Goal: Task Accomplishment & Management: Manage account settings

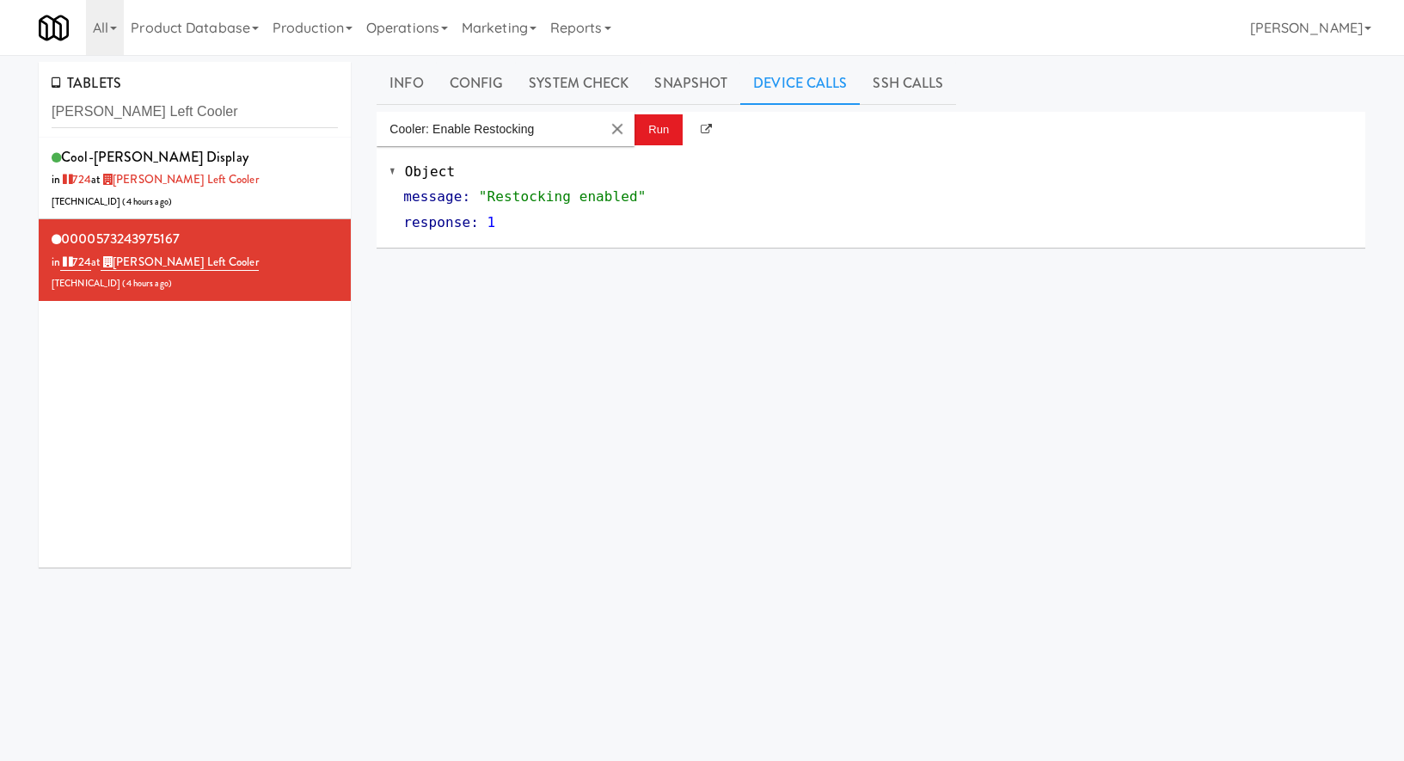
scroll to position [9, 0]
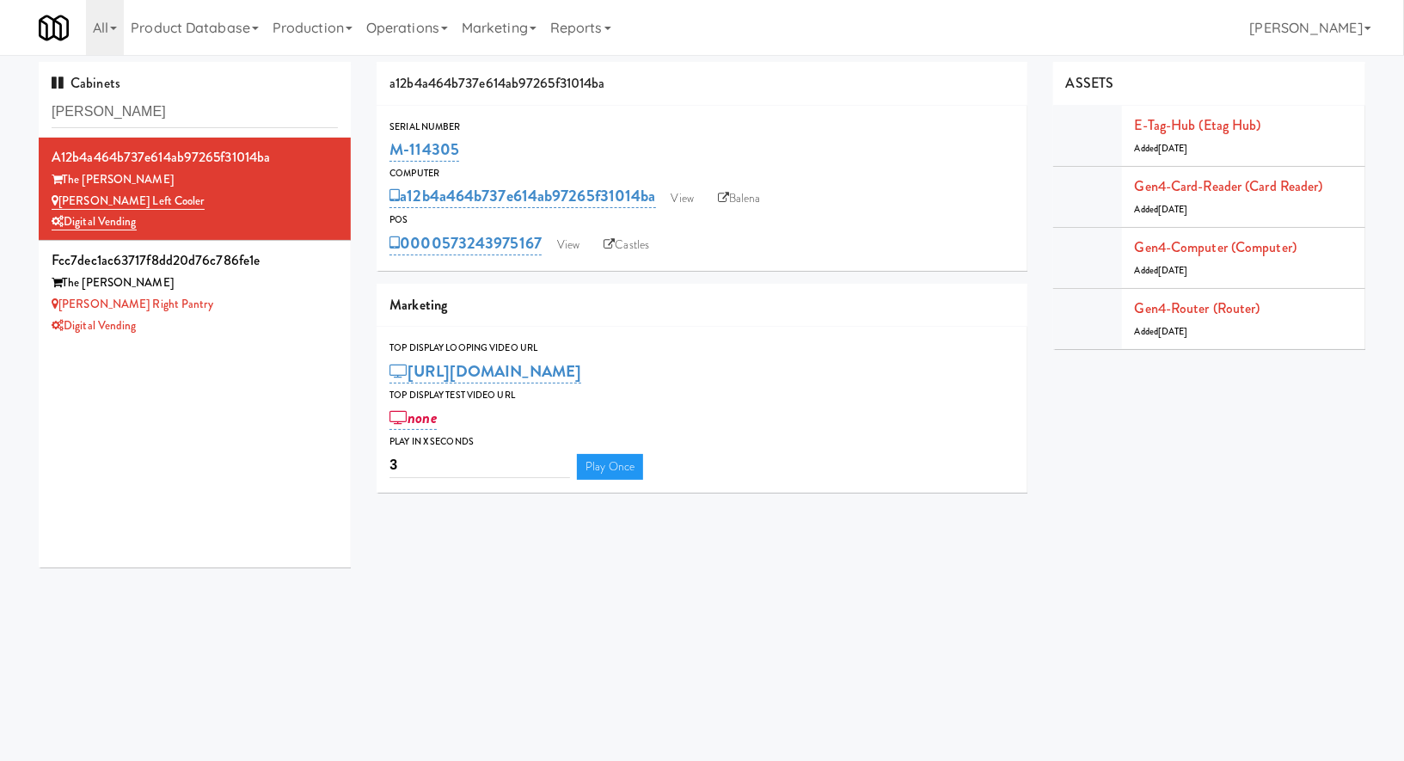
click at [145, 102] on input "lindle" at bounding box center [195, 112] width 286 height 32
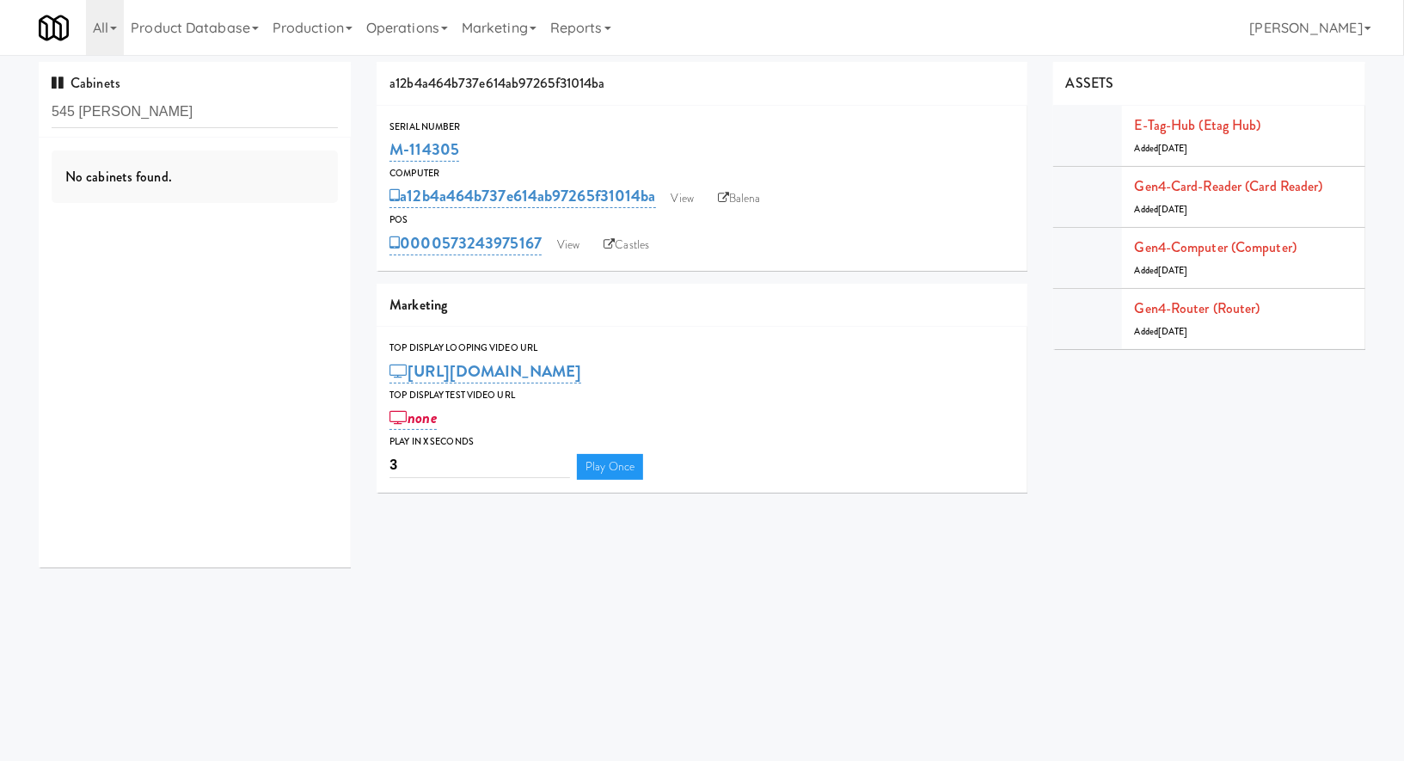
click at [111, 111] on input "545 McClurg" at bounding box center [195, 112] width 286 height 32
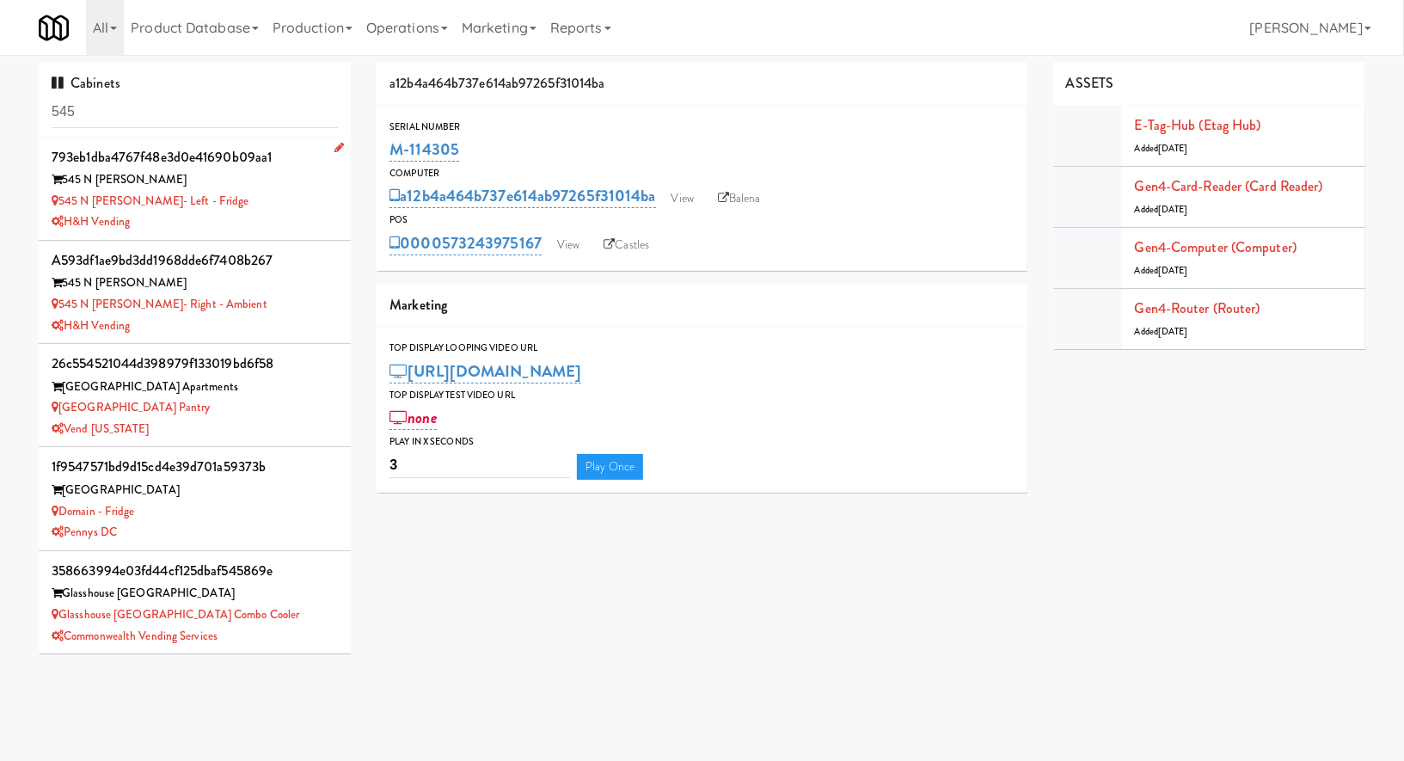
type input "545"
click at [255, 216] on div "H&H Vending" at bounding box center [195, 223] width 286 height 22
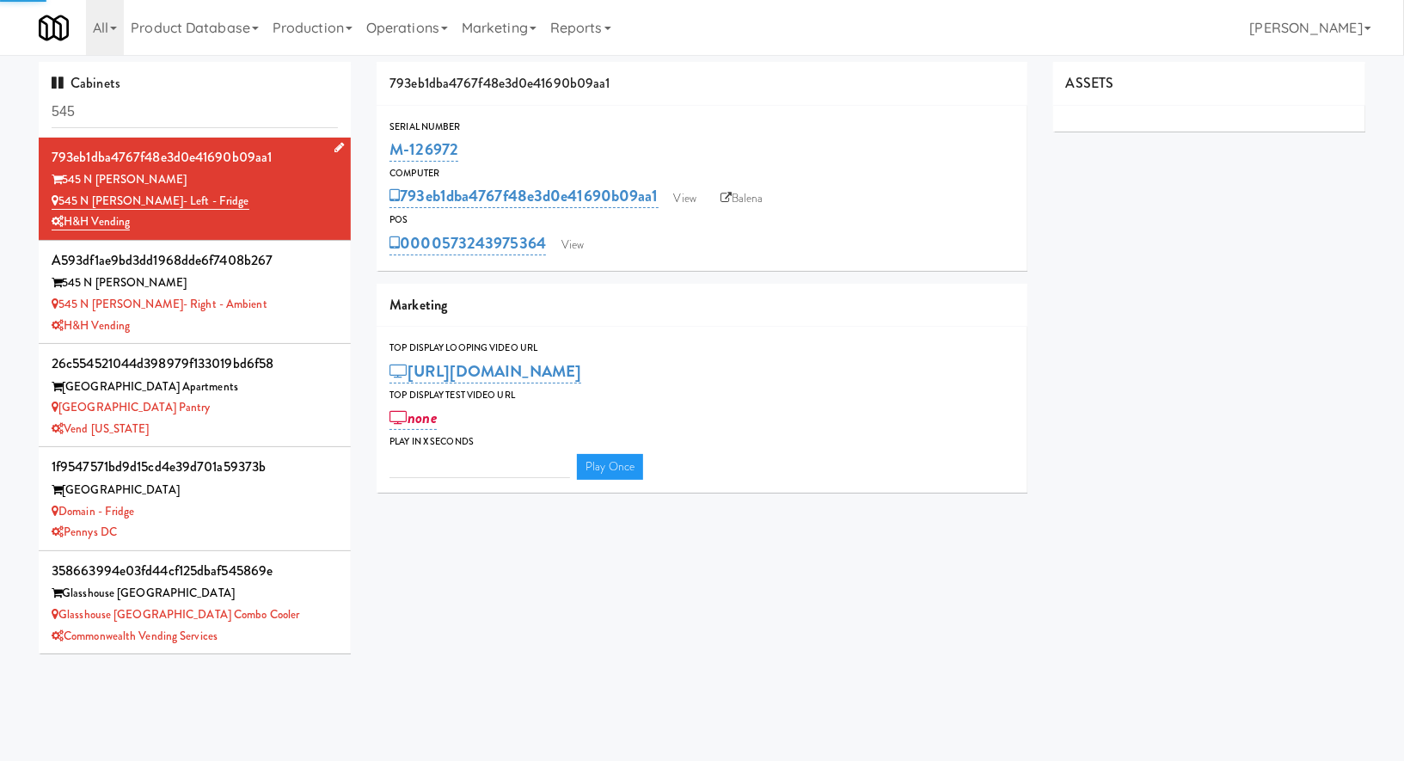
type input "3"
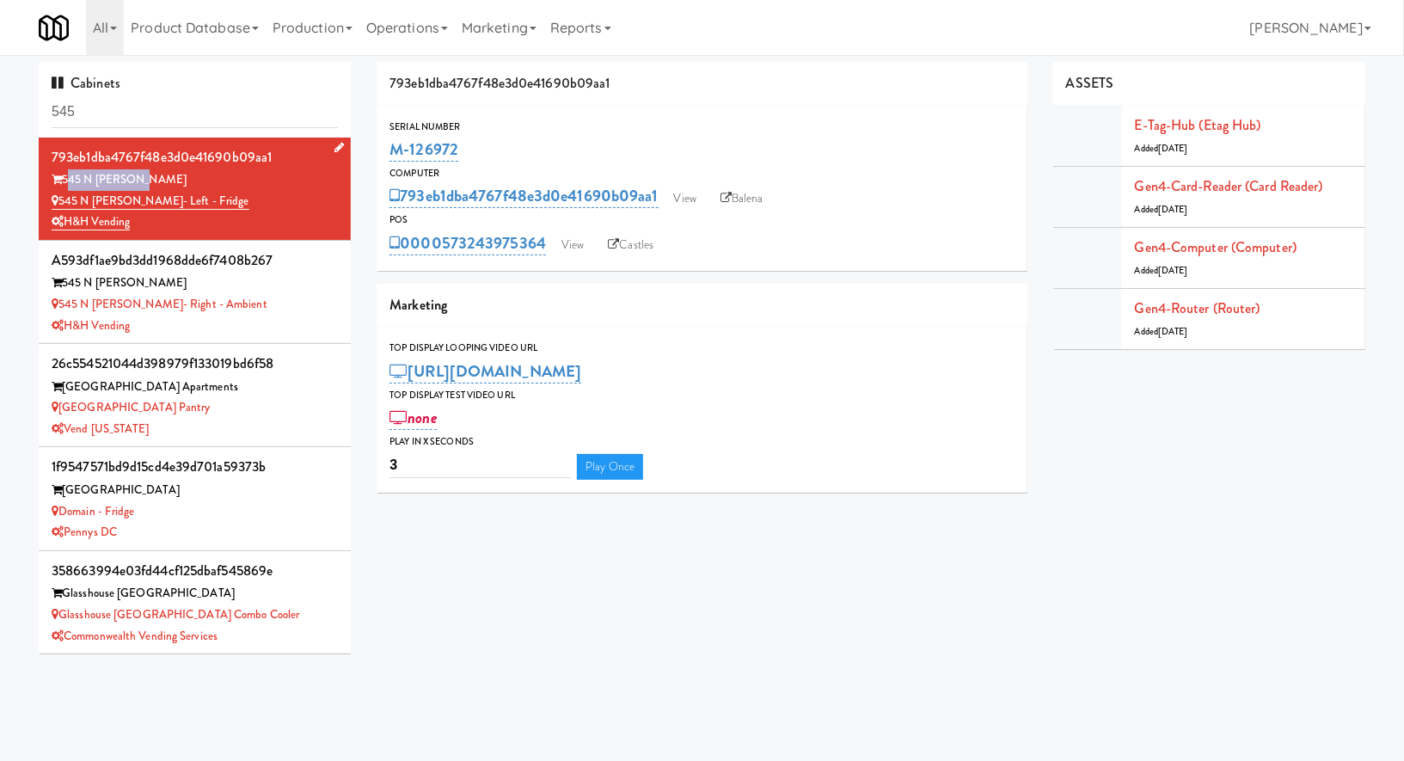
drag, startPoint x: 174, startPoint y: 181, endPoint x: 65, endPoint y: 180, distance: 108.4
click at [65, 180] on div "545 N McClurg" at bounding box center [195, 180] width 286 height 22
copy div "545 N McClurg"
click at [112, 114] on input "545" at bounding box center [195, 112] width 286 height 32
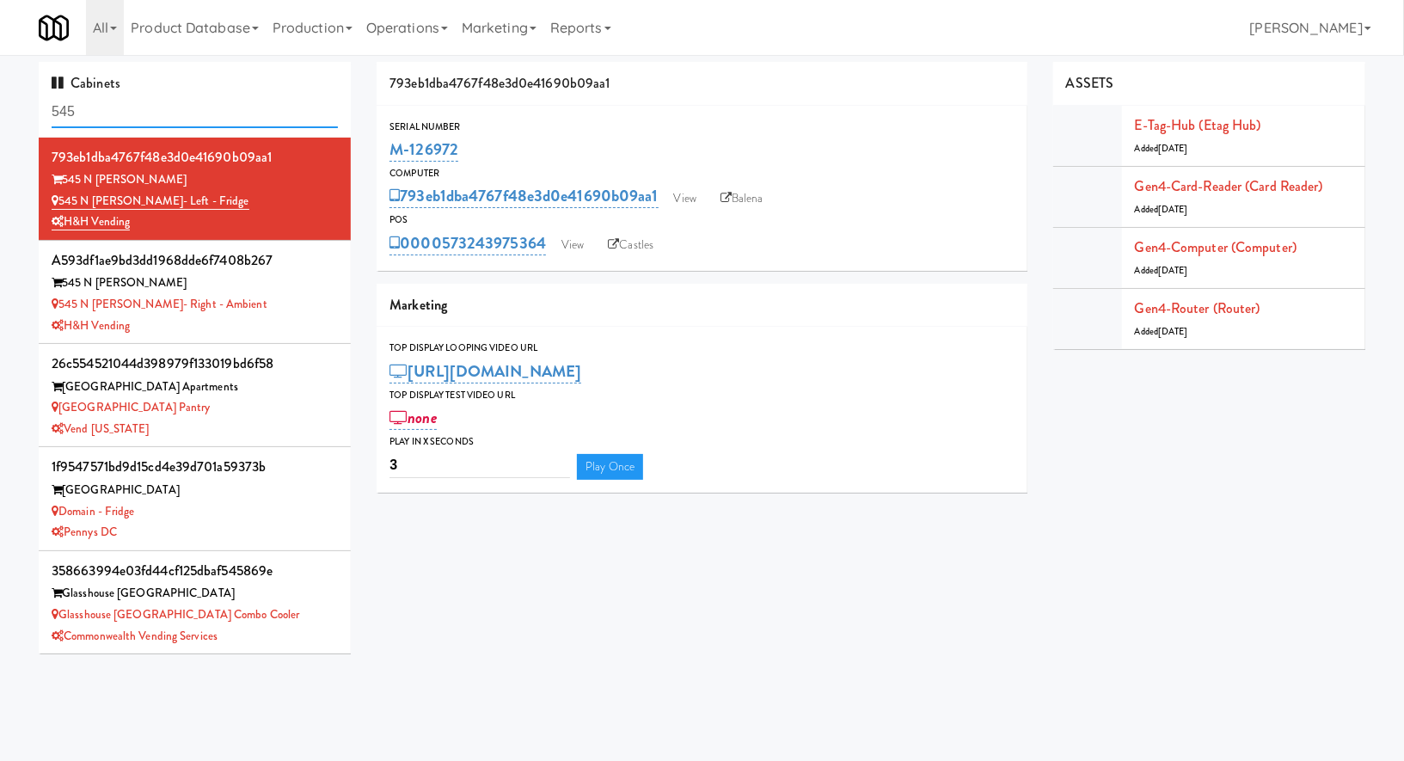
paste input "N McClurg"
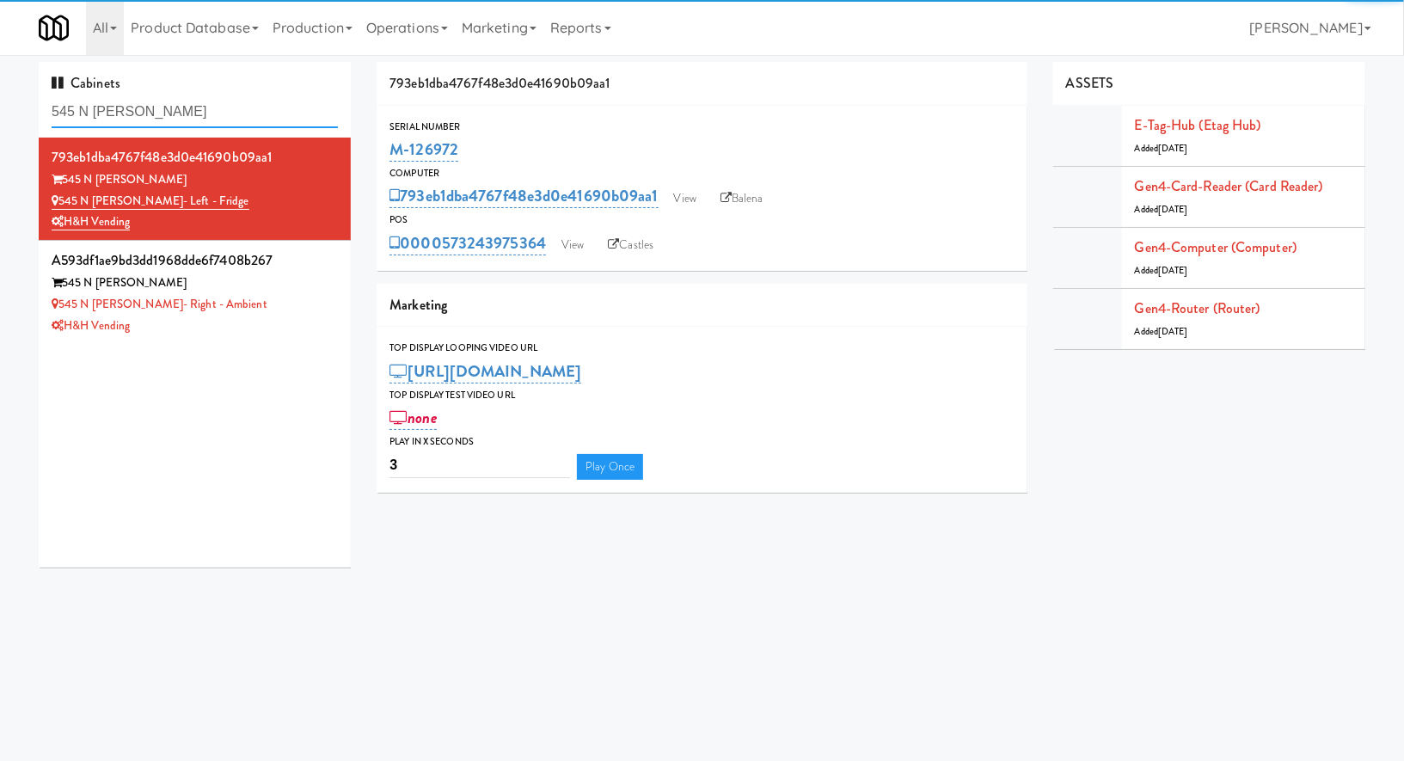
type input "545 N McClurg"
click at [297, 201] on div "545 N McClurg- Left - Fridge" at bounding box center [195, 202] width 286 height 22
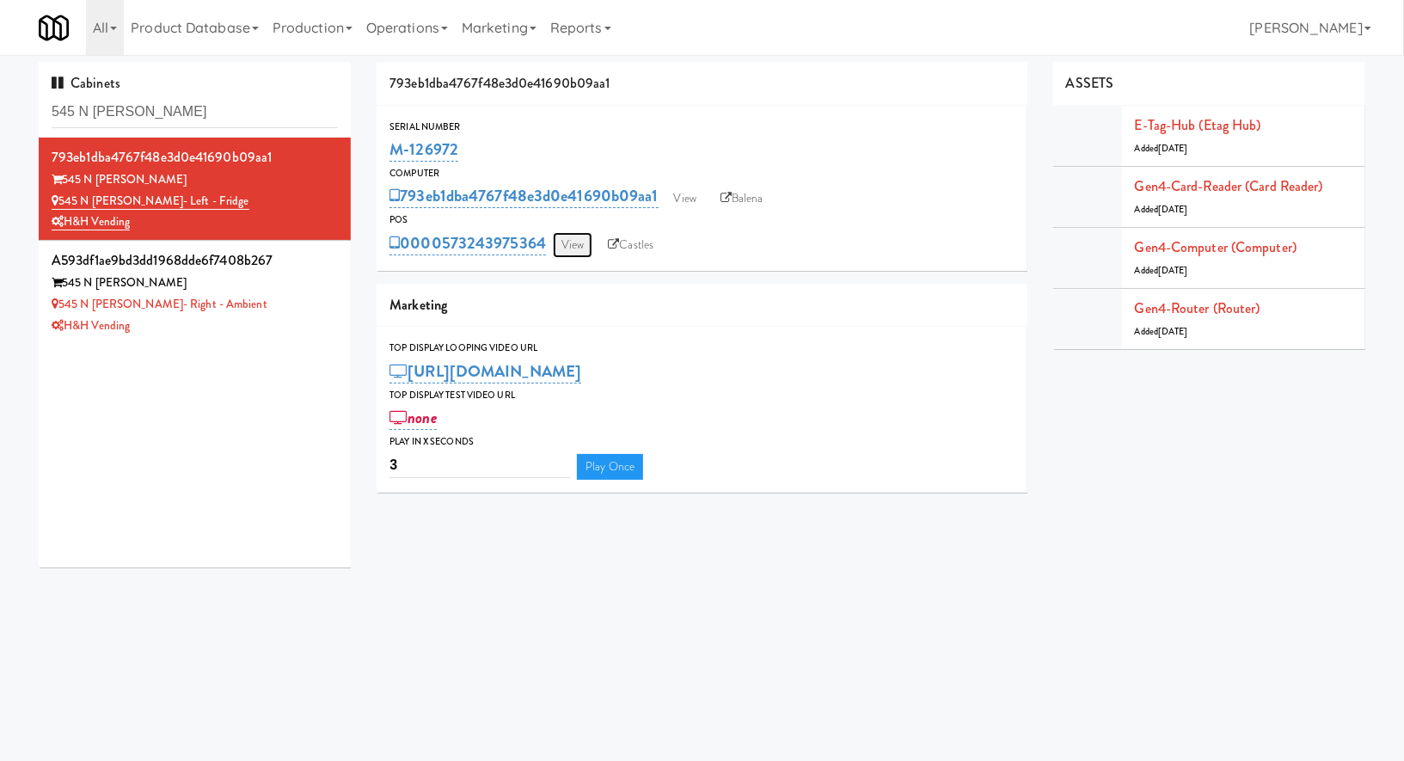
click at [572, 250] on link "View" at bounding box center [573, 245] width 40 height 26
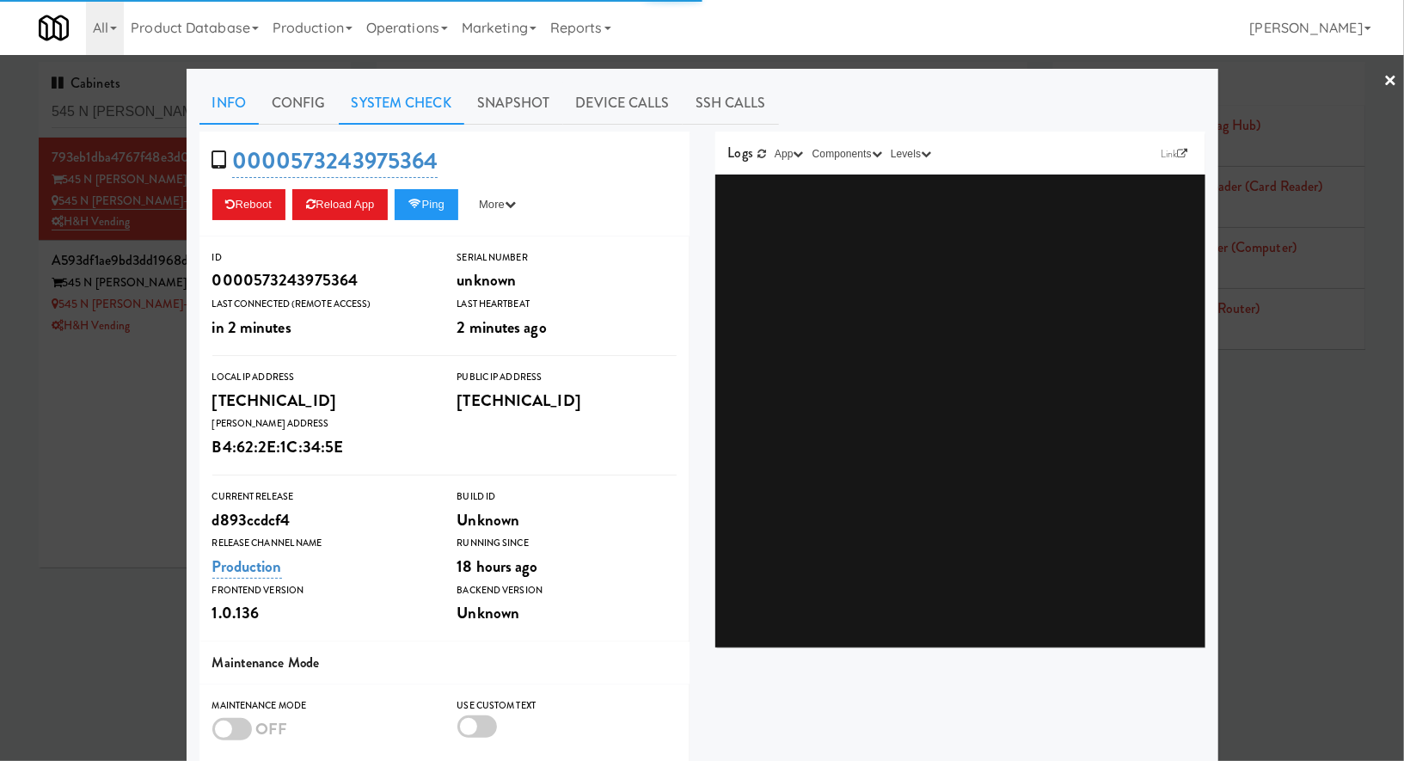
click at [443, 114] on link "System Check" at bounding box center [402, 103] width 126 height 43
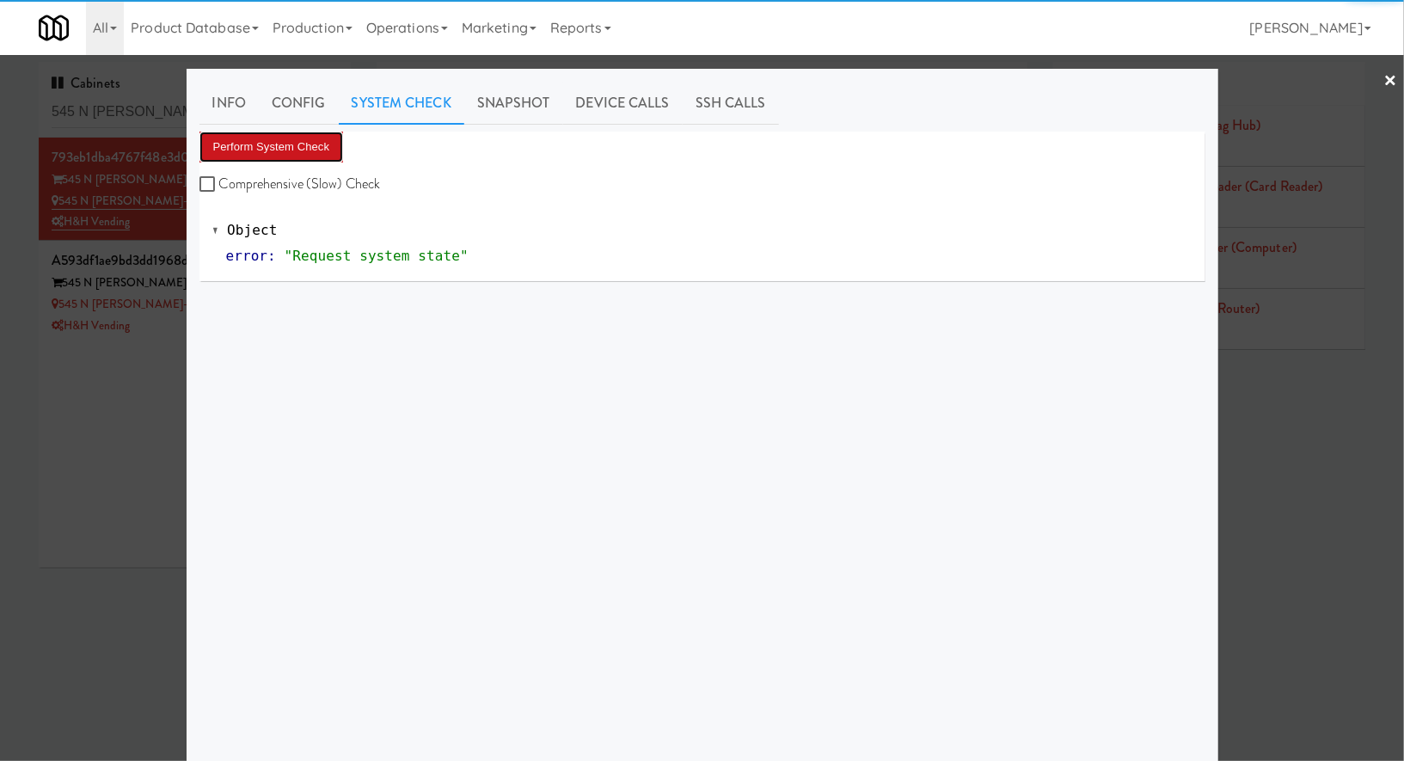
click at [298, 139] on button "Perform System Check" at bounding box center [272, 147] width 144 height 31
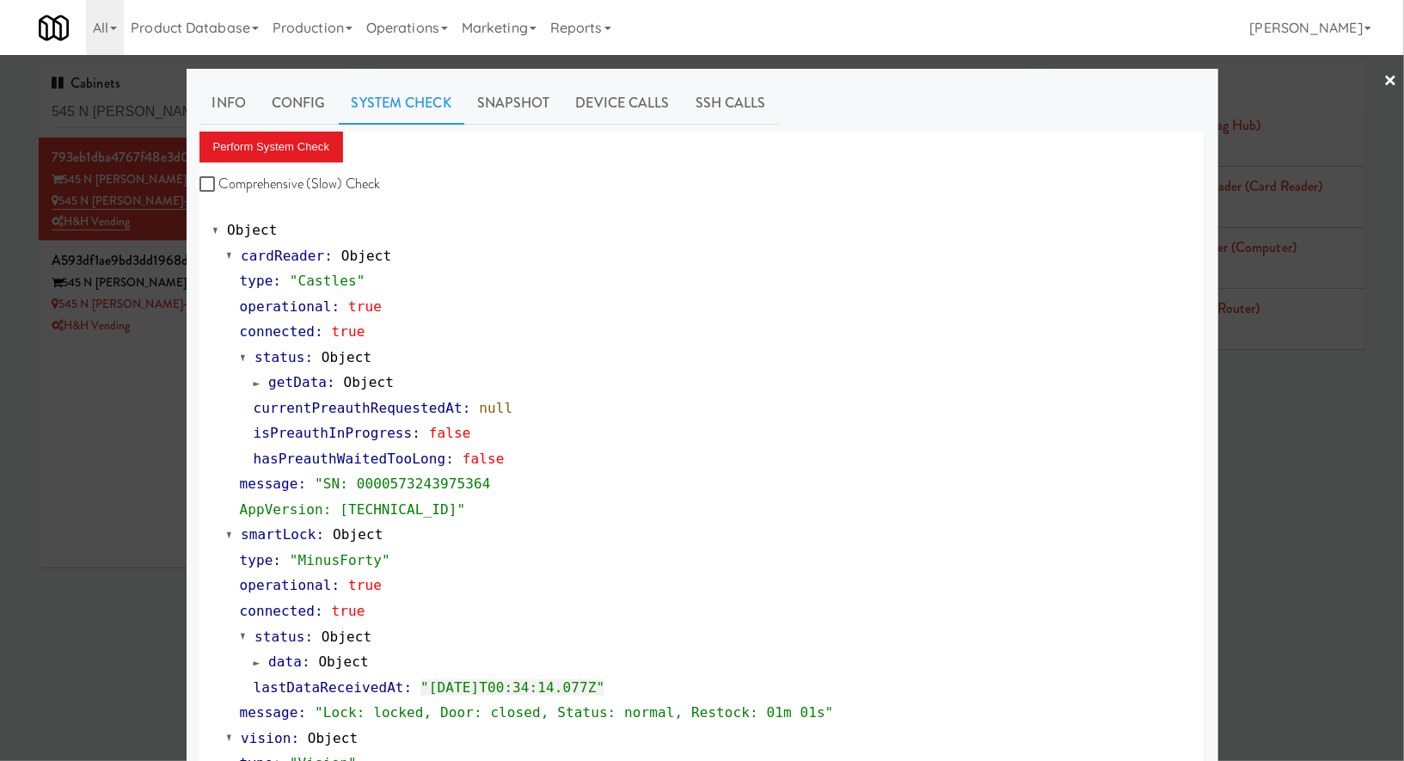
click at [146, 410] on div at bounding box center [702, 380] width 1404 height 761
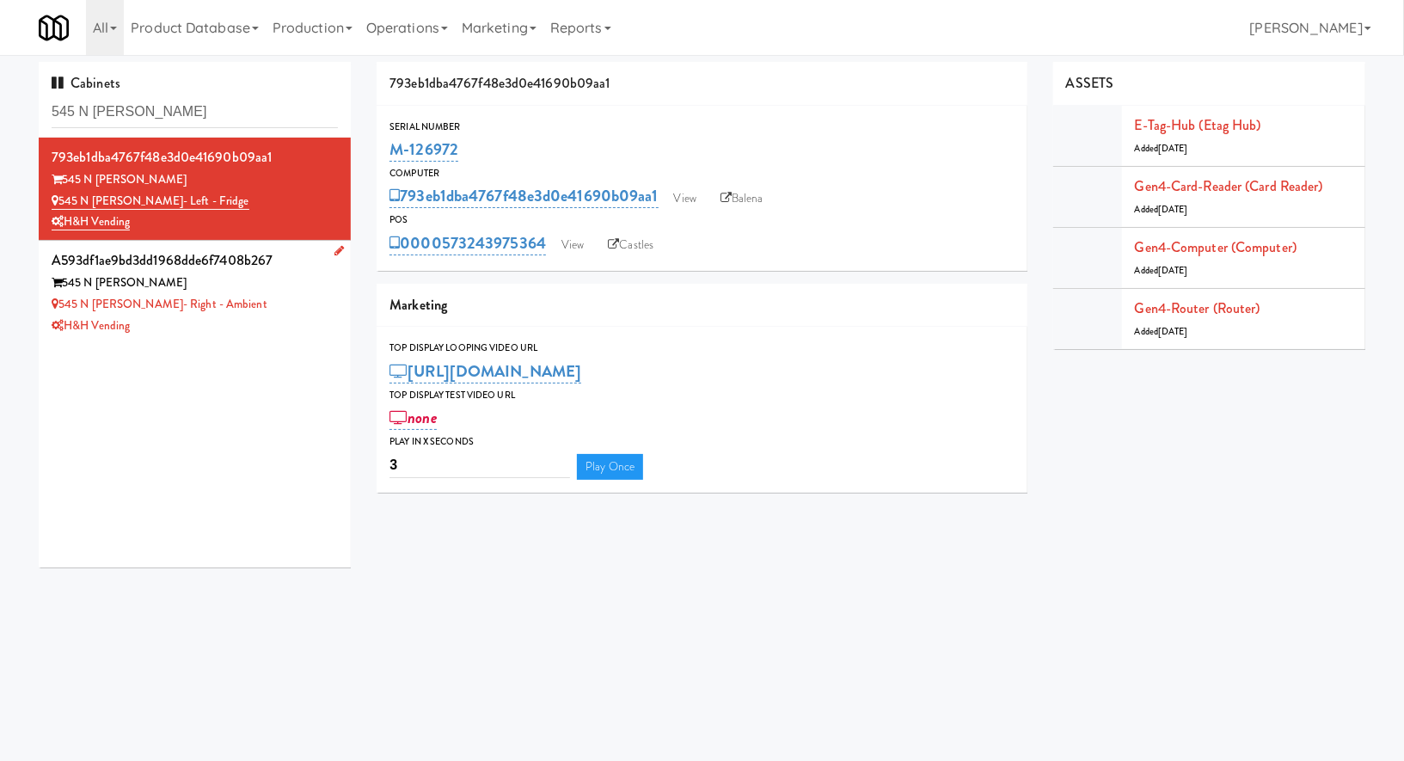
click at [266, 305] on div "545 N McClurg- Right - Ambient" at bounding box center [195, 305] width 286 height 22
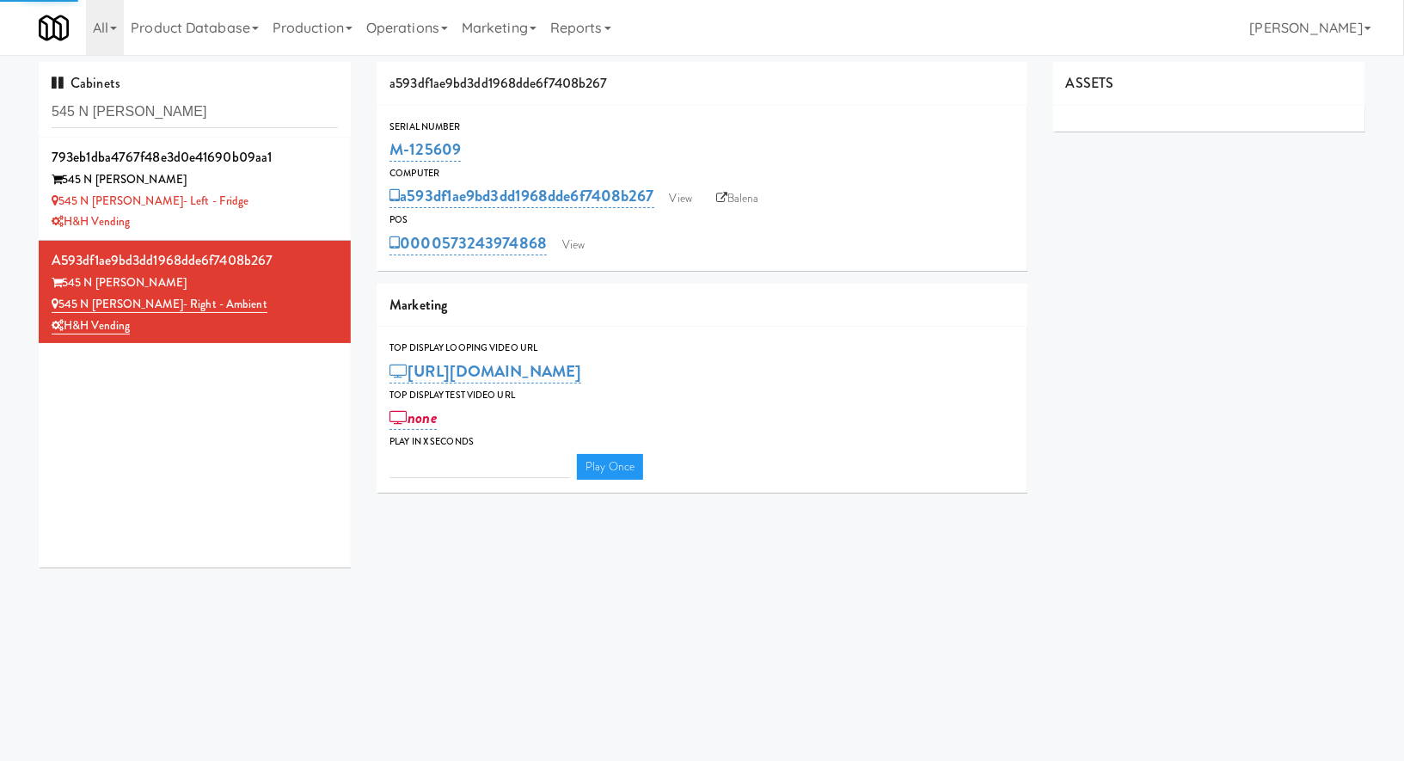
type input "3"
click at [581, 238] on link "View" at bounding box center [574, 245] width 40 height 26
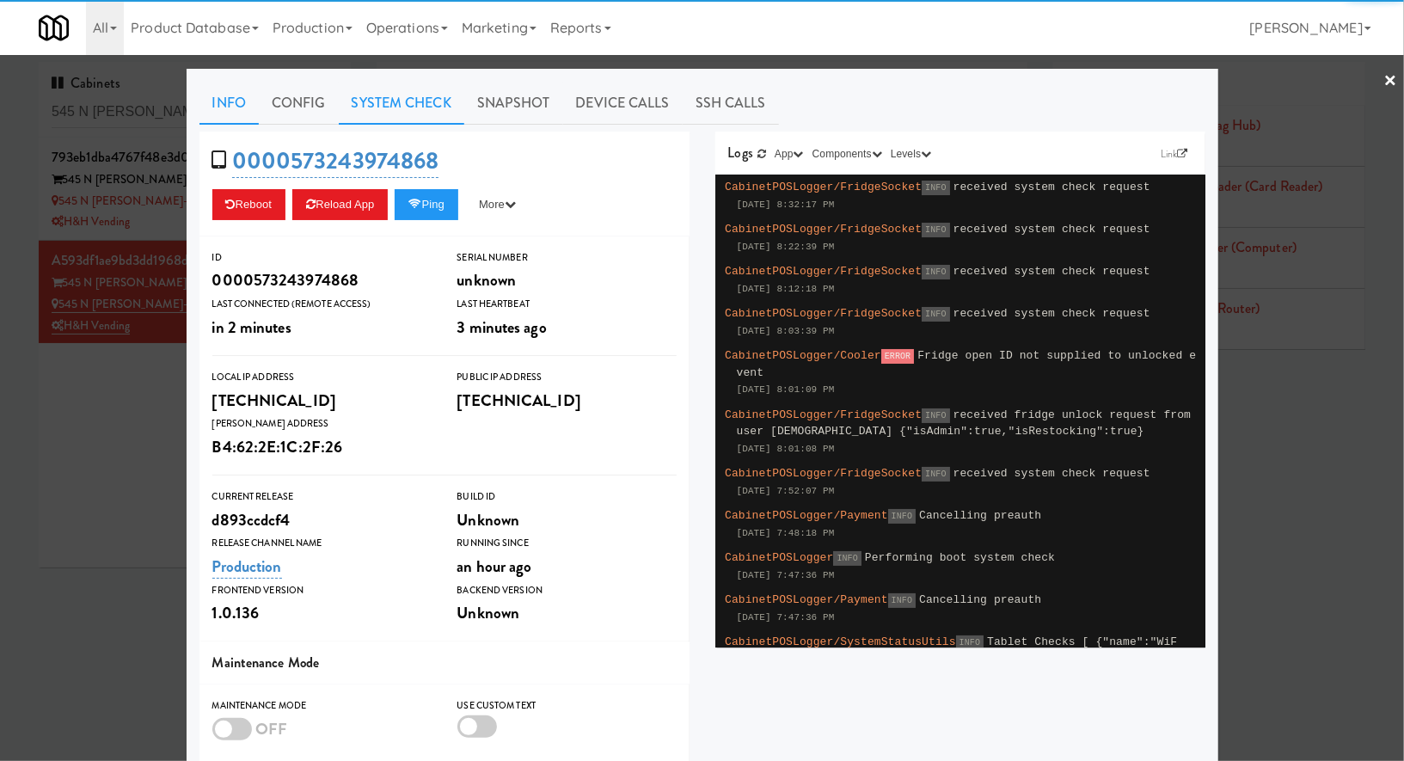
click at [373, 120] on link "System Check" at bounding box center [402, 103] width 126 height 43
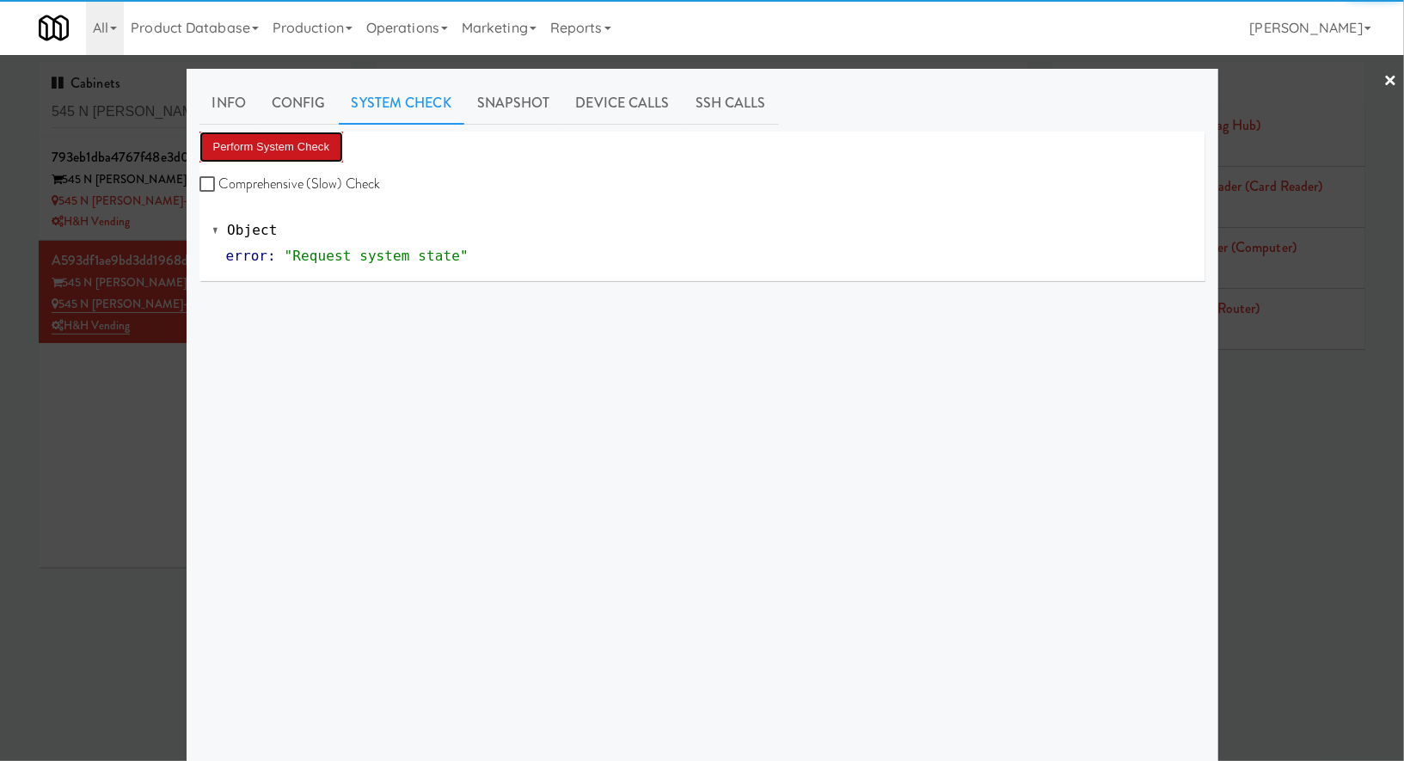
click at [292, 155] on button "Perform System Check" at bounding box center [272, 147] width 144 height 31
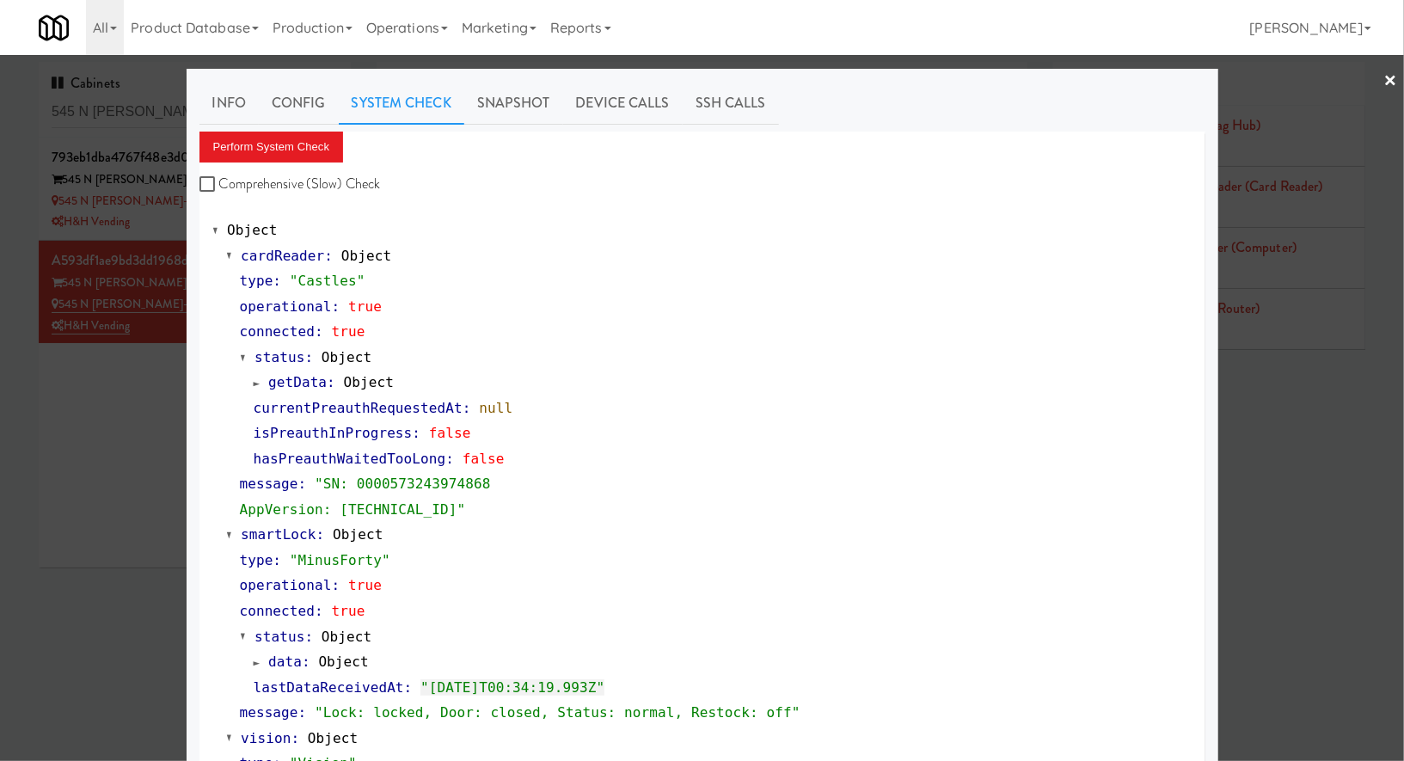
click at [125, 473] on div at bounding box center [702, 380] width 1404 height 761
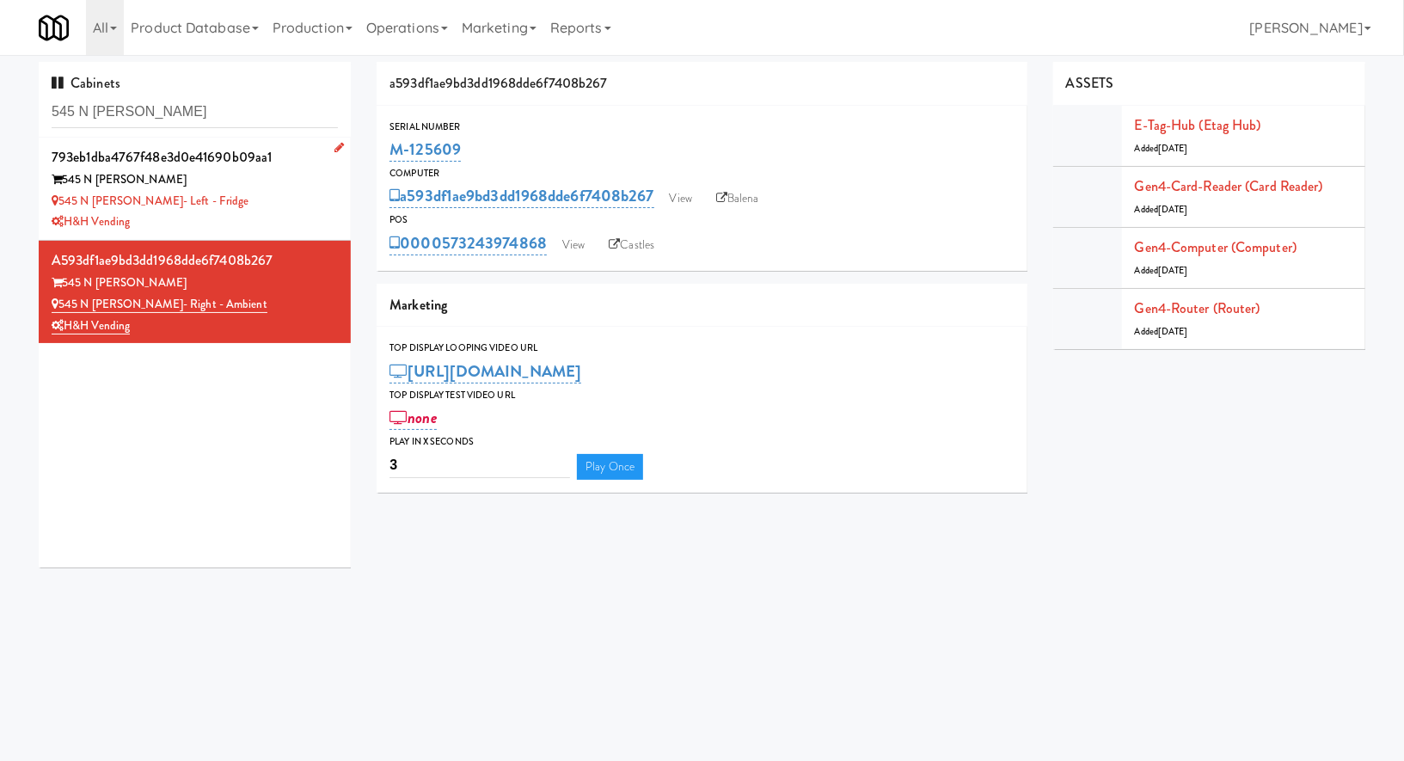
click at [274, 206] on div "545 N McClurg- Left - Fridge" at bounding box center [195, 202] width 286 height 22
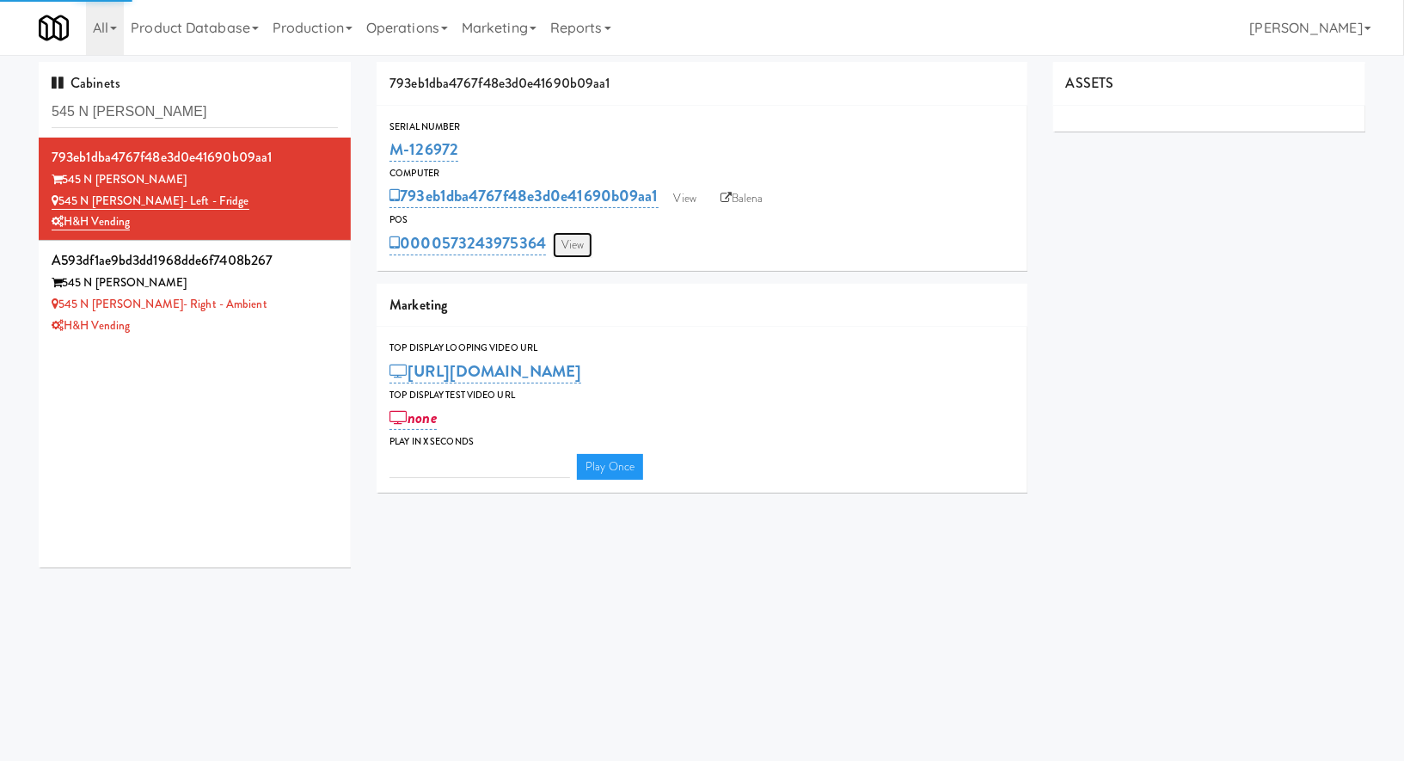
click at [571, 237] on link "View" at bounding box center [573, 245] width 40 height 26
type input "3"
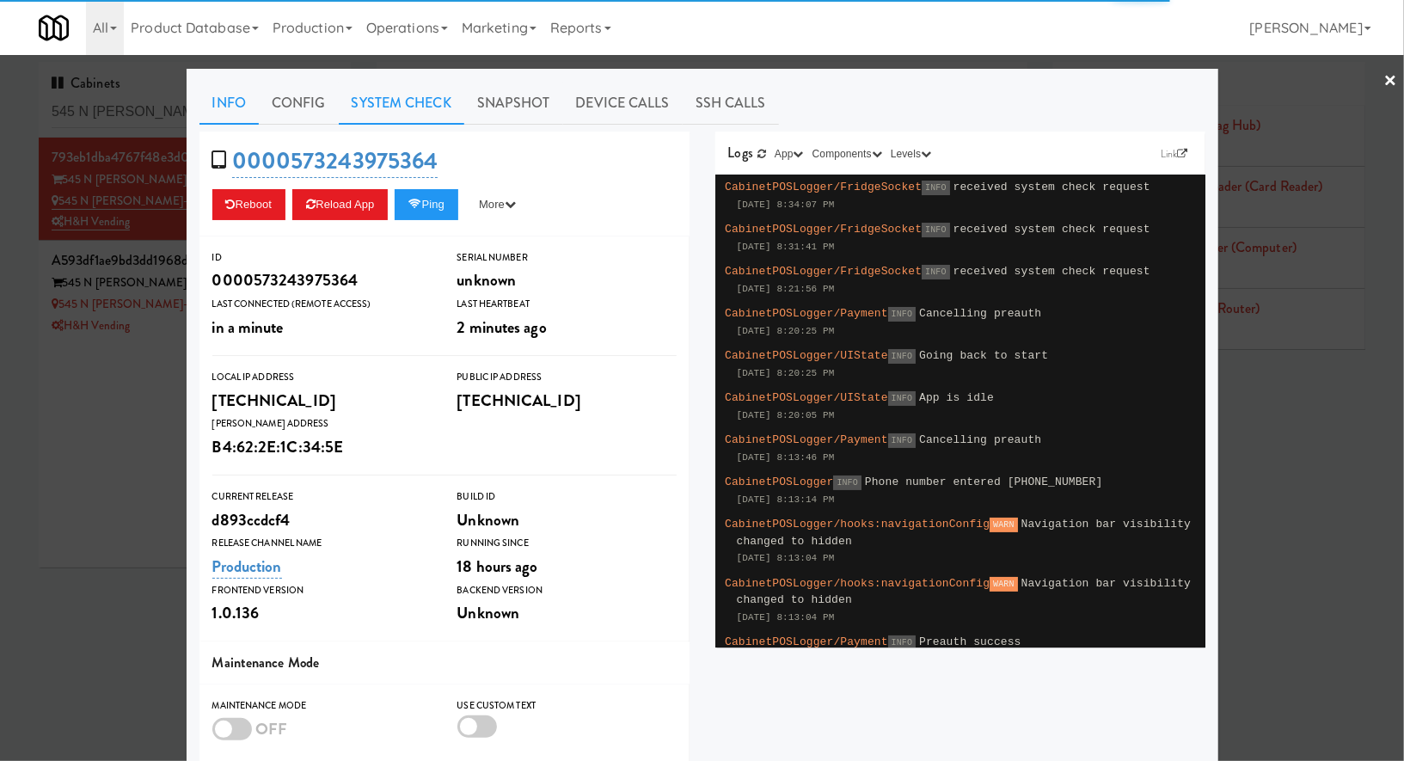
click at [404, 93] on link "System Check" at bounding box center [402, 103] width 126 height 43
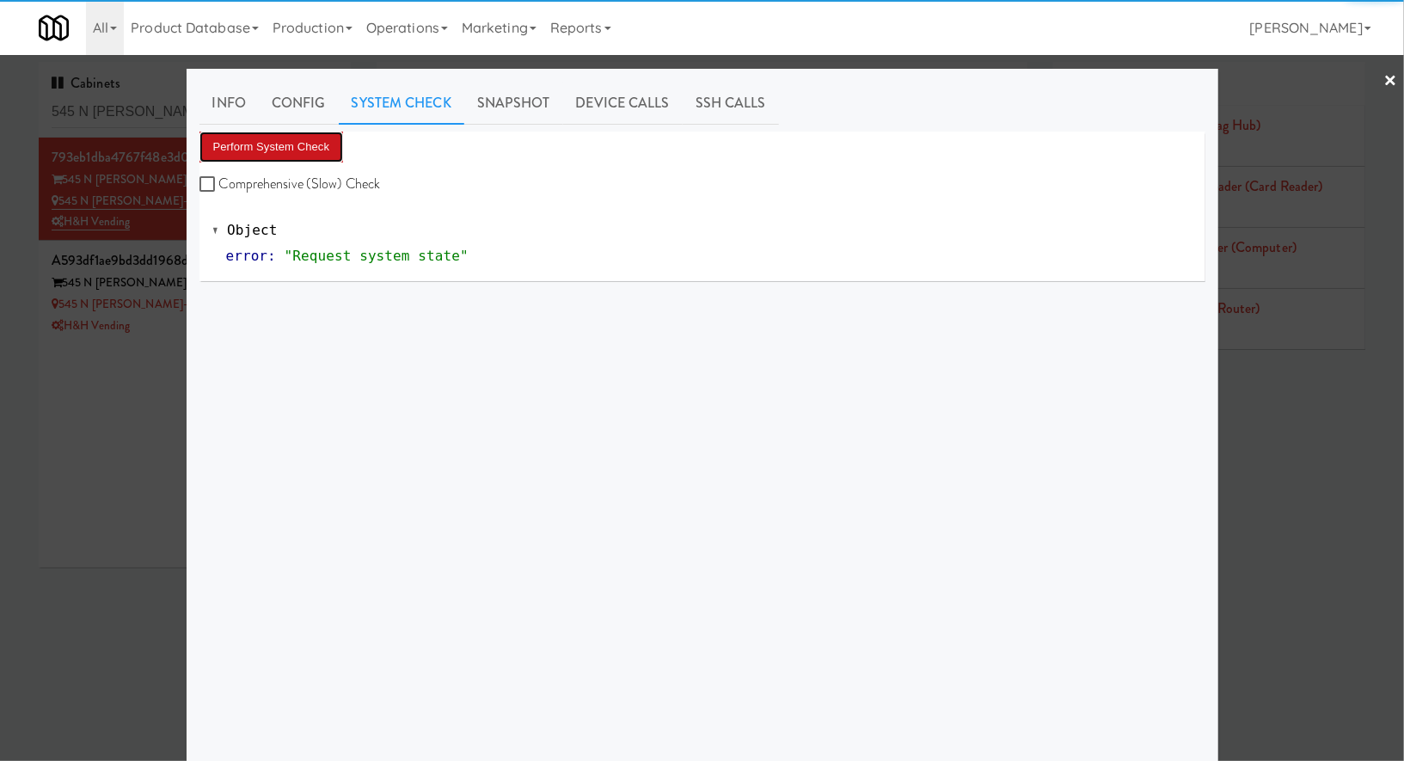
click at [290, 133] on button "Perform System Check" at bounding box center [272, 147] width 144 height 31
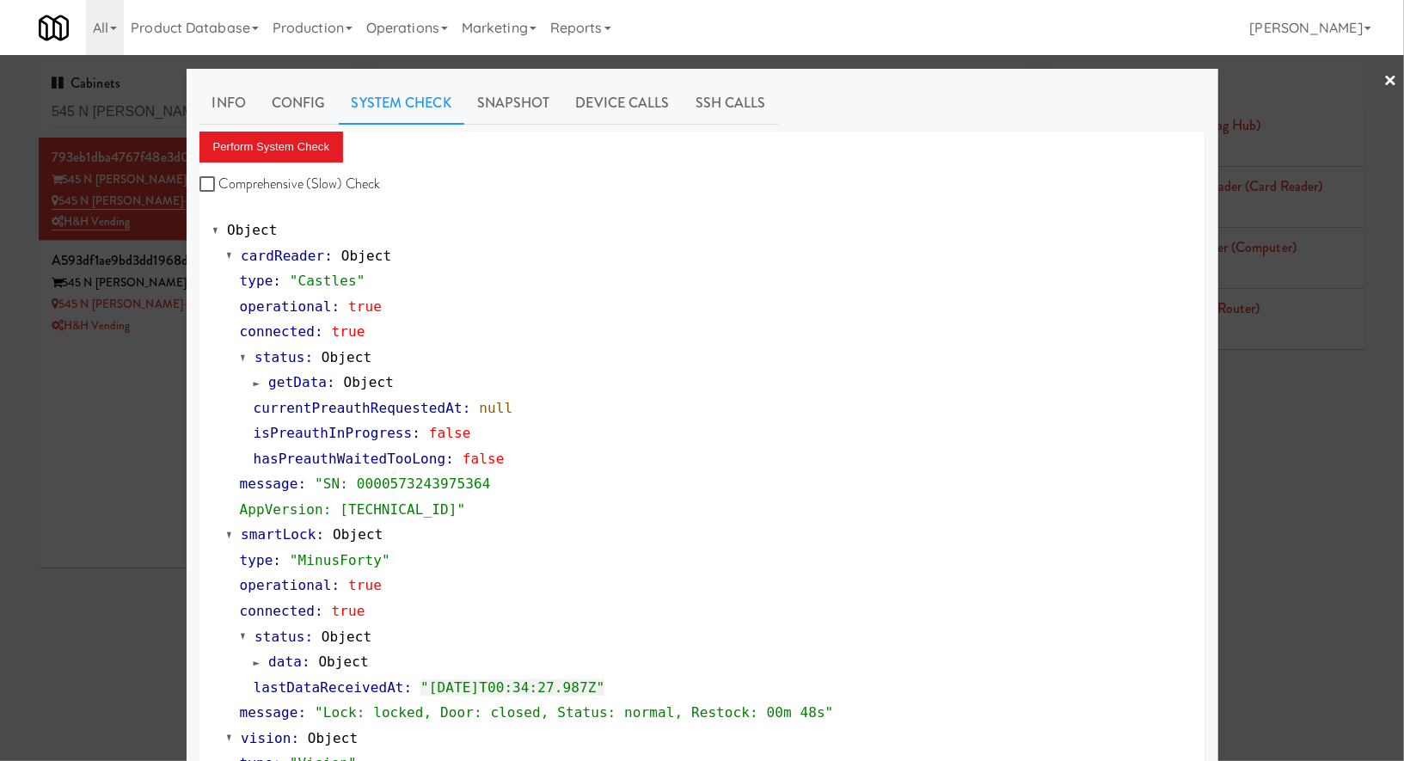
click at [133, 390] on div at bounding box center [702, 380] width 1404 height 761
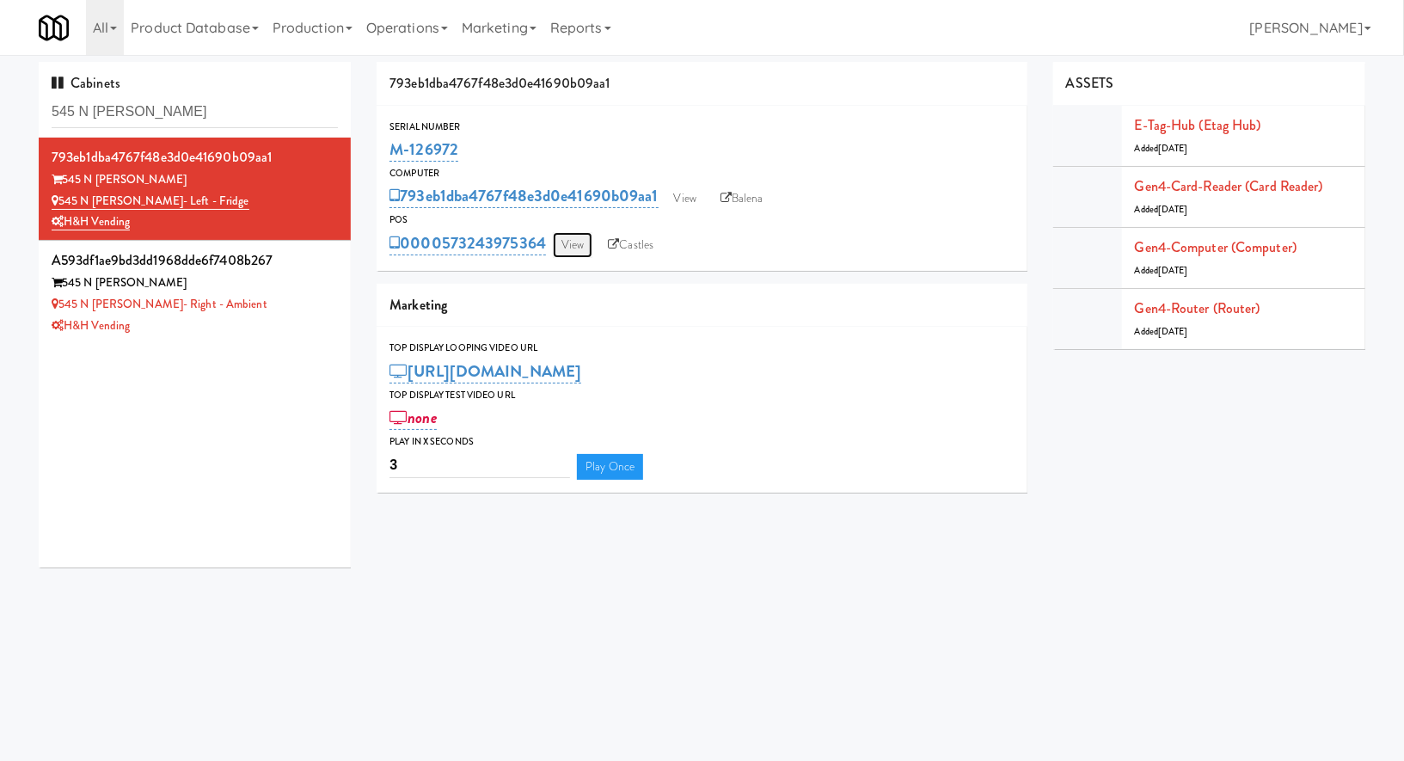
click at [564, 232] on link "View" at bounding box center [573, 245] width 40 height 26
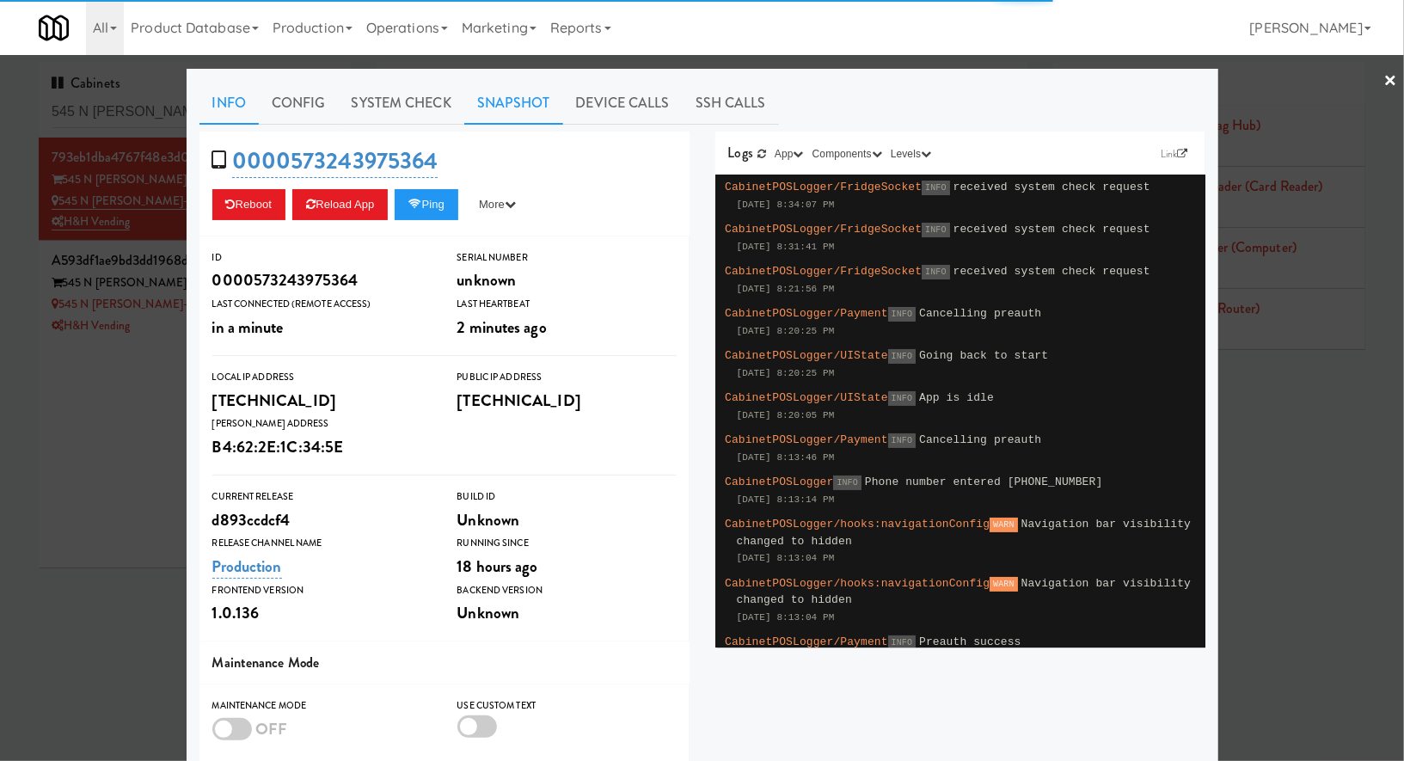
click at [525, 114] on link "Snapshot" at bounding box center [513, 103] width 99 height 43
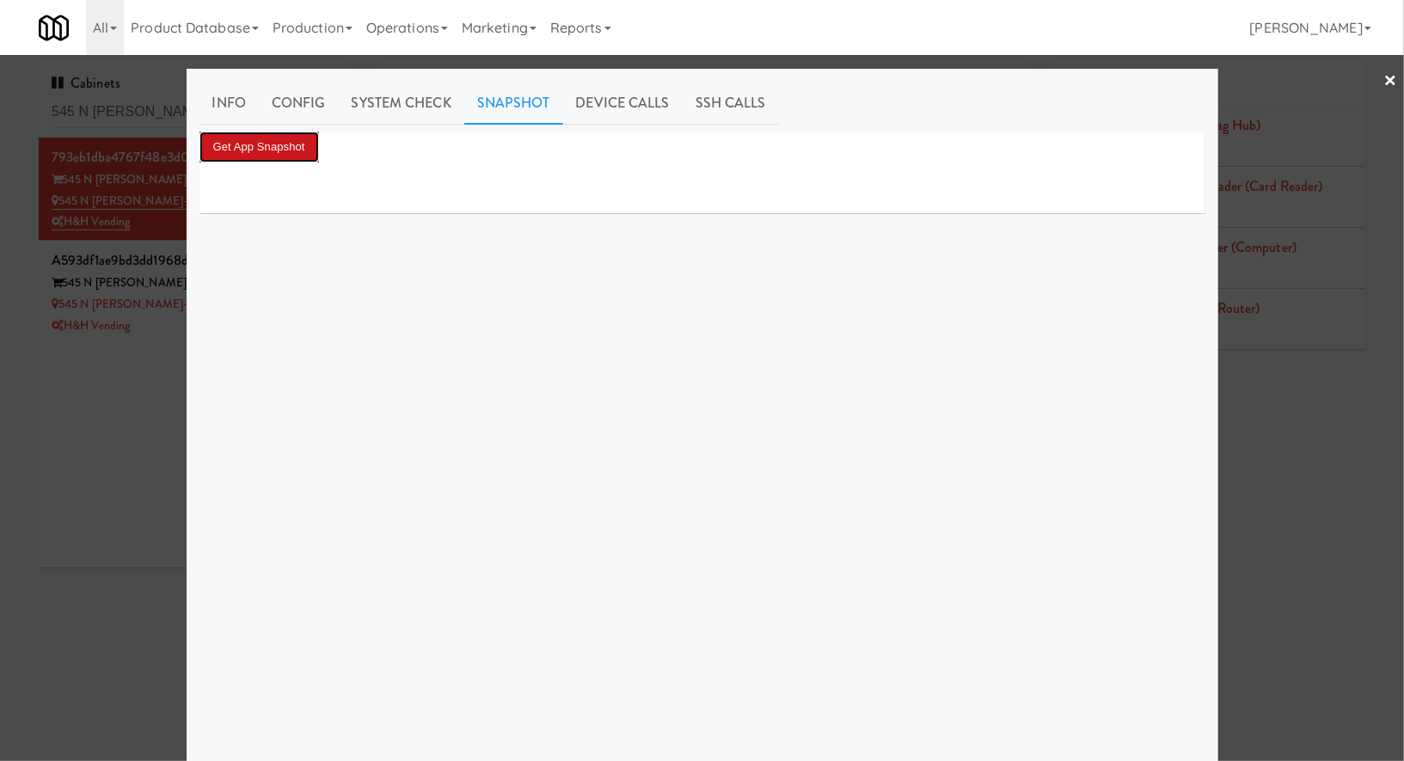
click at [286, 146] on button "Get App Snapshot" at bounding box center [260, 147] width 120 height 31
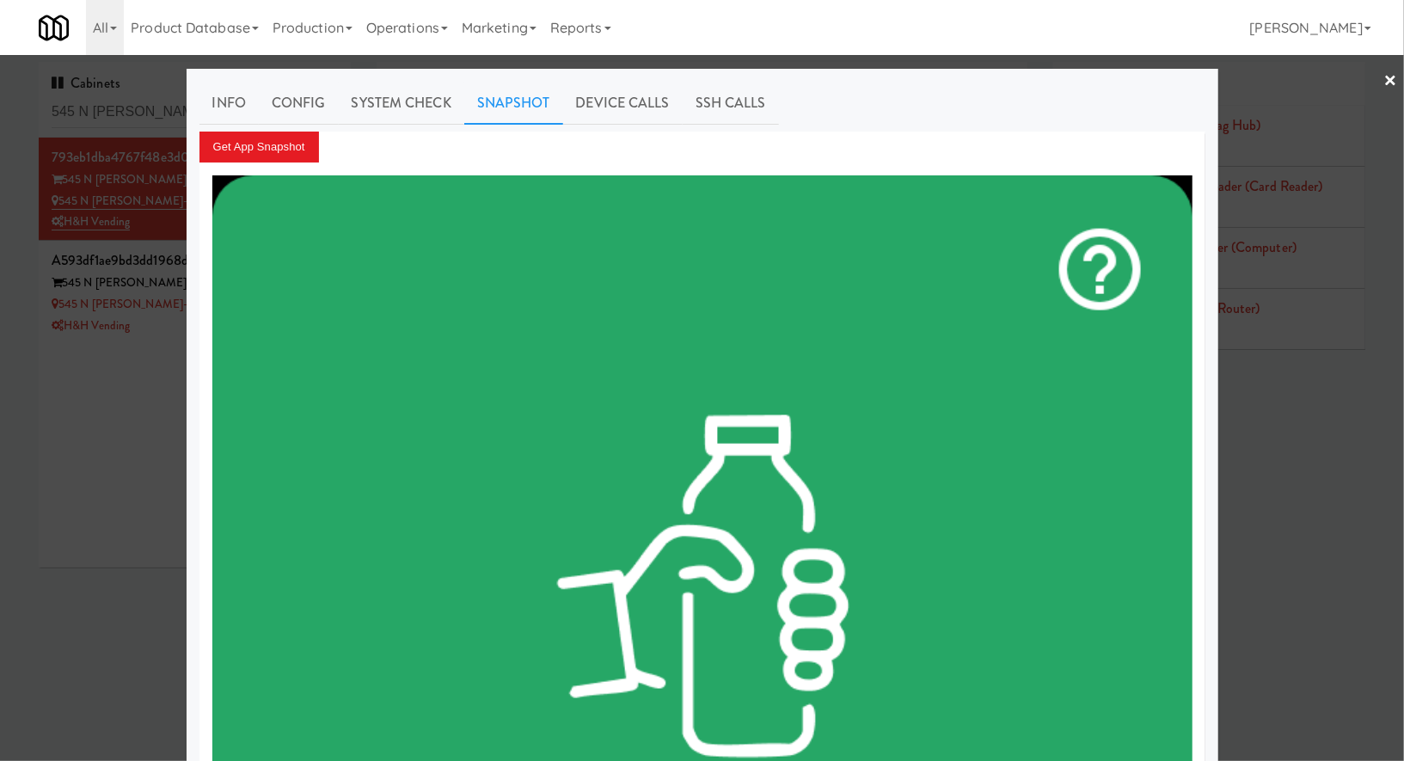
click at [99, 387] on div at bounding box center [702, 380] width 1404 height 761
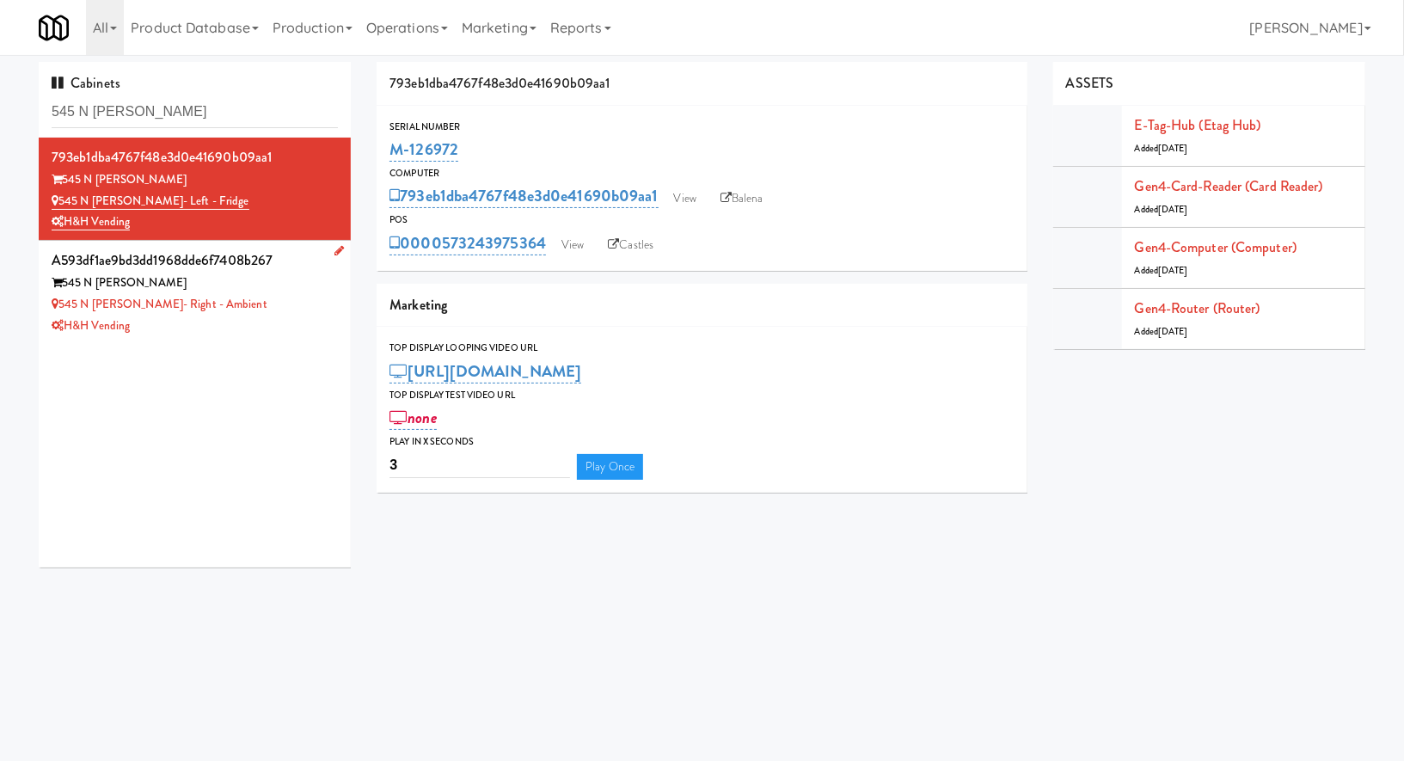
click at [257, 307] on div "545 N McClurg- Right - Ambient" at bounding box center [195, 305] width 286 height 22
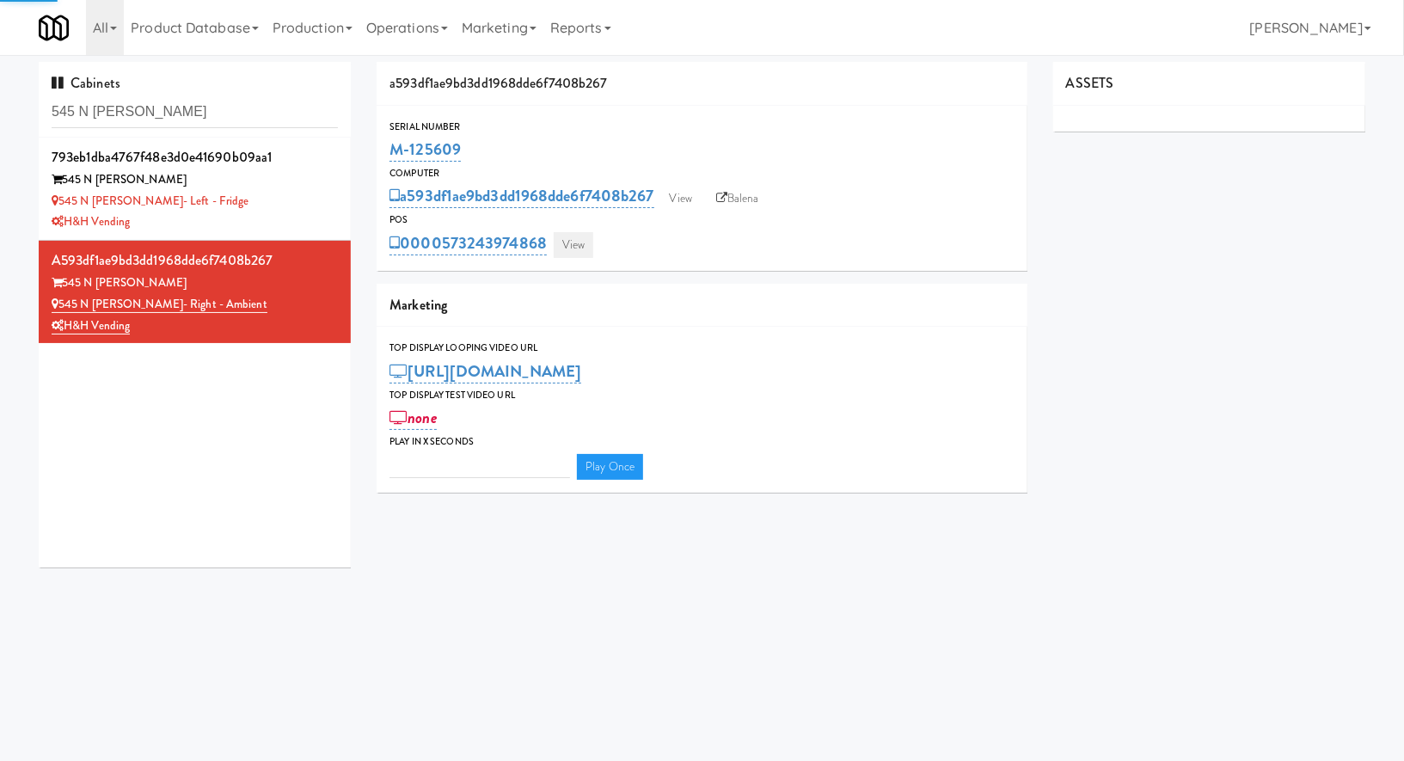
type input "3"
click at [574, 234] on link "View" at bounding box center [574, 245] width 40 height 26
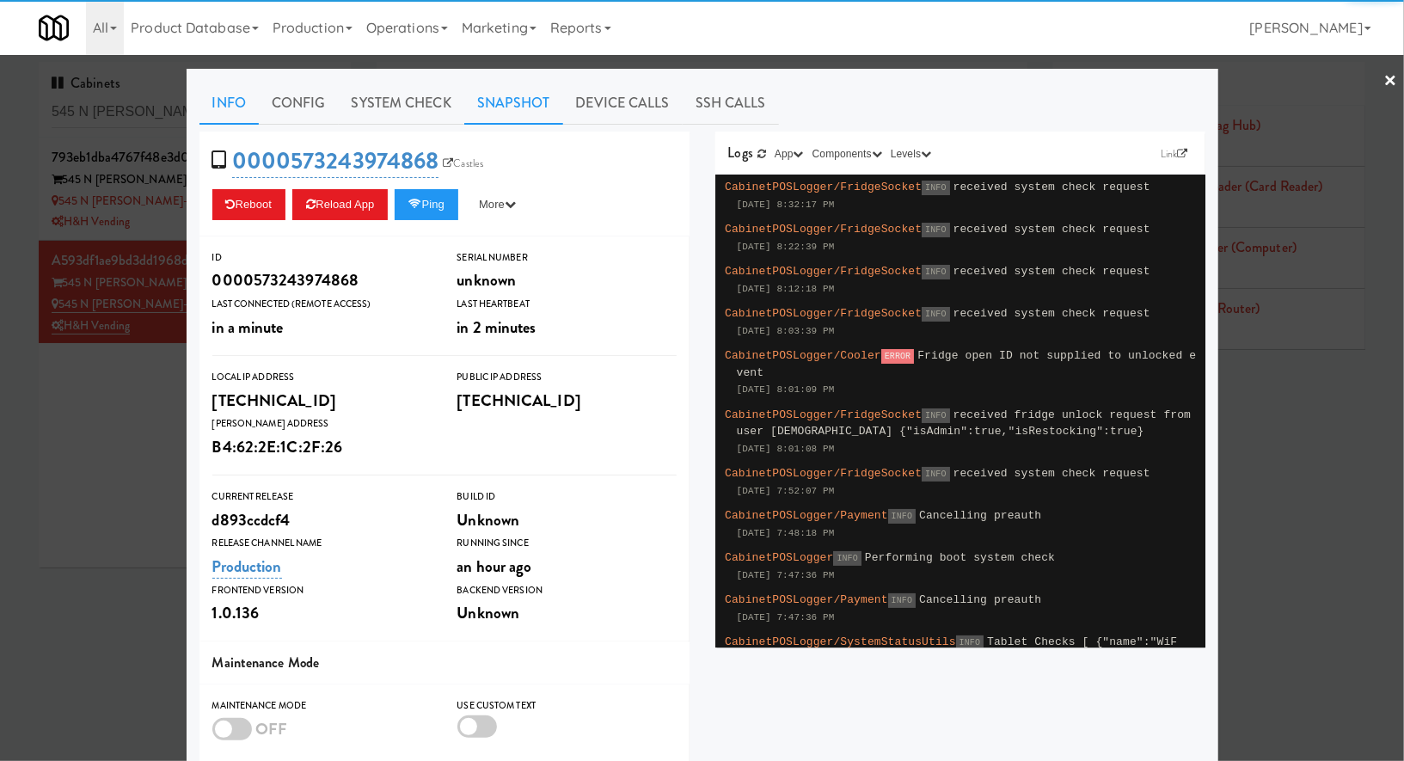
click at [519, 101] on link "Snapshot" at bounding box center [513, 103] width 99 height 43
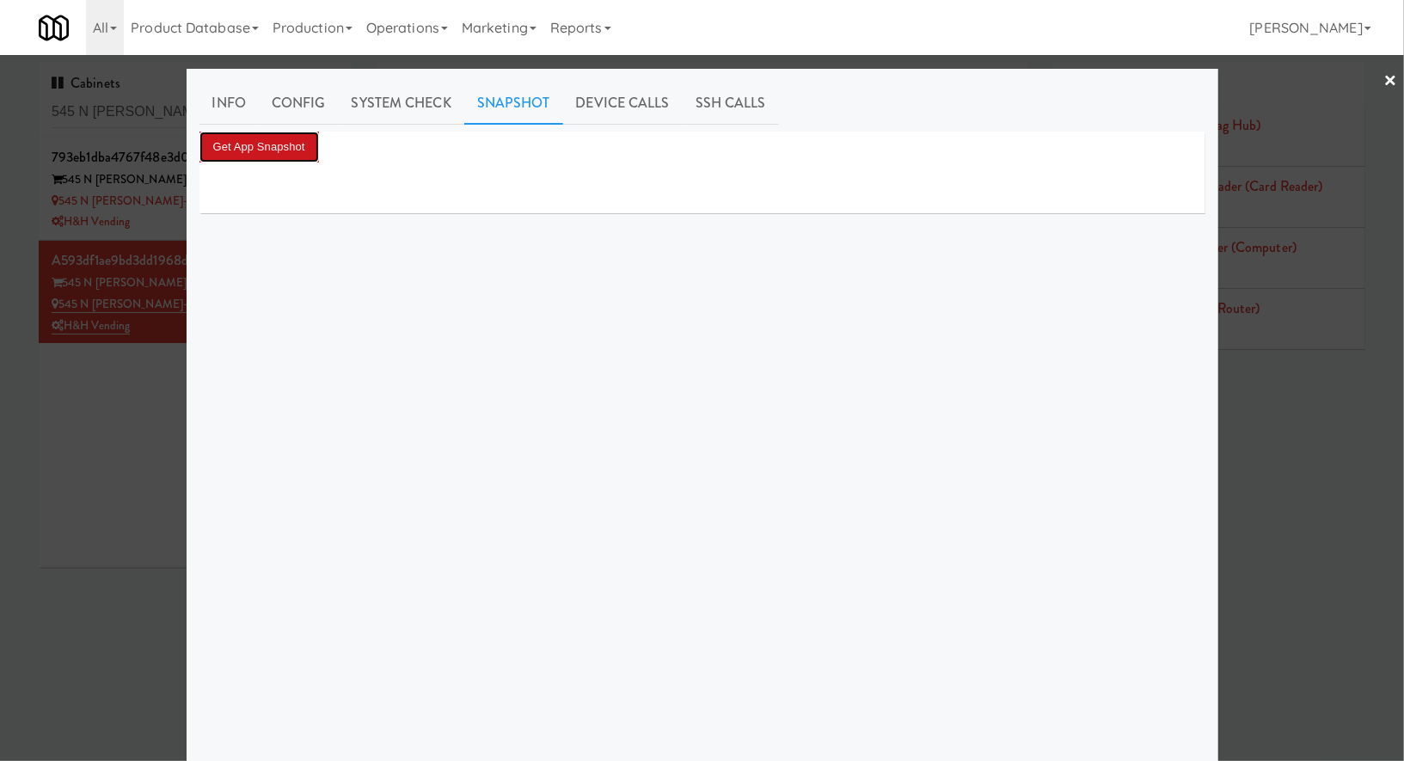
click at [288, 148] on button "Get App Snapshot" at bounding box center [260, 147] width 120 height 31
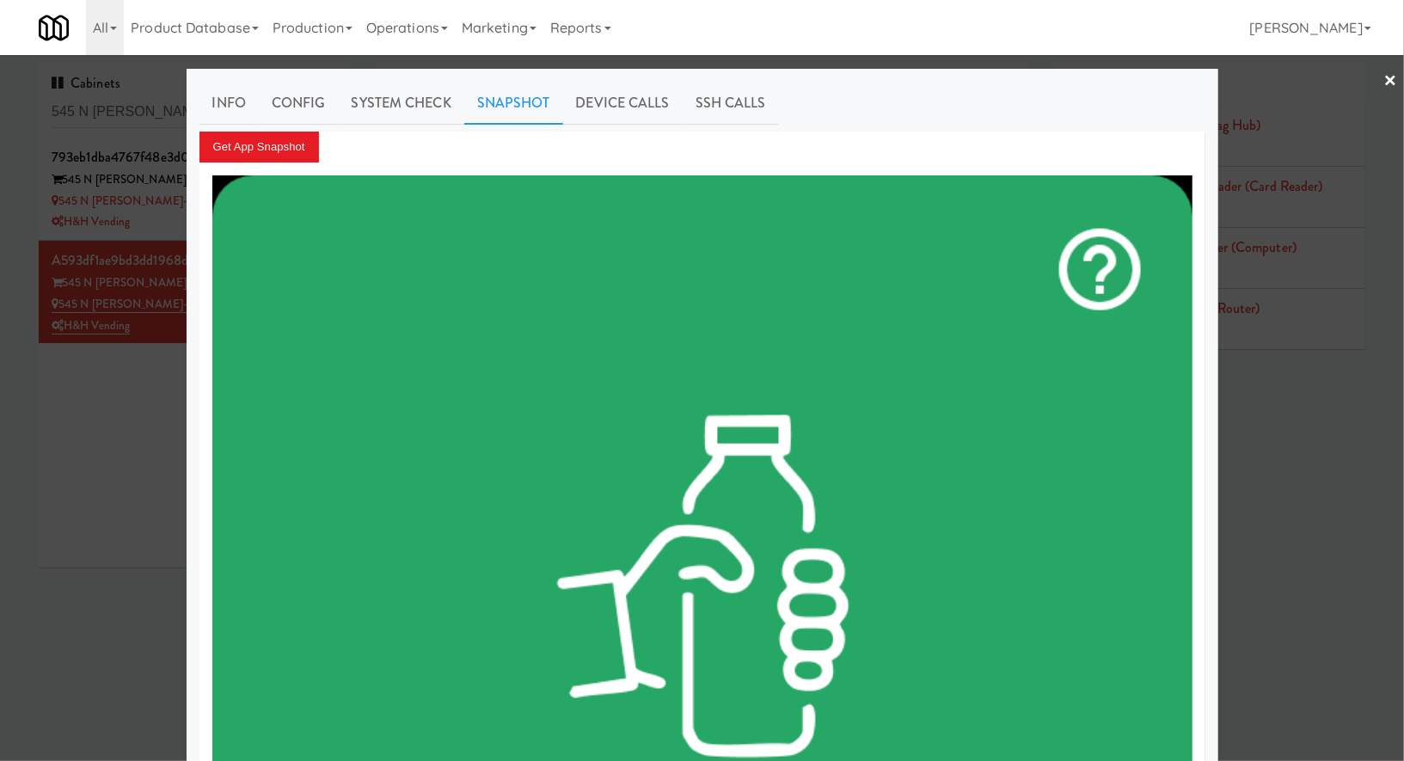
click at [108, 381] on div at bounding box center [702, 380] width 1404 height 761
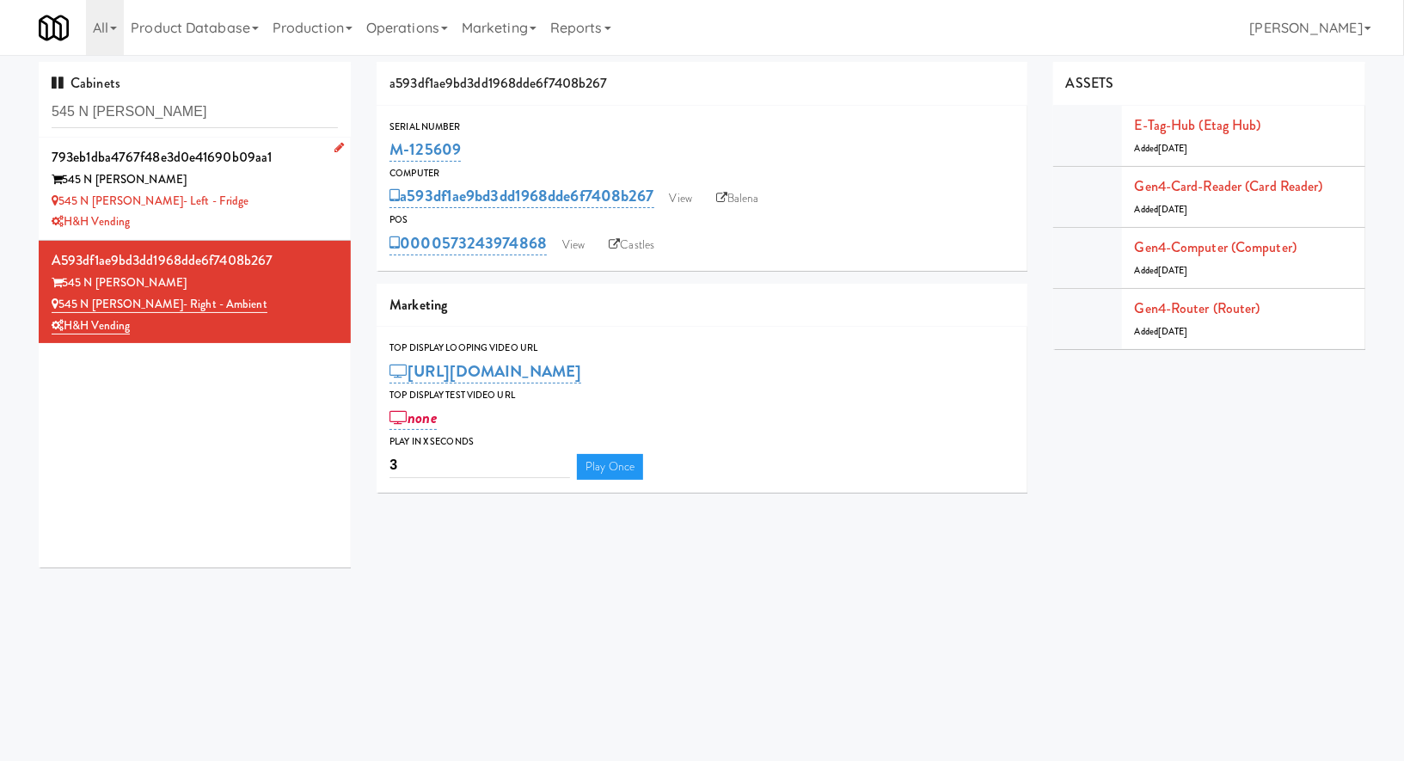
click at [290, 199] on div "545 N McClurg- Left - Fridge" at bounding box center [195, 202] width 286 height 22
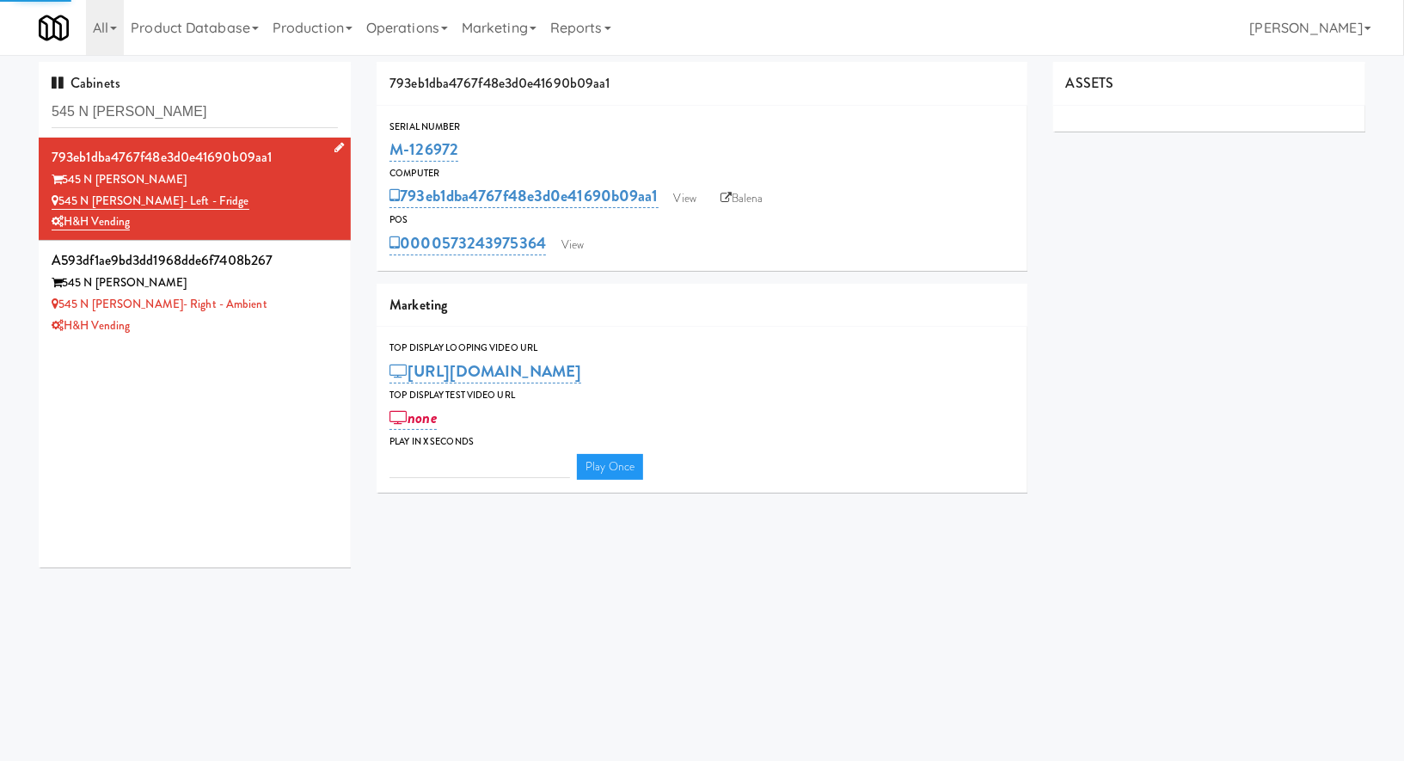
type input "3"
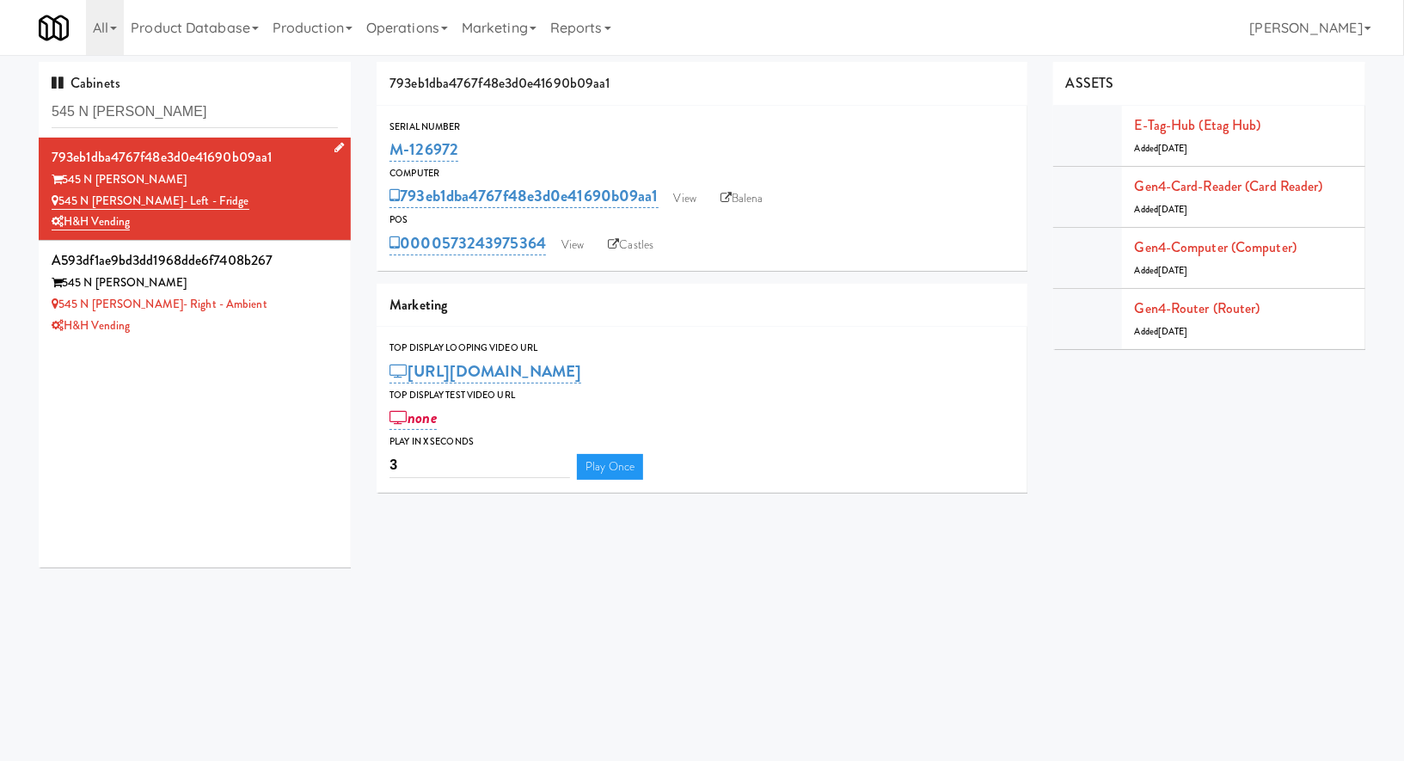
click at [335, 146] on icon at bounding box center [339, 147] width 9 height 11
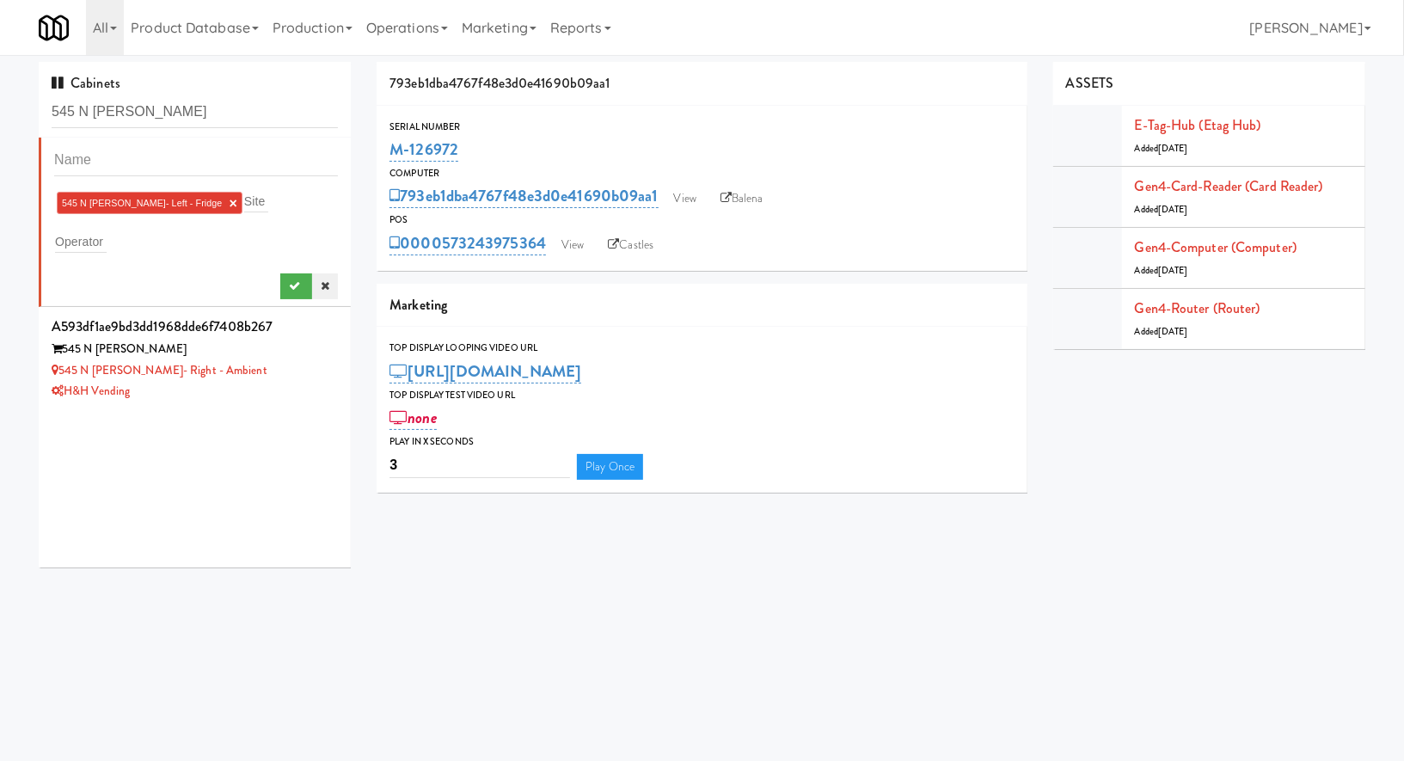
click at [327, 286] on icon at bounding box center [325, 285] width 9 height 11
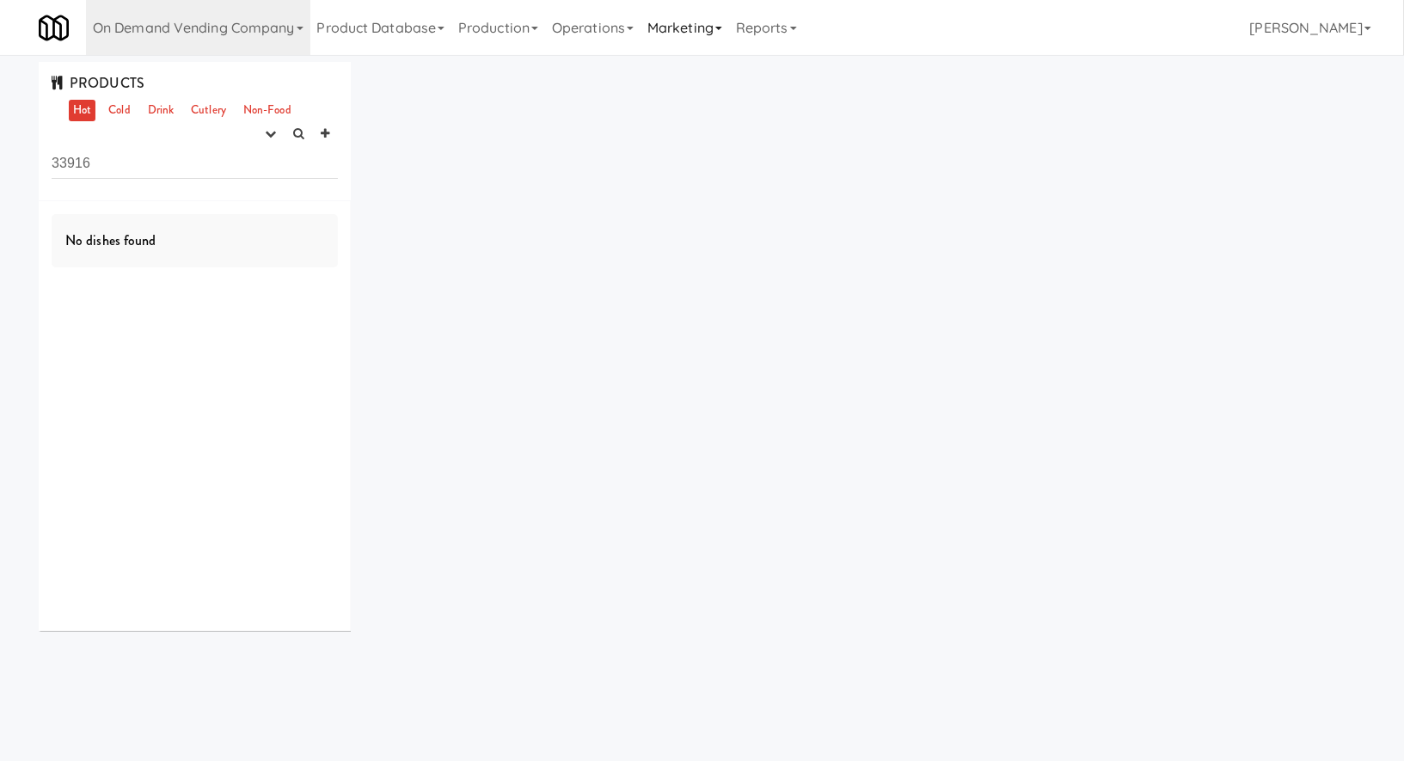
click at [692, 37] on link "Marketing" at bounding box center [685, 27] width 89 height 55
click at [702, 119] on link "Vouchers" at bounding box center [710, 124] width 138 height 31
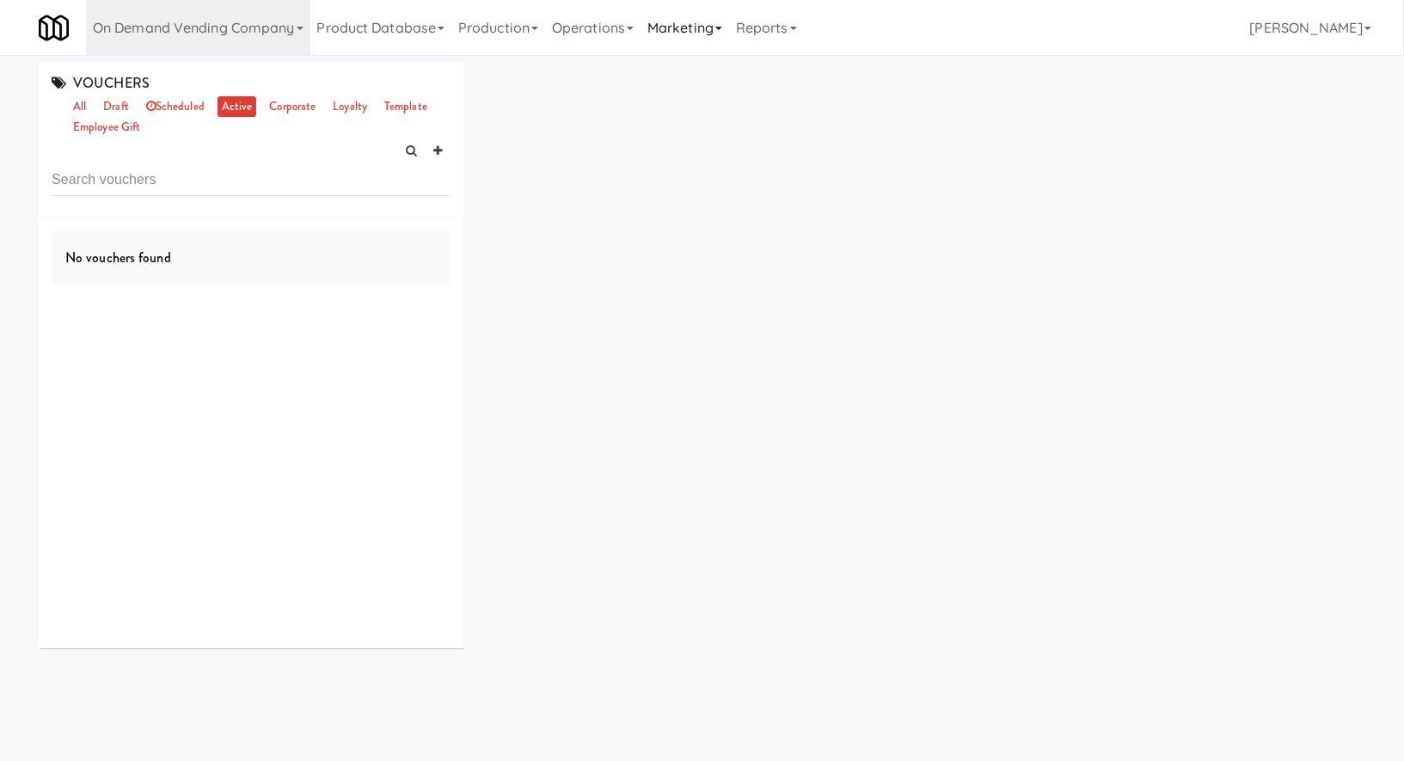
click at [688, 29] on link "Marketing" at bounding box center [685, 27] width 89 height 55
click at [79, 110] on link "all" at bounding box center [80, 107] width 22 height 22
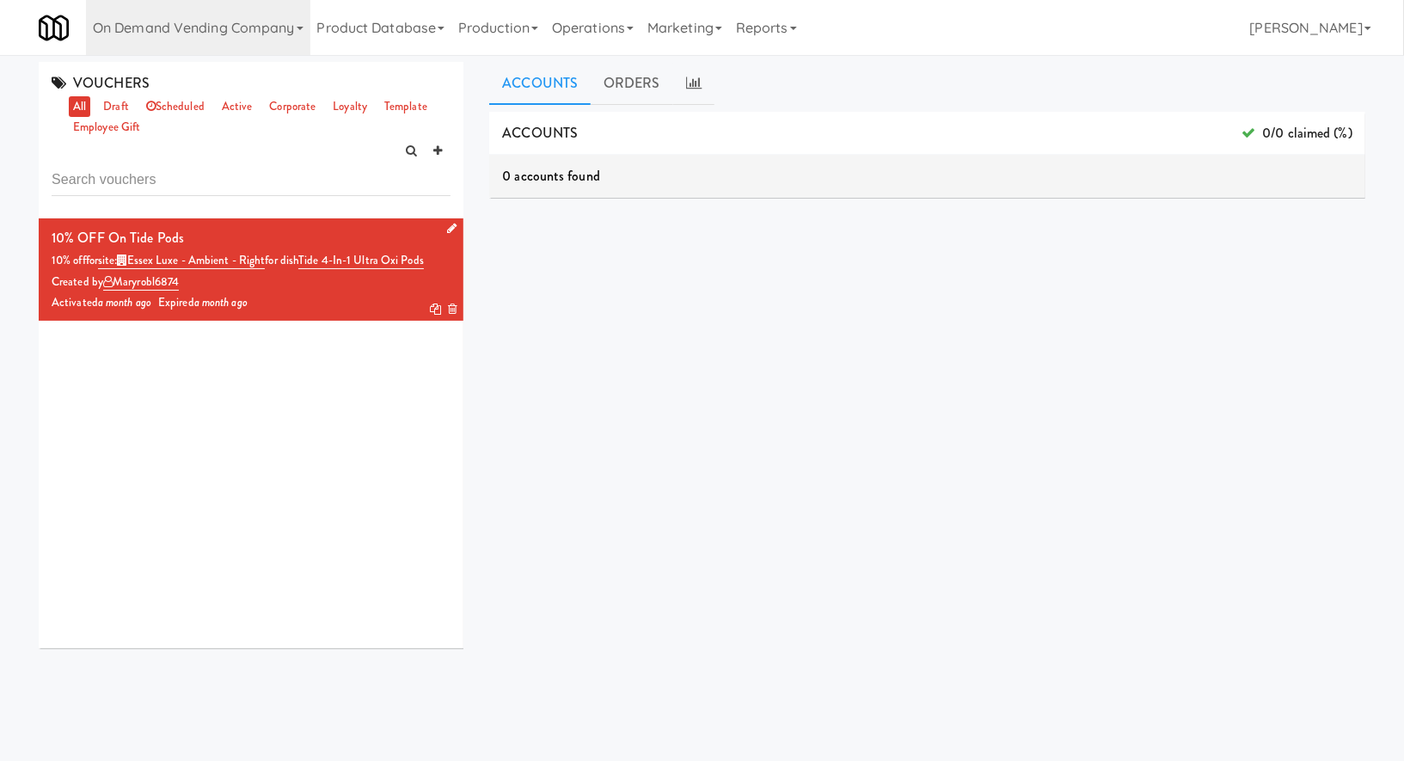
click at [438, 309] on icon at bounding box center [435, 309] width 11 height 11
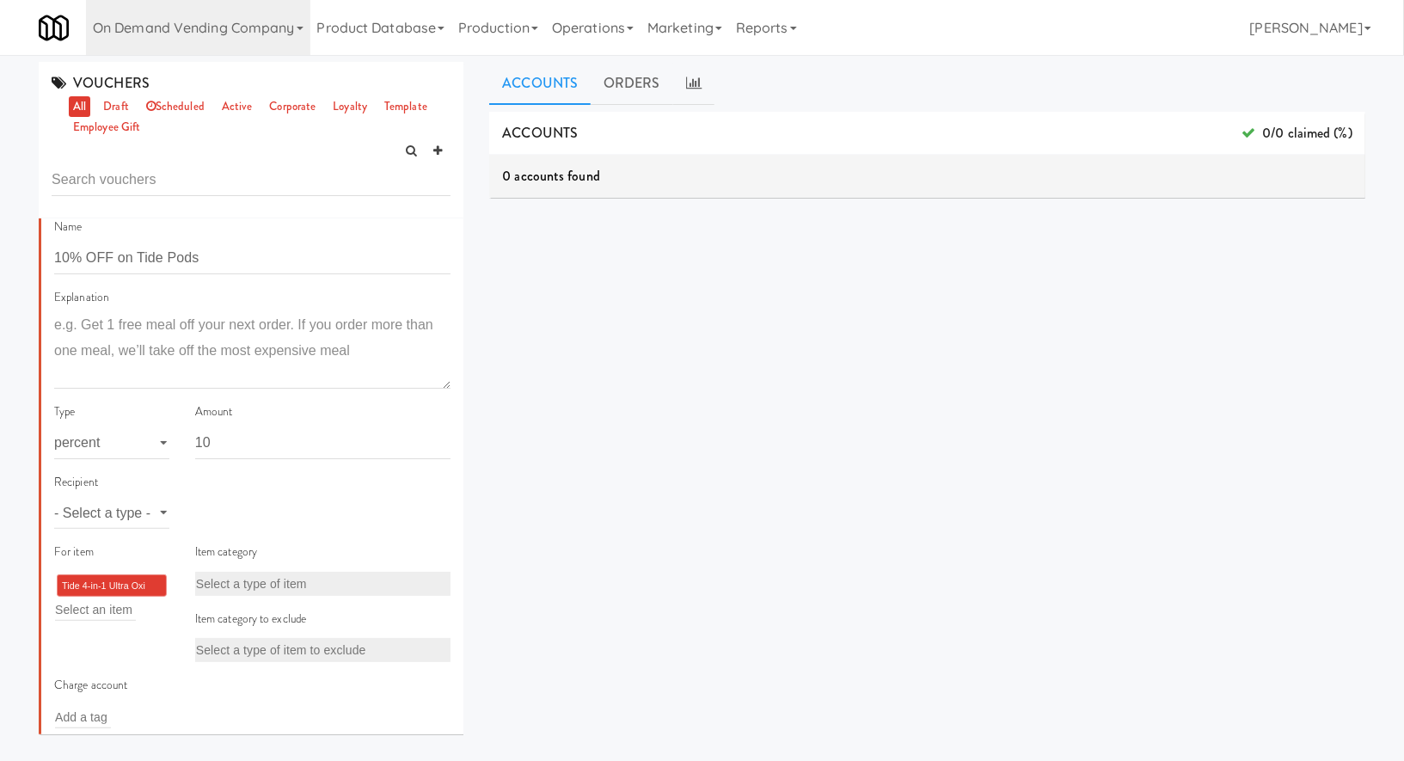
scroll to position [126, 0]
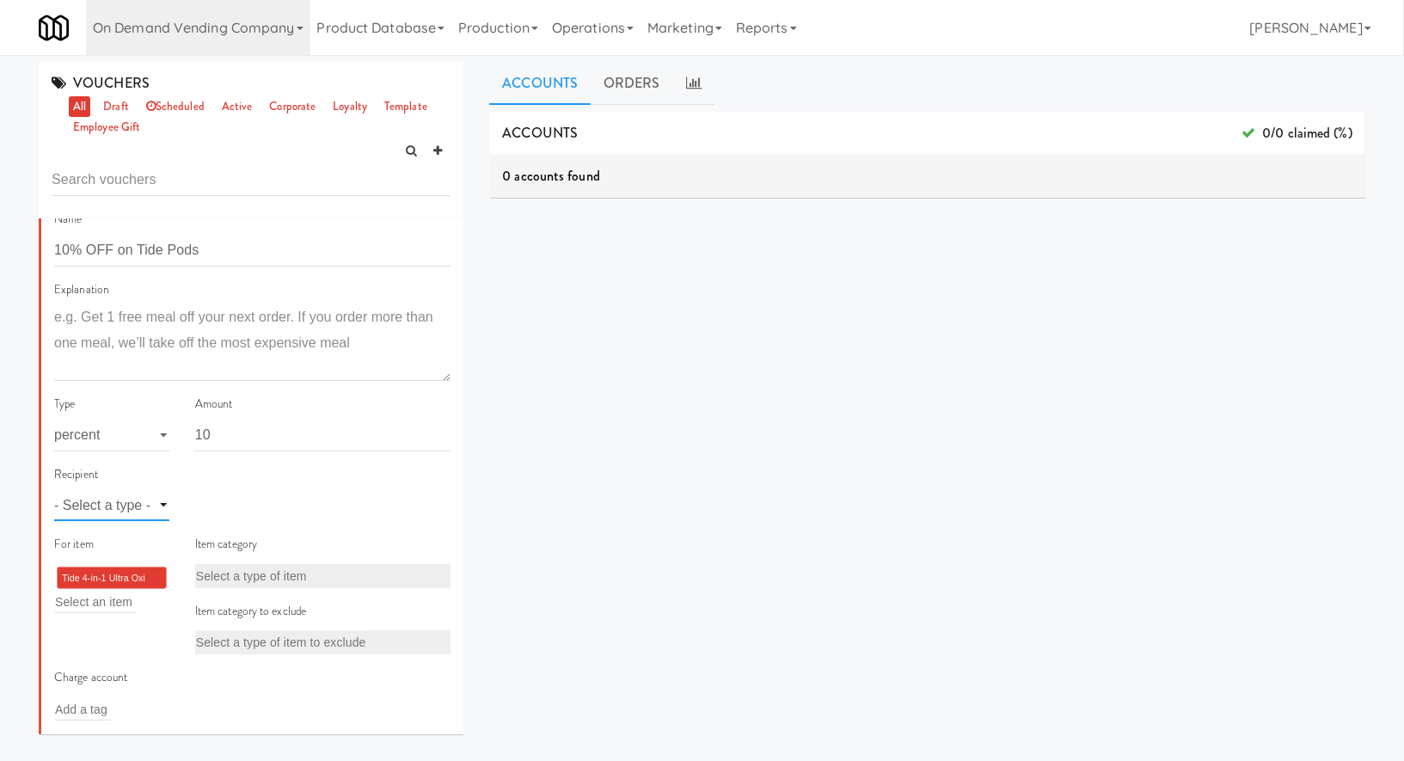
click at [151, 503] on select "- Select a type - user site company" at bounding box center [111, 505] width 115 height 32
select select "string:site"
click at [238, 498] on input "text" at bounding box center [224, 506] width 56 height 22
type input "a"
click at [155, 576] on li "Tide 4-in-1 Ultra Oxi Pods ×" at bounding box center [112, 578] width 110 height 22
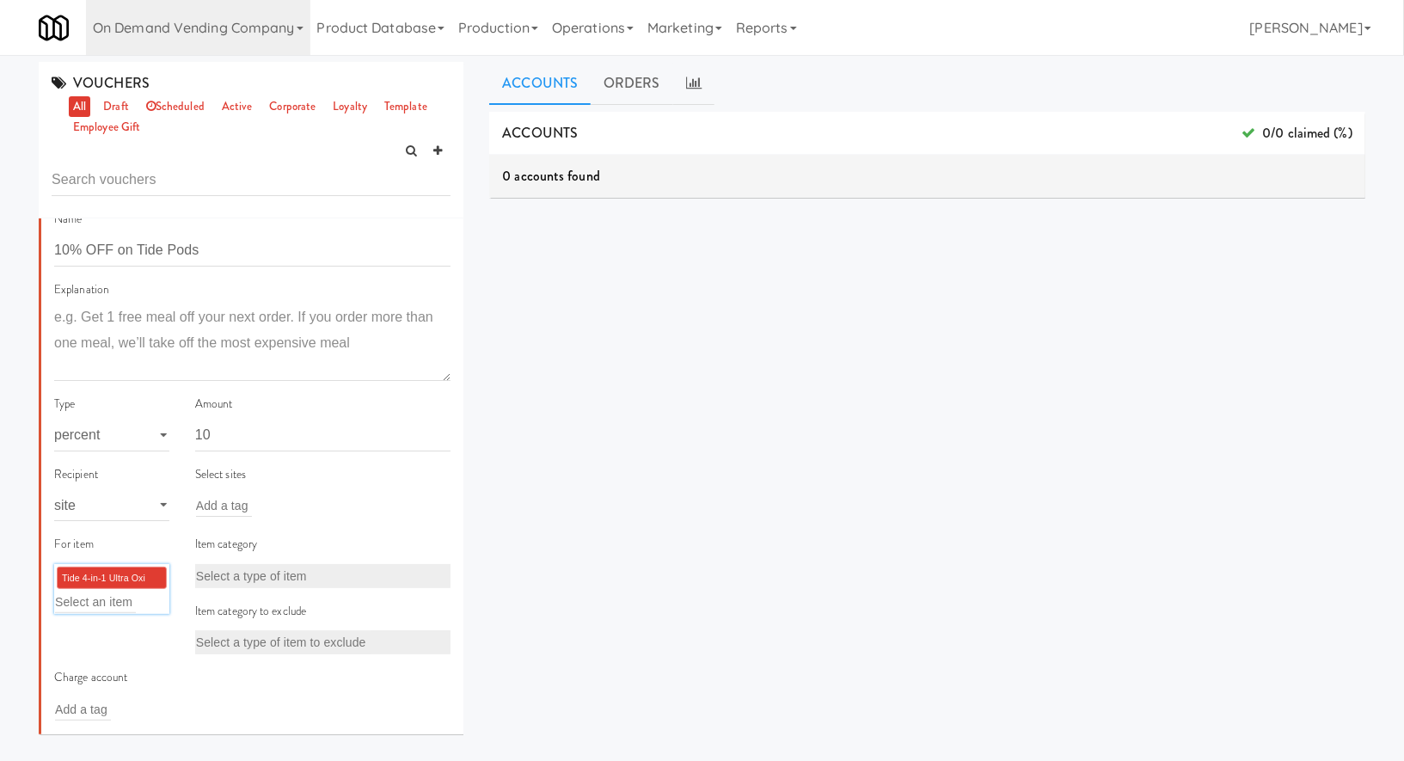
click at [157, 576] on li "Tide 4-in-1 Ultra Oxi Pods ×" at bounding box center [112, 578] width 110 height 22
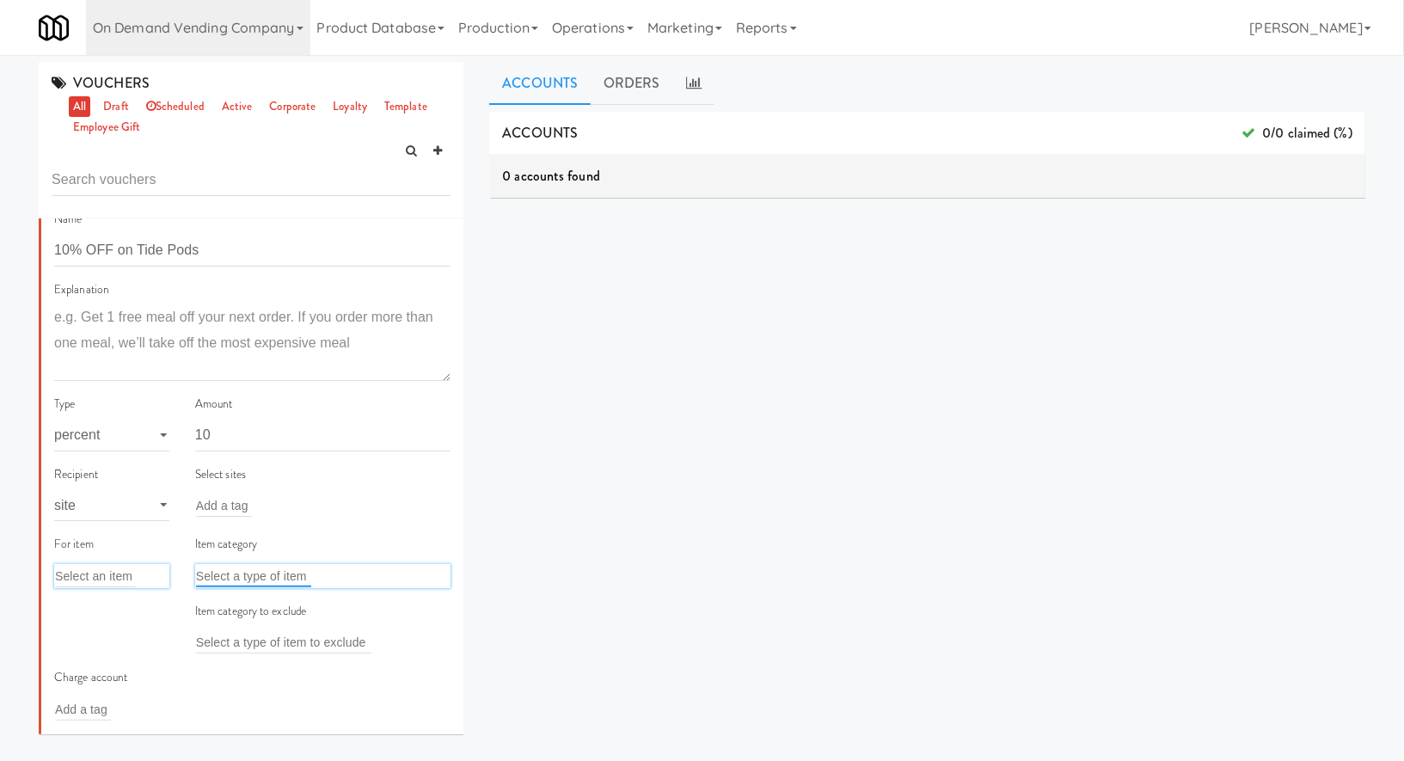
click at [224, 578] on input "text" at bounding box center [253, 576] width 115 height 22
paste input "10OFF-ApertureUCF"
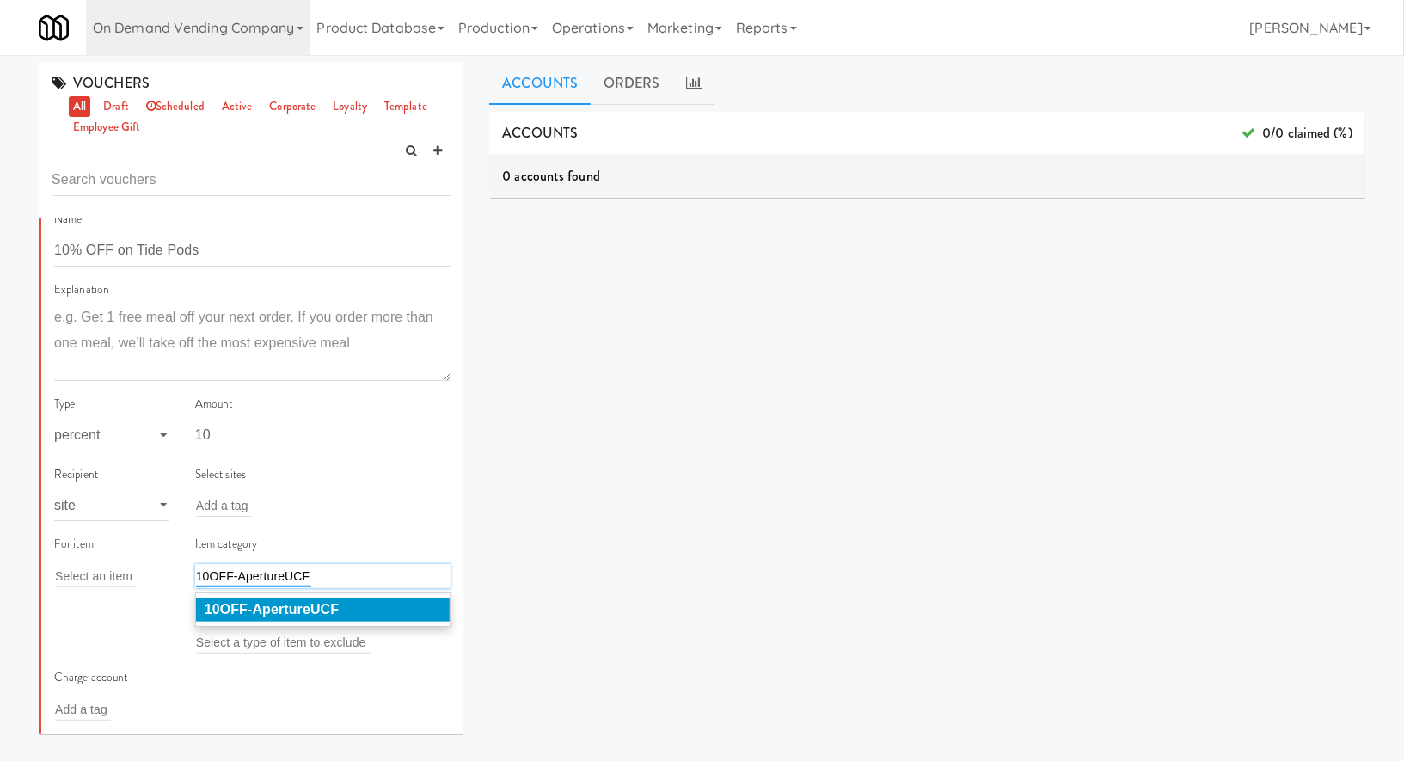
type input "10OFF-ApertureUCF"
click at [237, 605] on em "10OFF-ApertureUCF" at bounding box center [272, 609] width 134 height 15
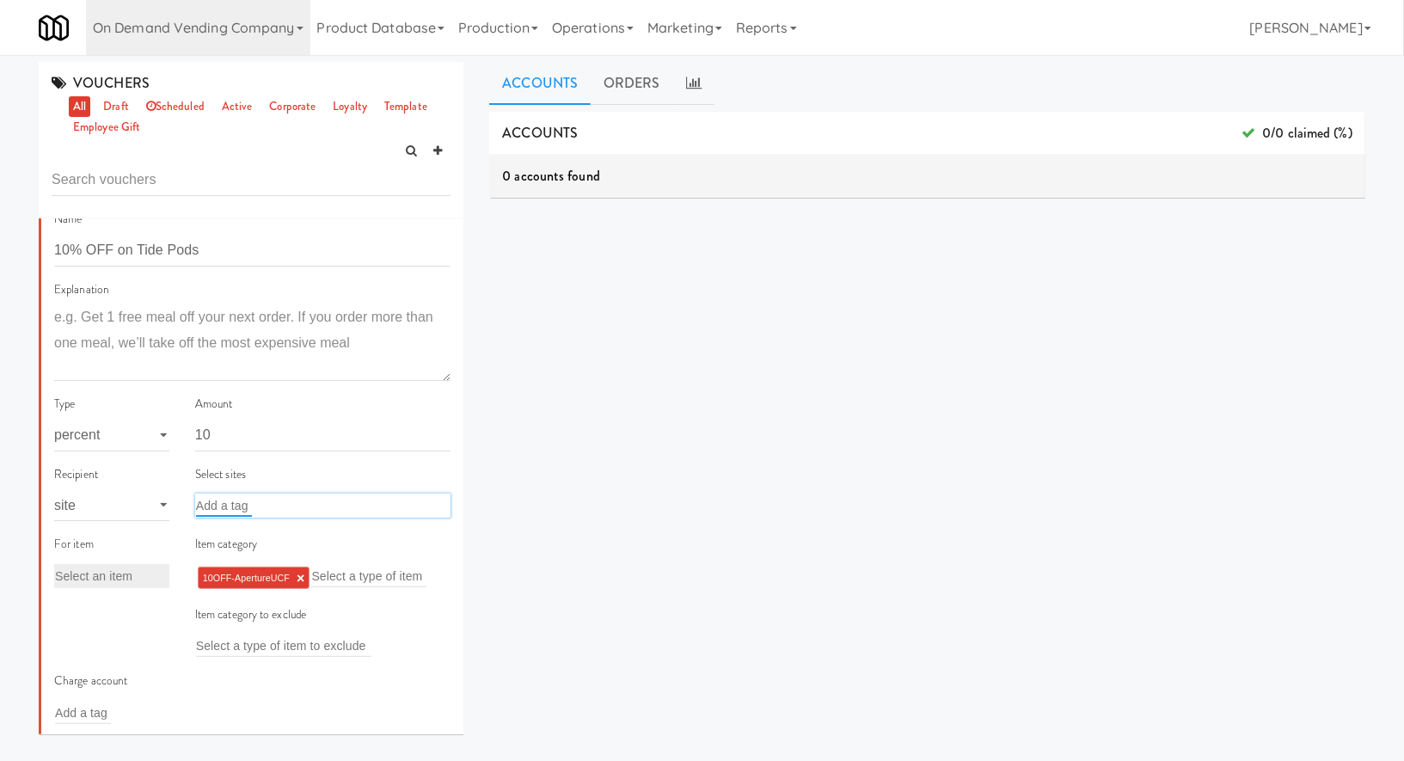
click at [240, 500] on input "text" at bounding box center [224, 506] width 56 height 22
click at [226, 511] on div "a a" at bounding box center [323, 506] width 256 height 24
drag, startPoint x: 1404, startPoint y: 156, endPoint x: 721, endPoint y: 211, distance: 685.9
click at [721, 211] on div "VOUCHERS all draft scheduled active corporate loyalty template employee gift Is…" at bounding box center [702, 409] width 1404 height 695
click at [276, 516] on div "aper aper" at bounding box center [323, 506] width 256 height 24
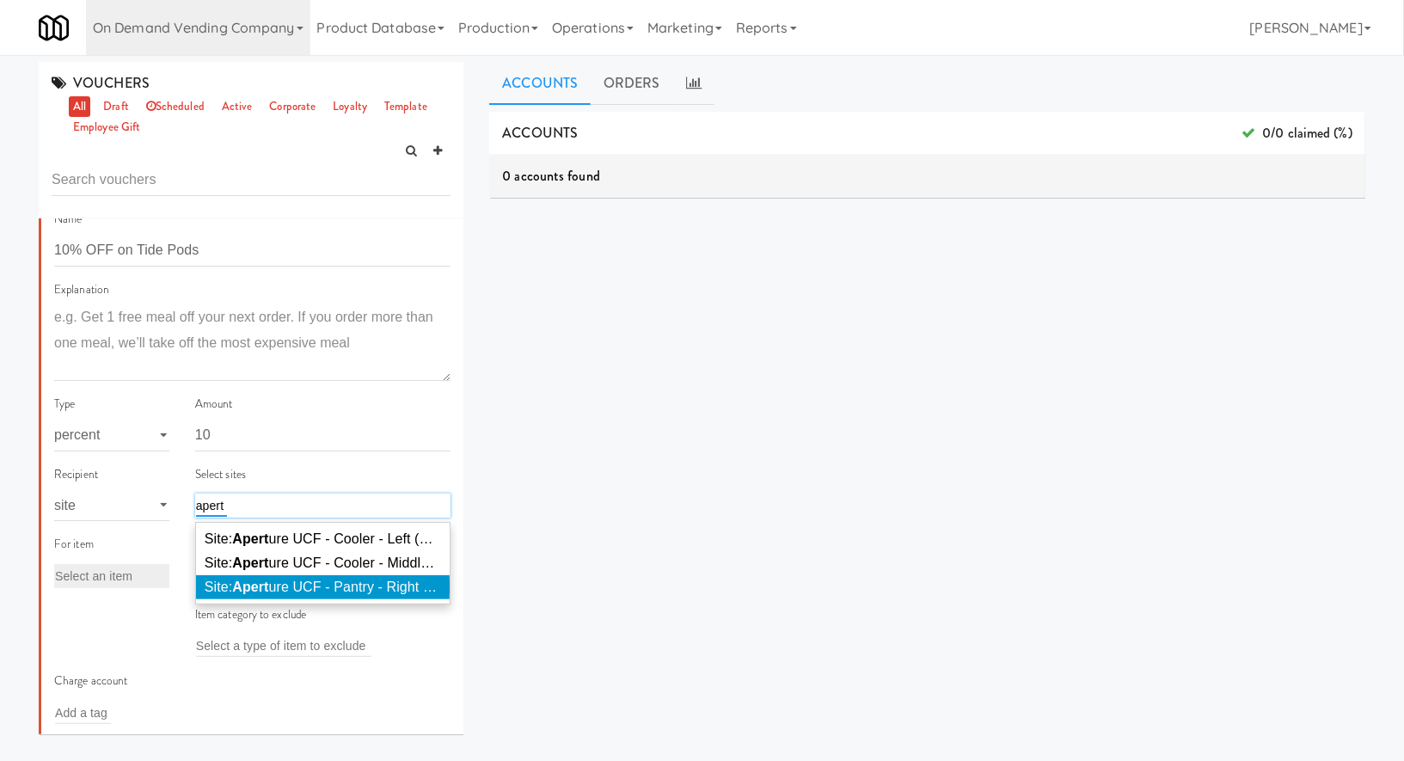
type input "apert"
click at [292, 590] on span "Site: Apert ure UCF - Pantry - Right ( APERT 142)" at bounding box center [354, 587] width 298 height 15
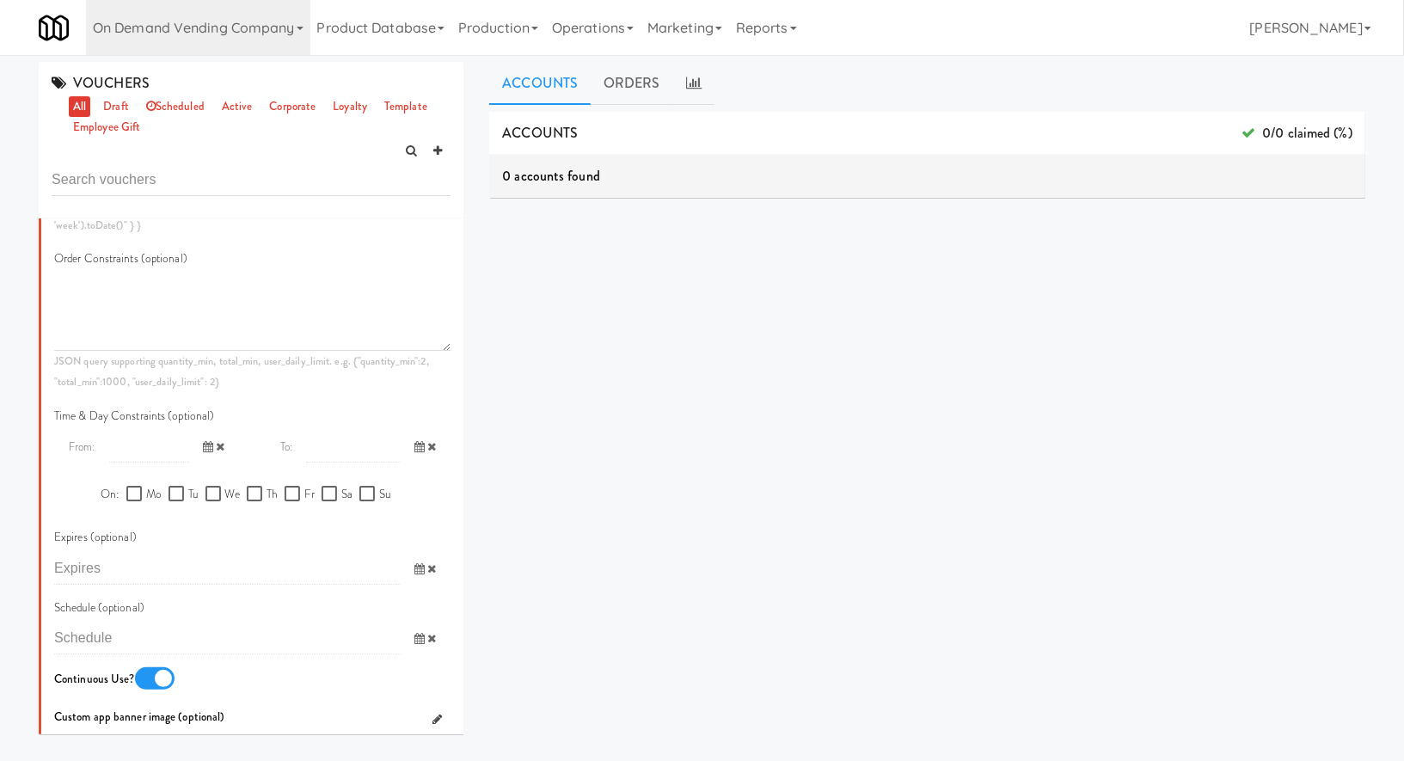
scroll to position [877, 0]
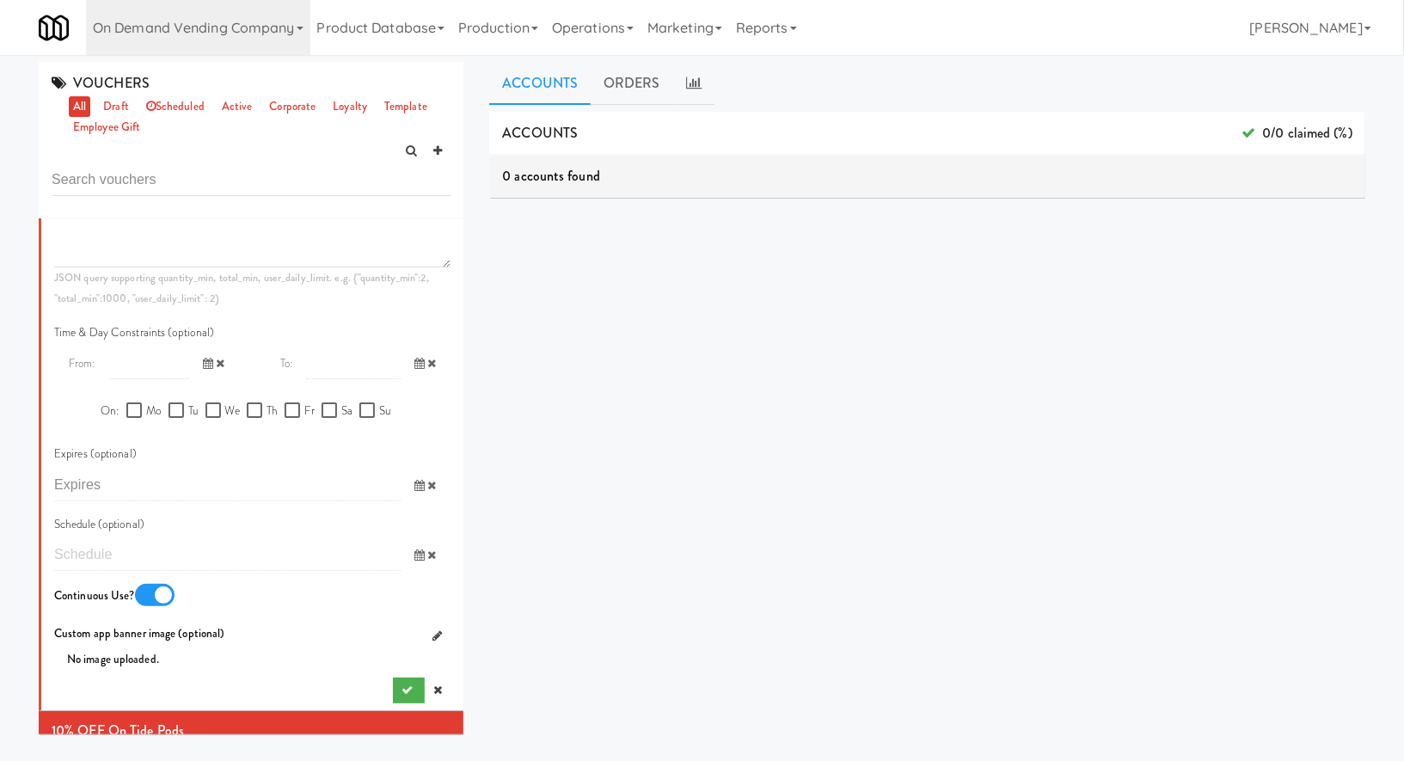
click at [121, 558] on input "text" at bounding box center [227, 555] width 347 height 32
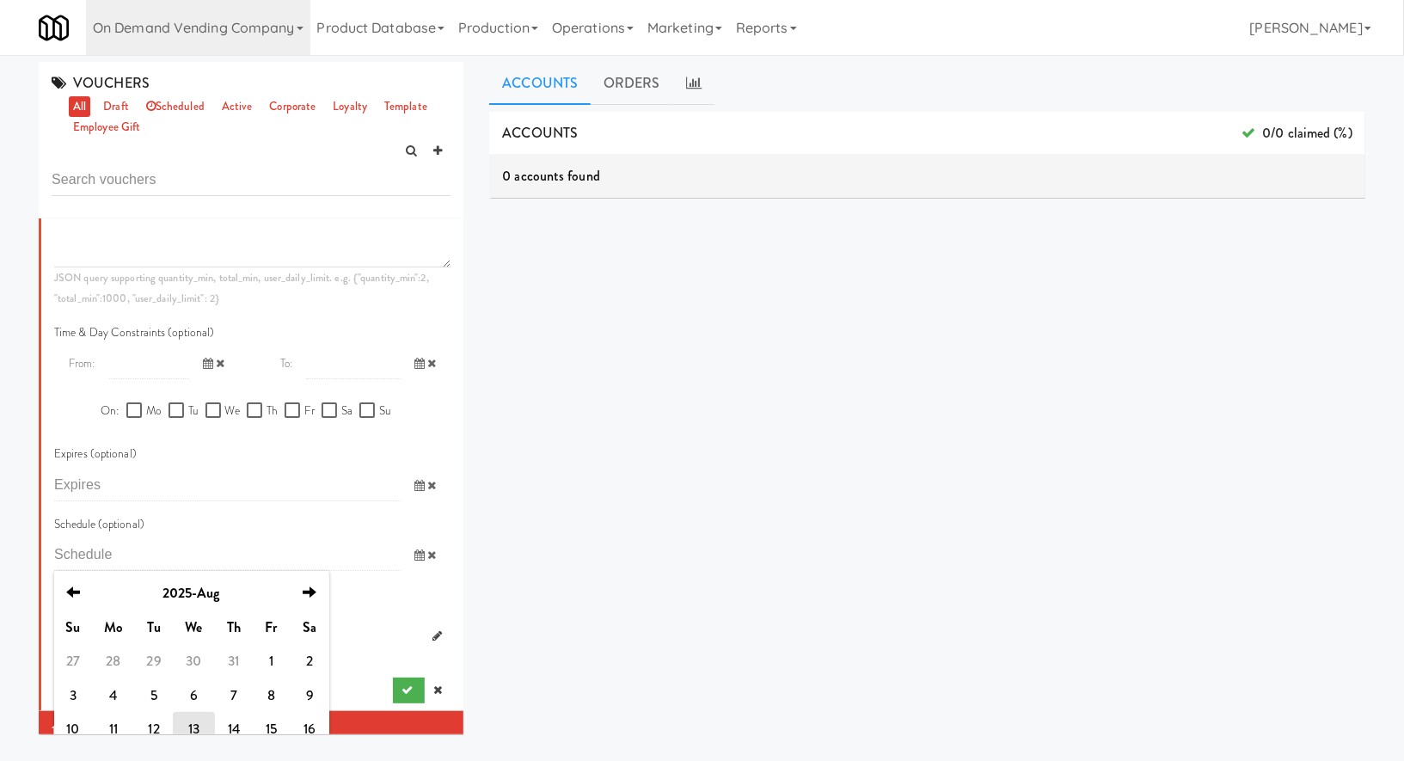
click at [420, 554] on icon at bounding box center [420, 555] width 10 height 11
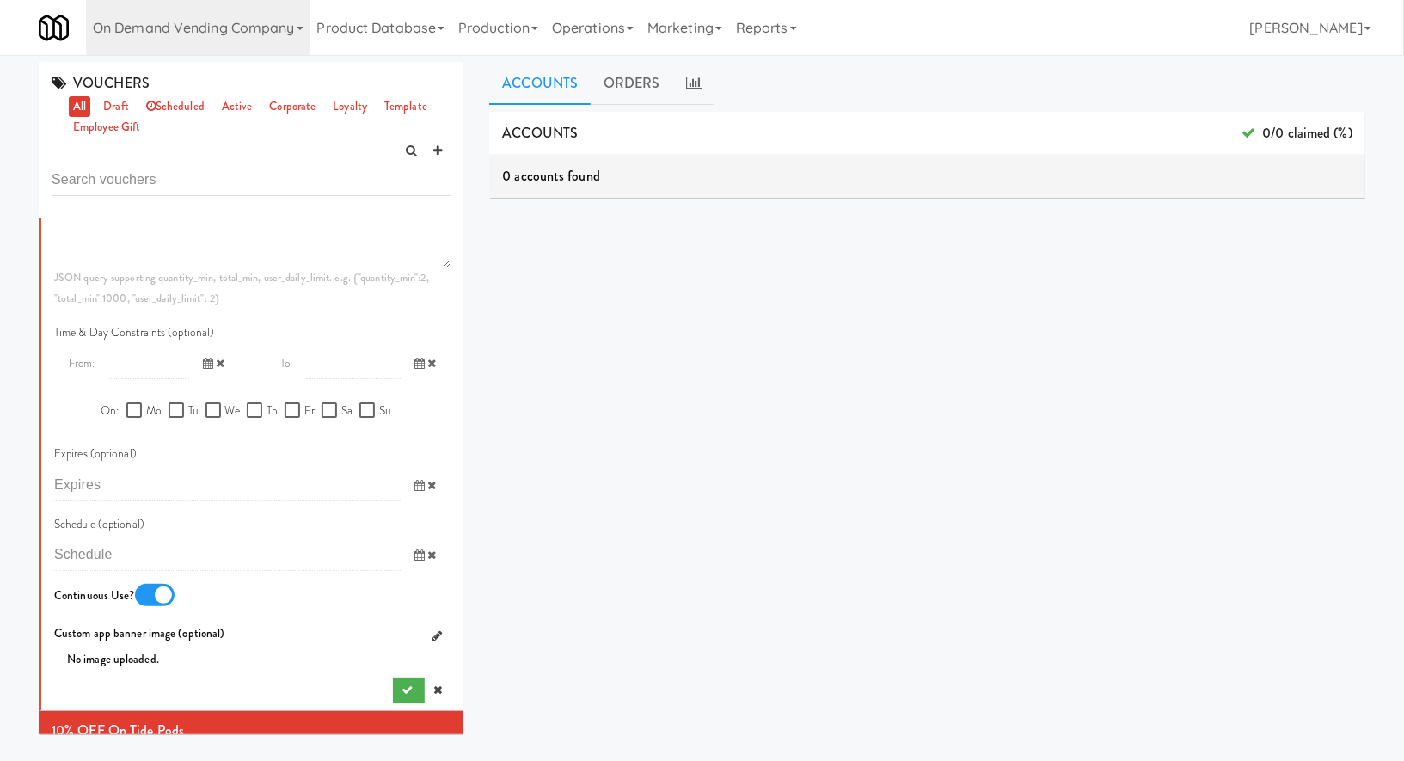
click at [420, 554] on icon at bounding box center [420, 555] width 10 height 11
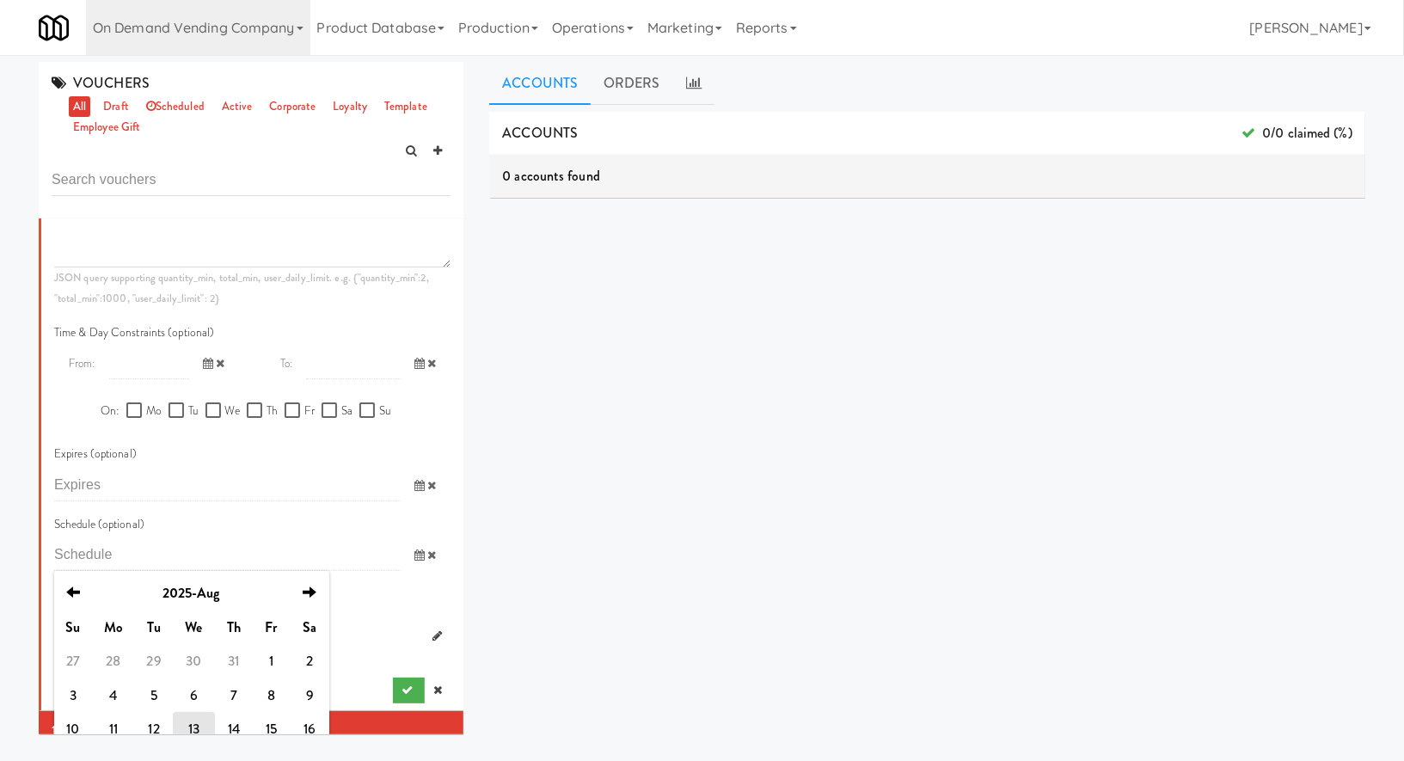
scroll to position [995, 0]
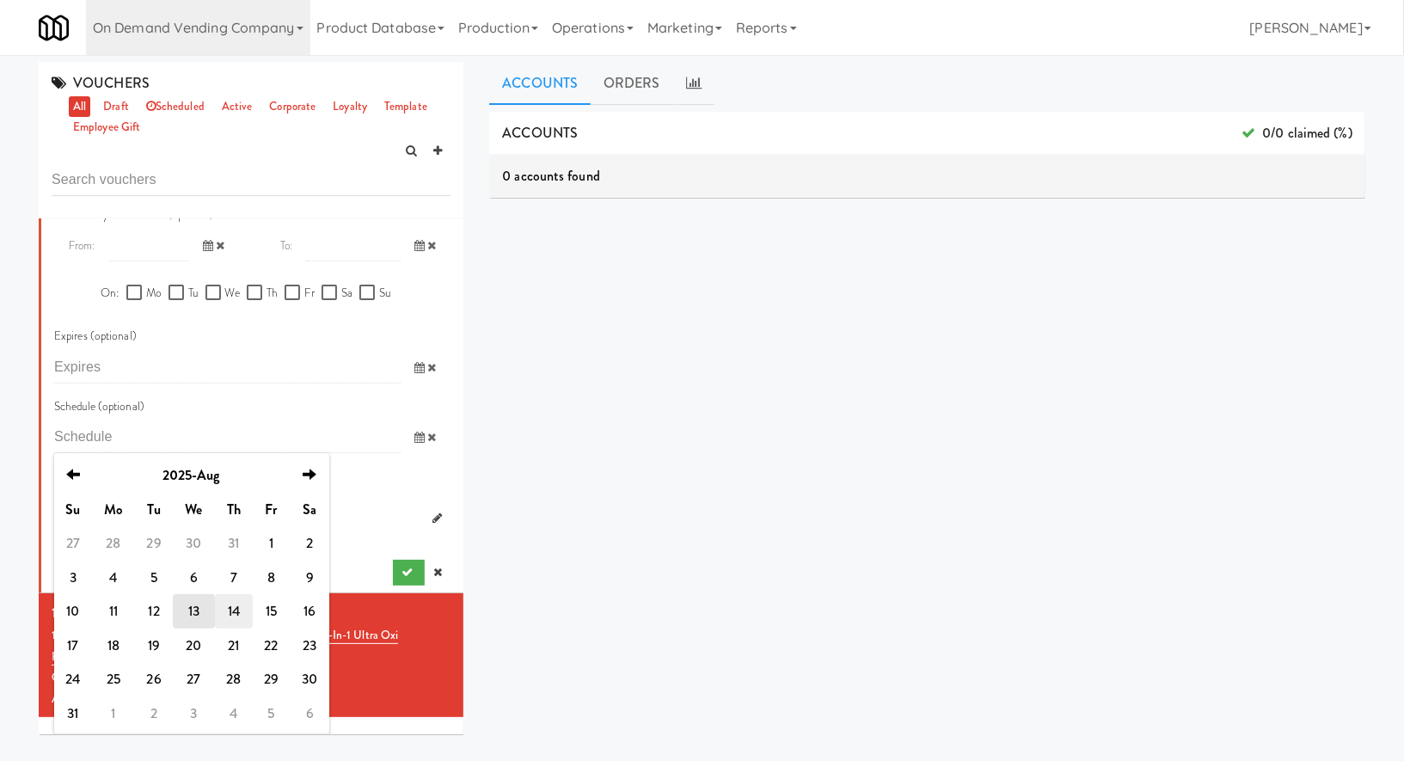
click at [227, 618] on td "14" at bounding box center [234, 611] width 38 height 34
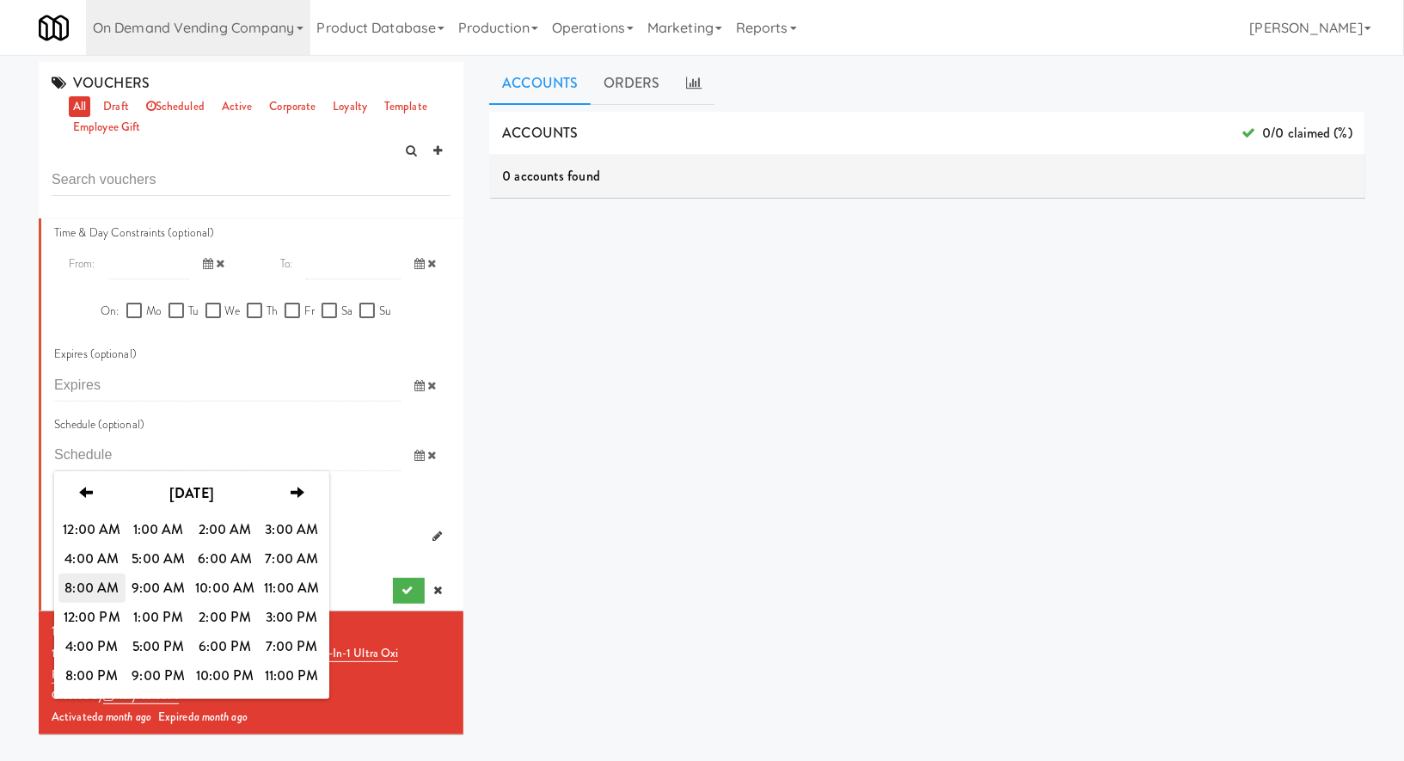
click at [89, 583] on span "8:00 AM" at bounding box center [91, 588] width 67 height 29
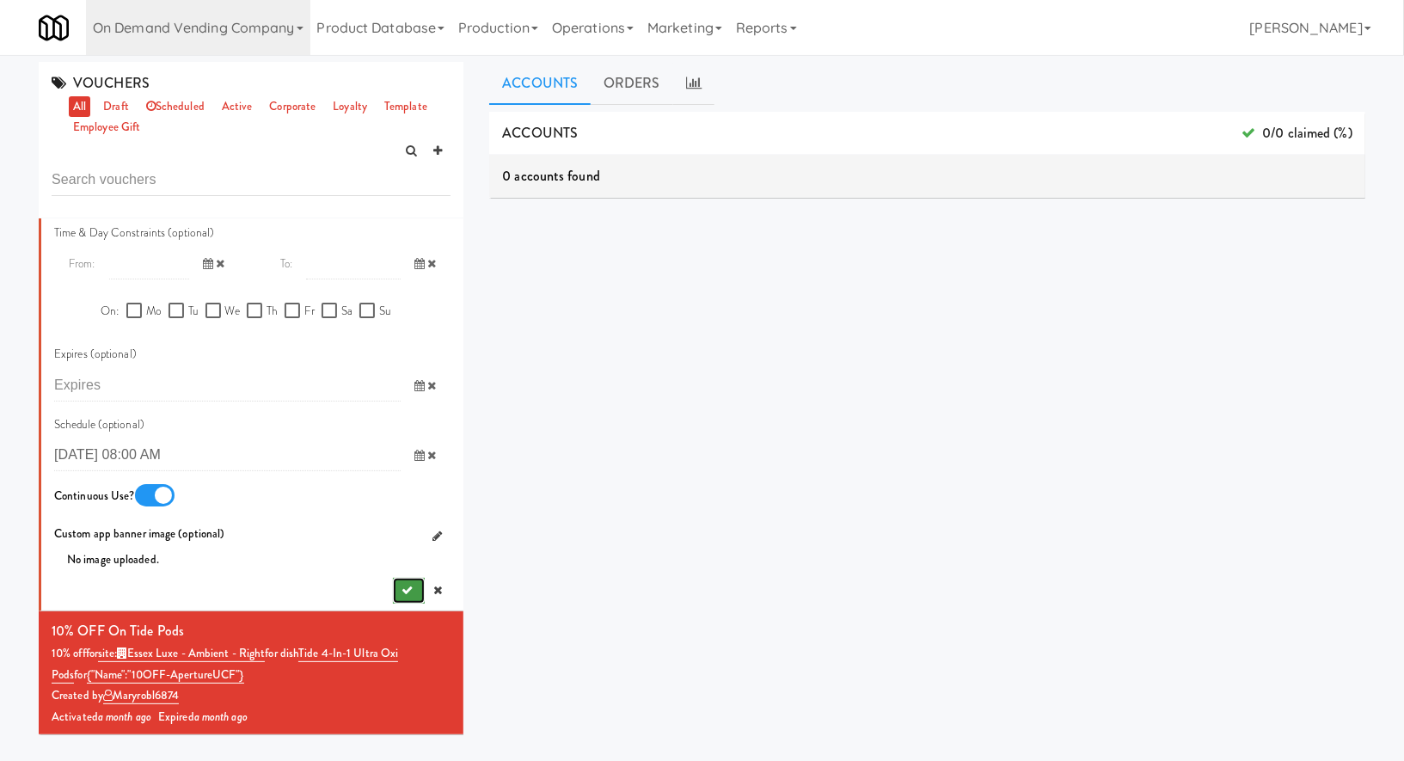
click at [409, 585] on icon "submit" at bounding box center [407, 590] width 11 height 11
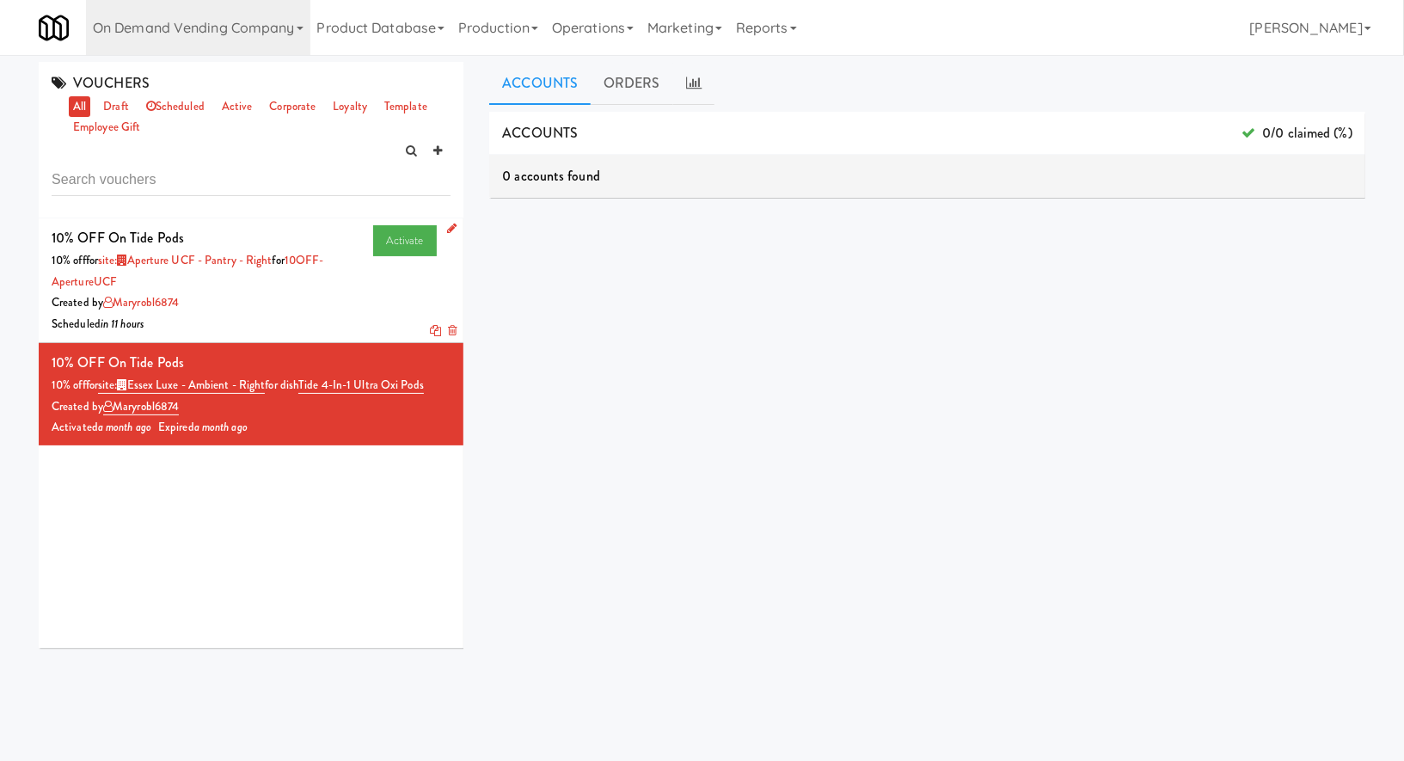
click at [450, 230] on icon at bounding box center [451, 228] width 9 height 11
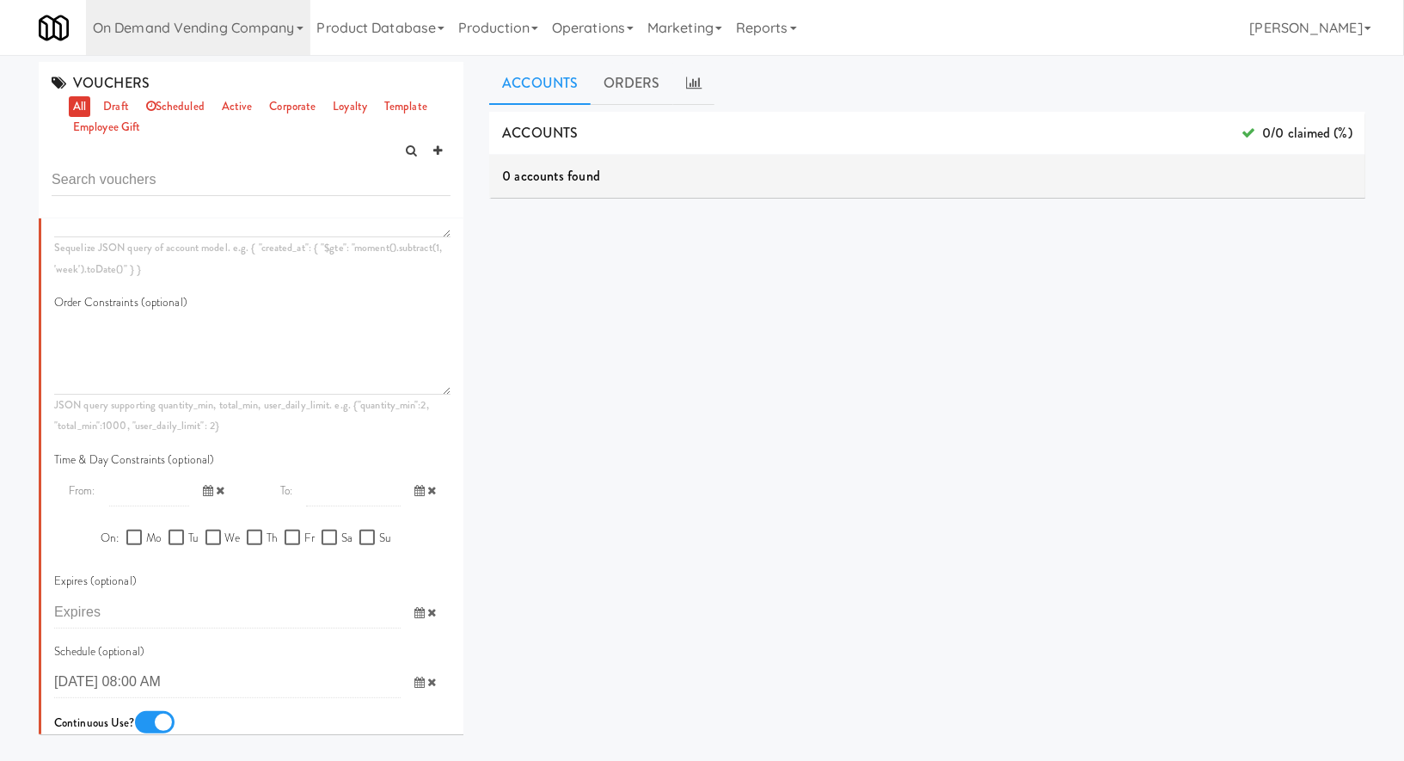
scroll to position [824, 0]
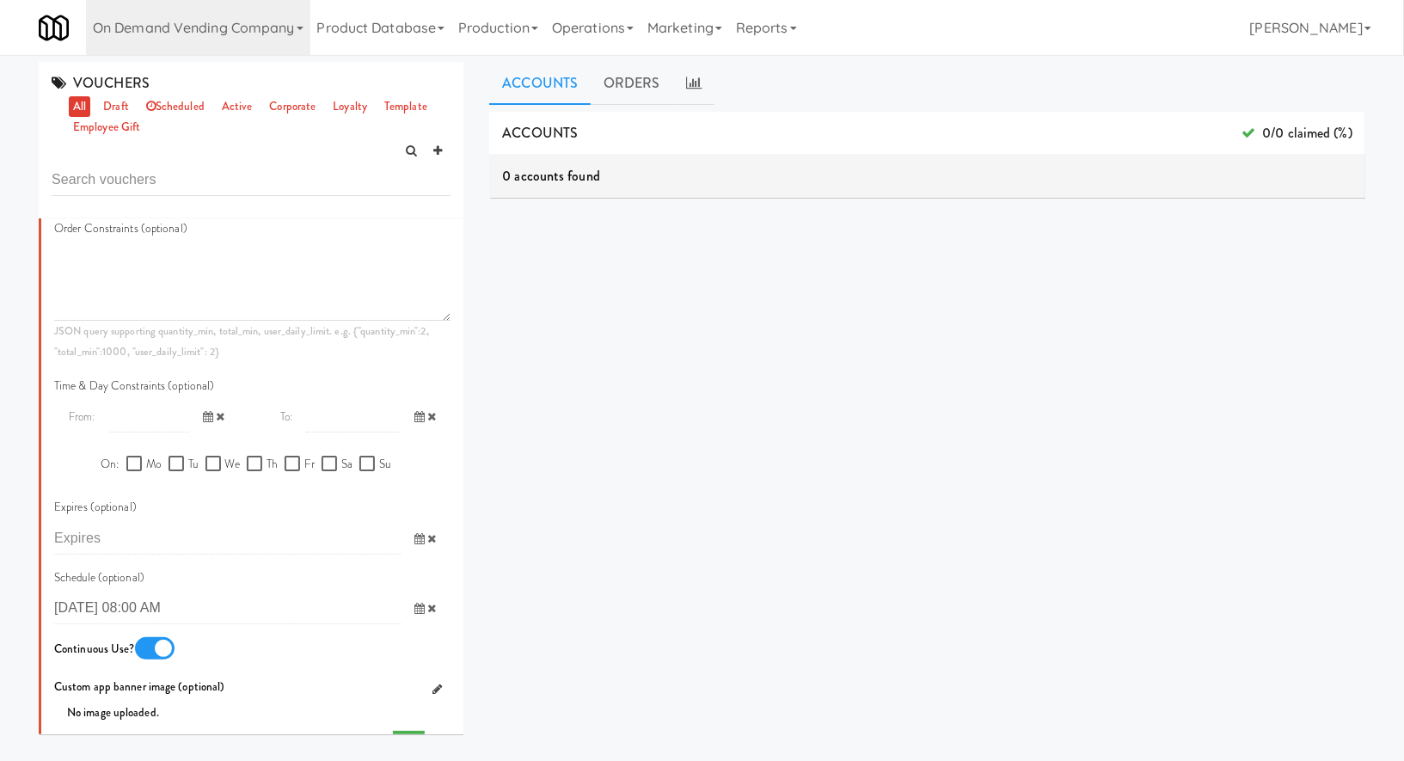
click at [421, 533] on icon at bounding box center [420, 538] width 10 height 11
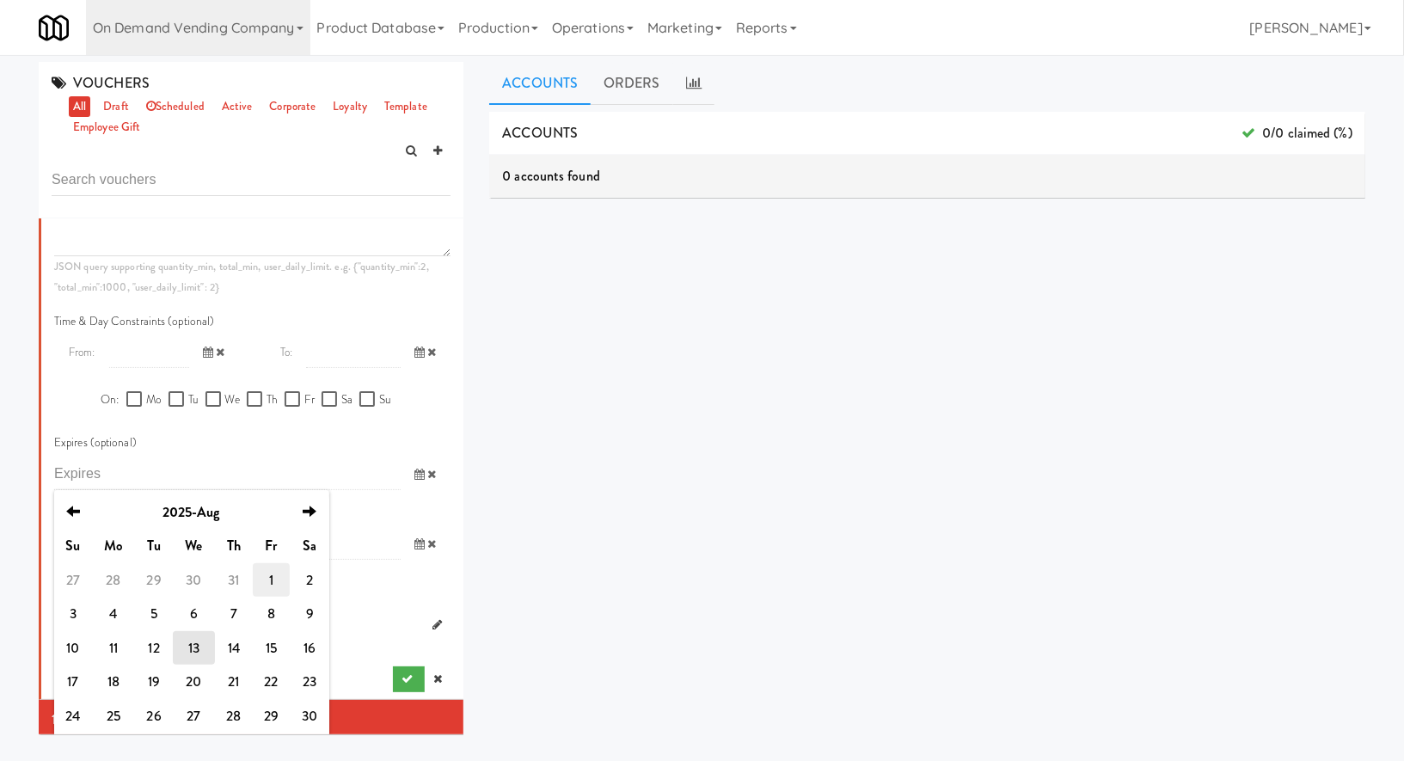
scroll to position [956, 0]
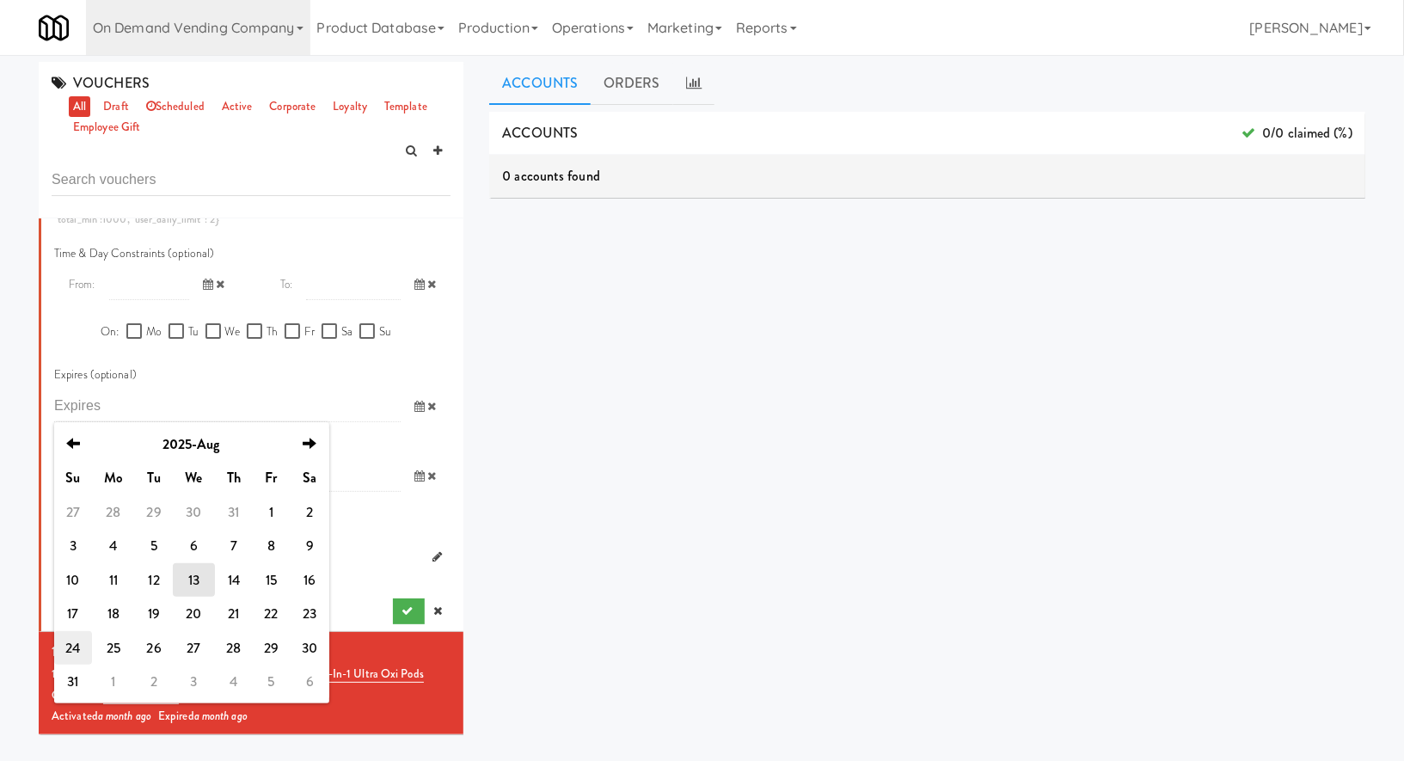
click at [83, 654] on td "24" at bounding box center [73, 648] width 38 height 34
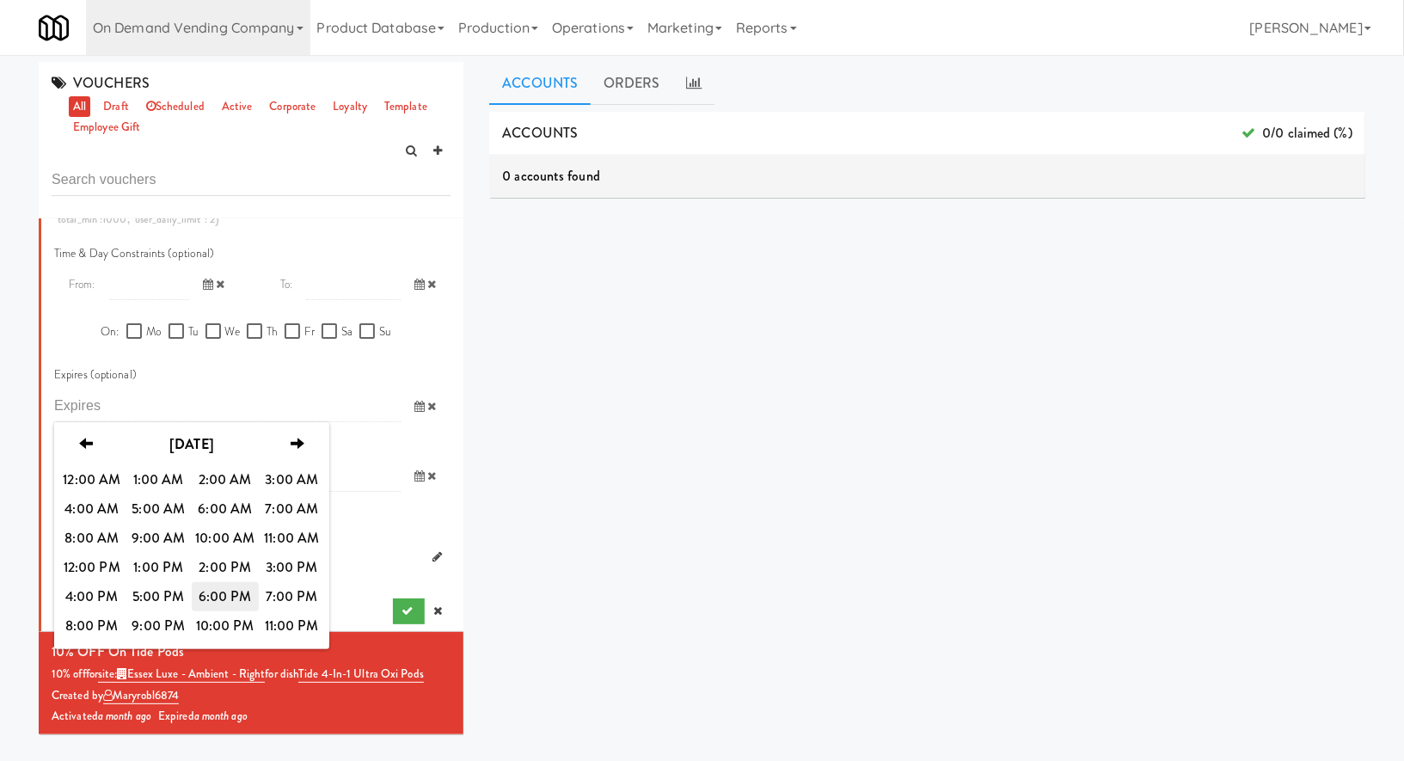
click at [226, 592] on span "6:00 PM" at bounding box center [225, 596] width 67 height 29
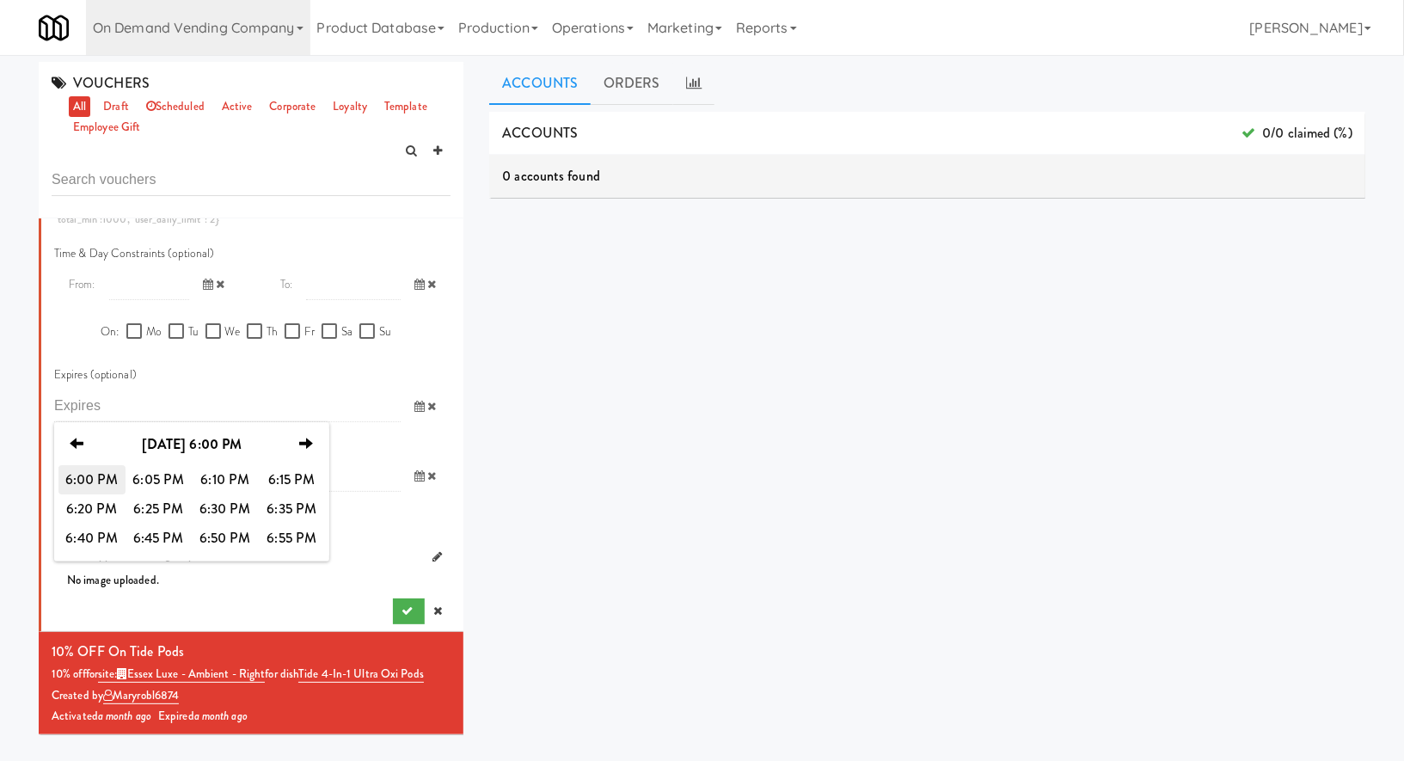
click at [96, 486] on span "6:00 PM" at bounding box center [91, 479] width 67 height 29
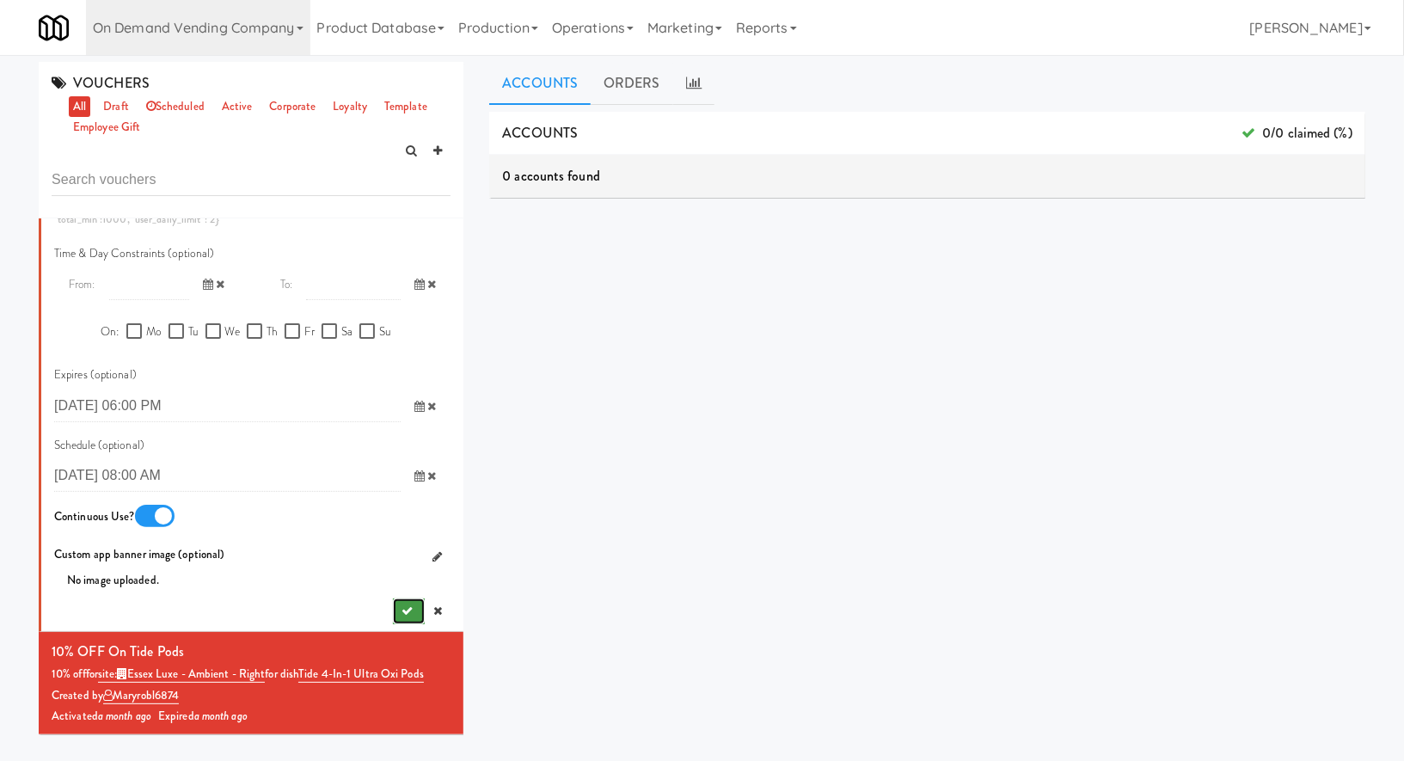
click at [399, 599] on button "submit" at bounding box center [409, 612] width 32 height 26
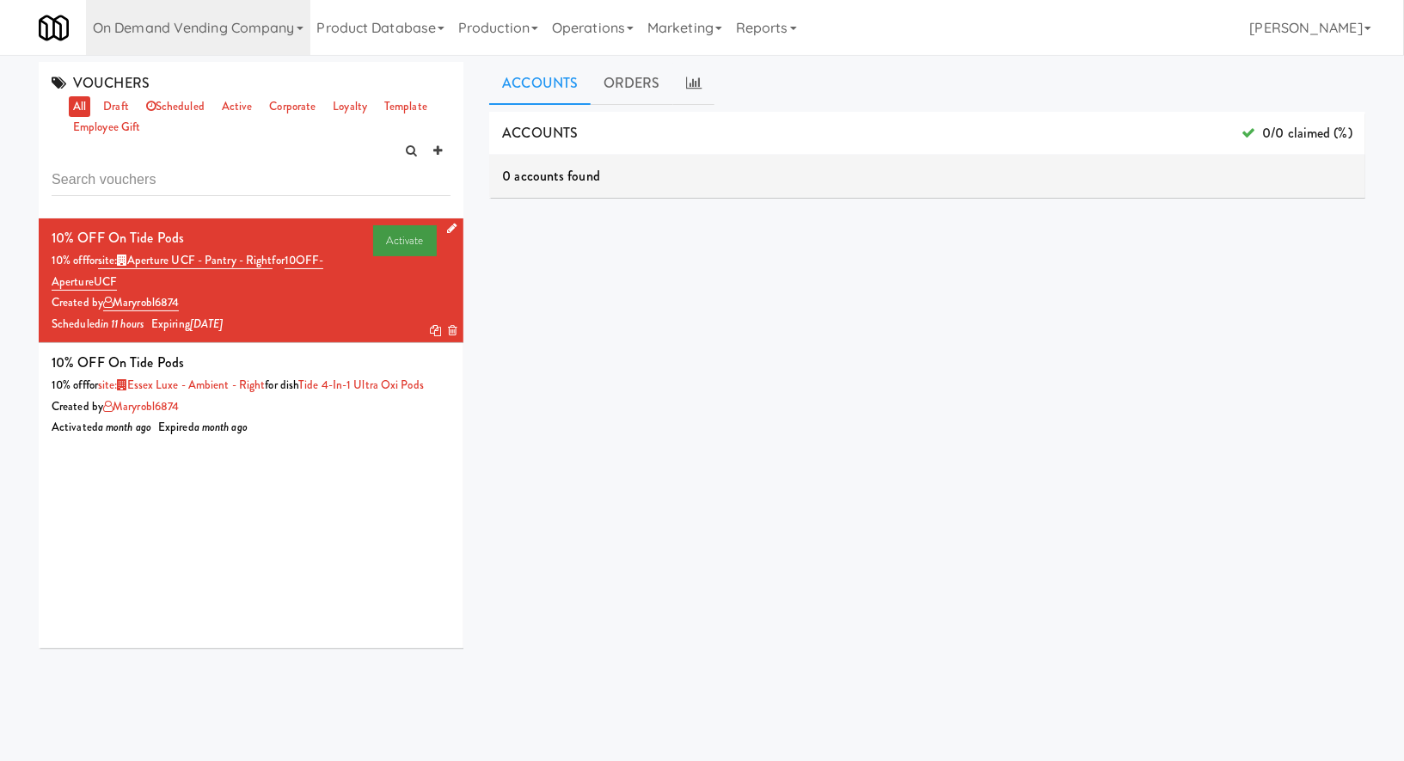
click at [380, 234] on link "Activate" at bounding box center [405, 240] width 65 height 31
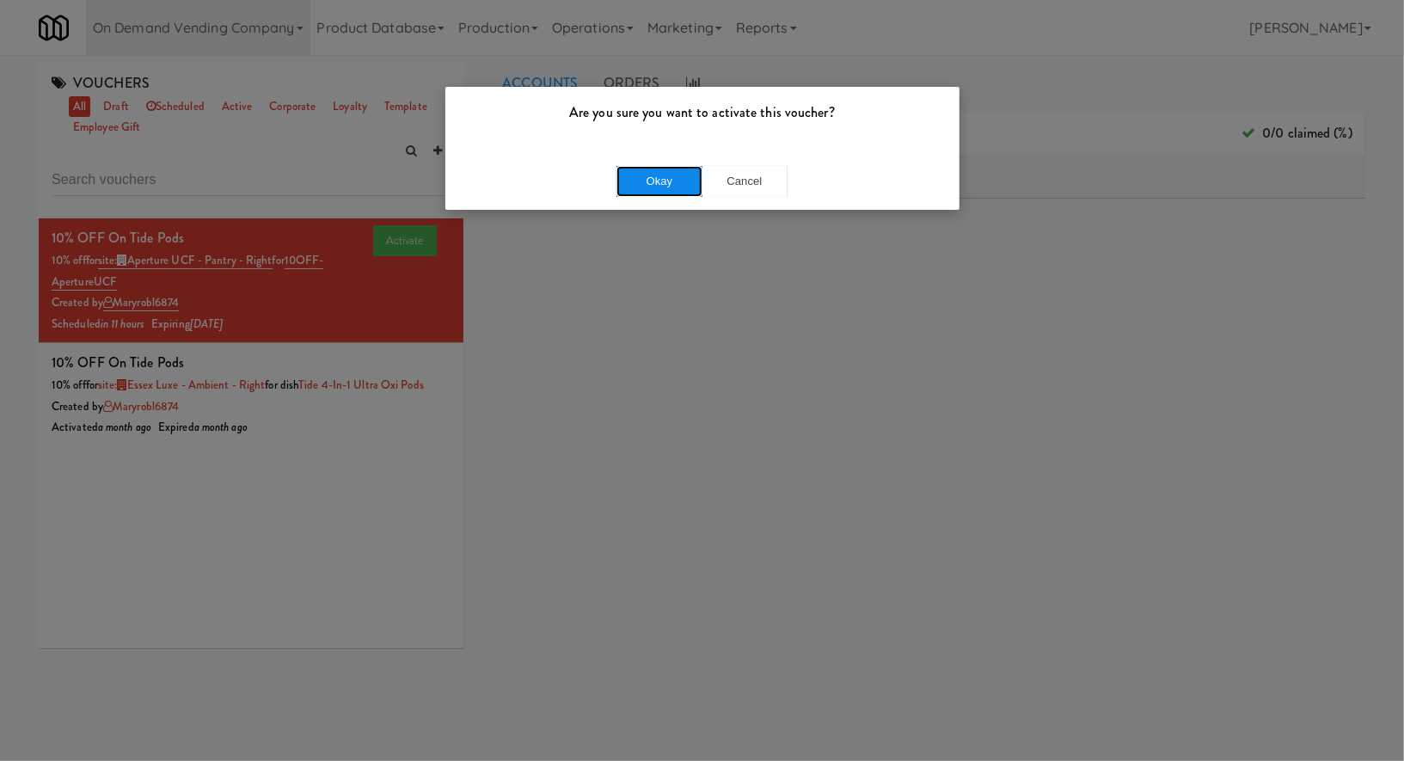
click at [679, 179] on button "Okay" at bounding box center [660, 181] width 86 height 31
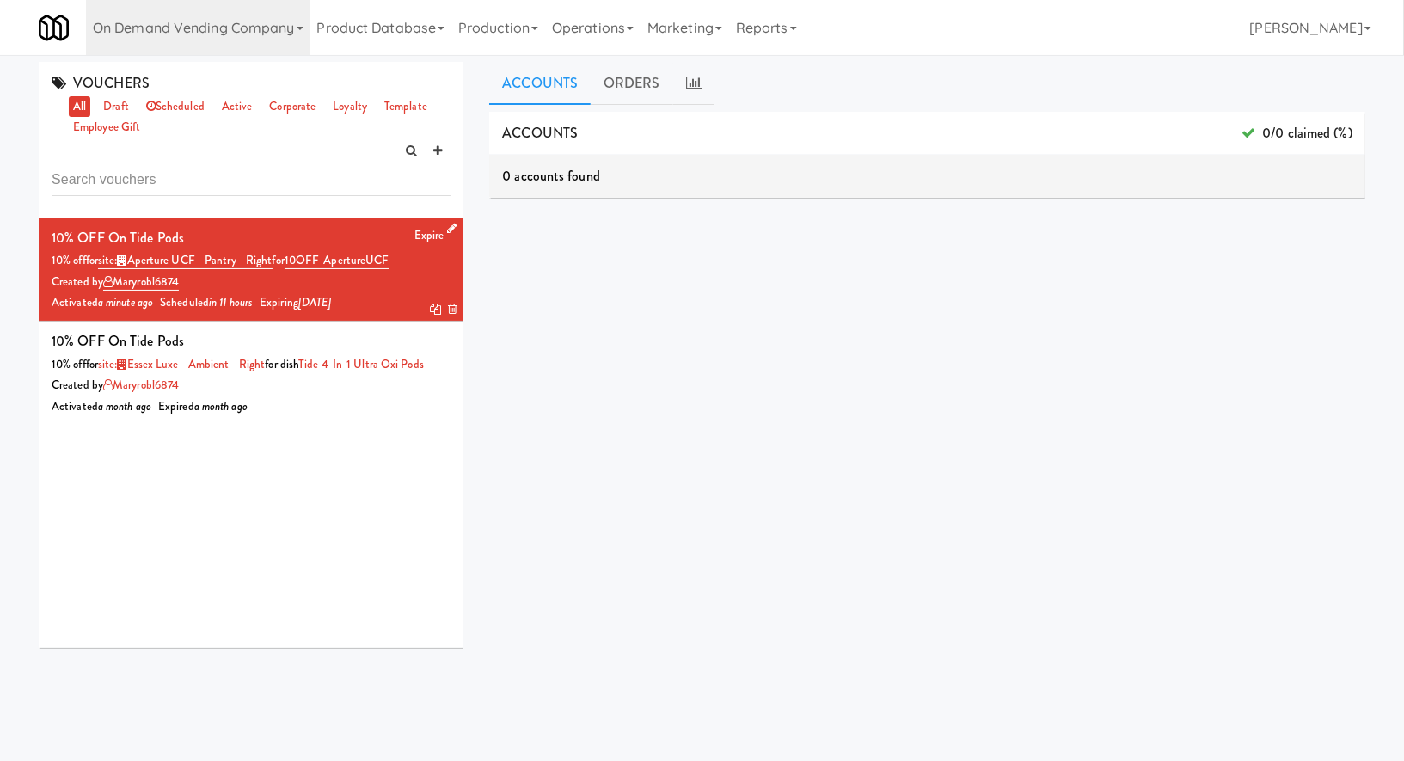
click at [454, 229] on icon at bounding box center [451, 228] width 9 height 11
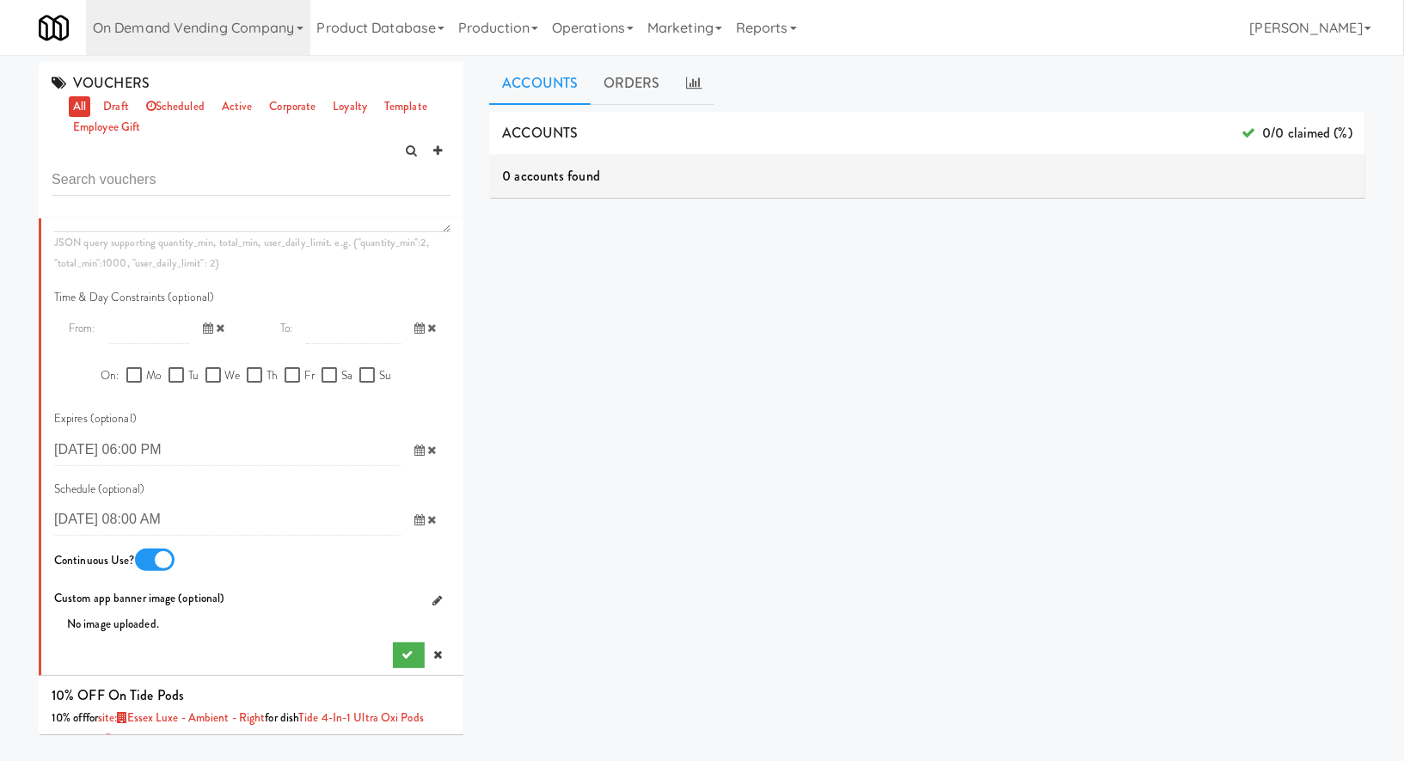
scroll to position [917, 0]
click at [432, 515] on icon at bounding box center [431, 515] width 9 height 11
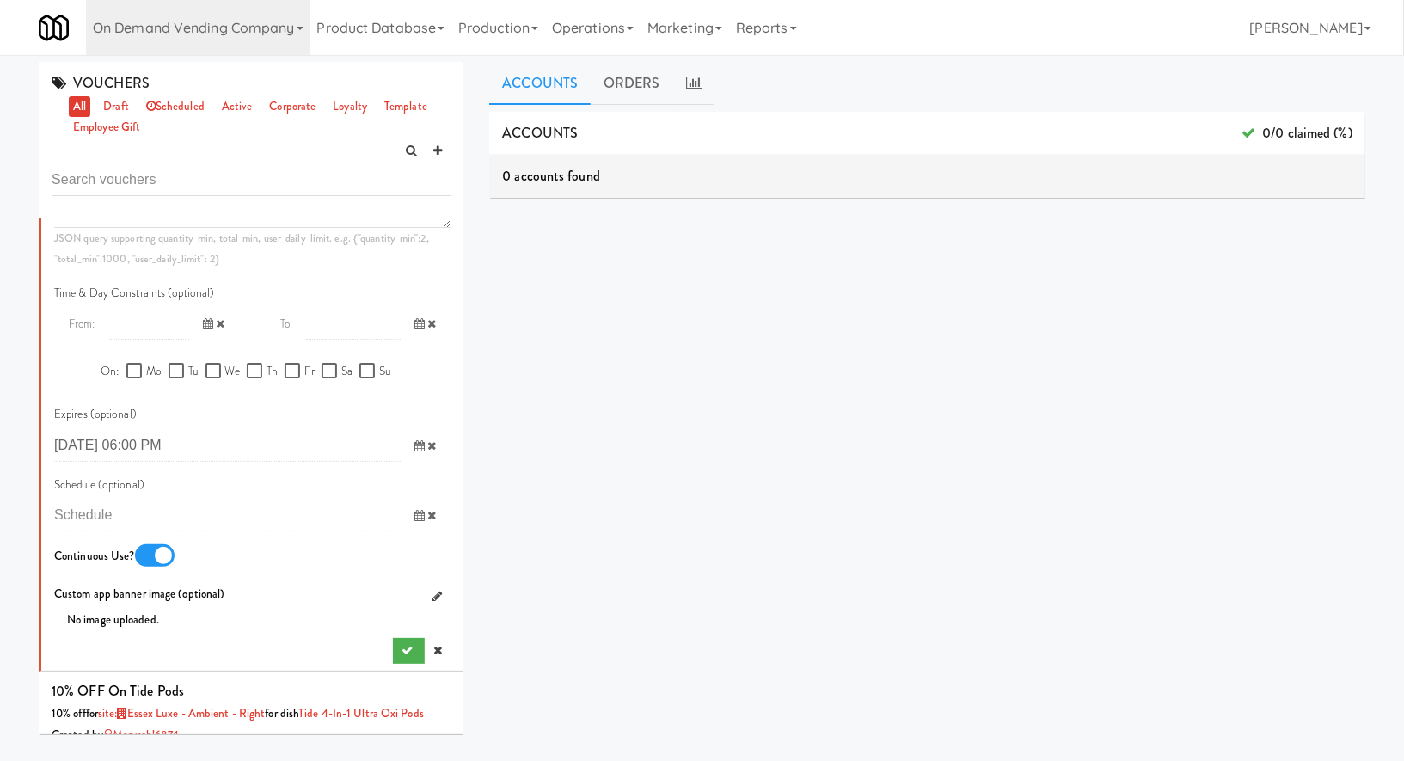
click at [434, 449] on icon at bounding box center [431, 445] width 9 height 11
click at [403, 645] on icon "submit" at bounding box center [407, 650] width 11 height 11
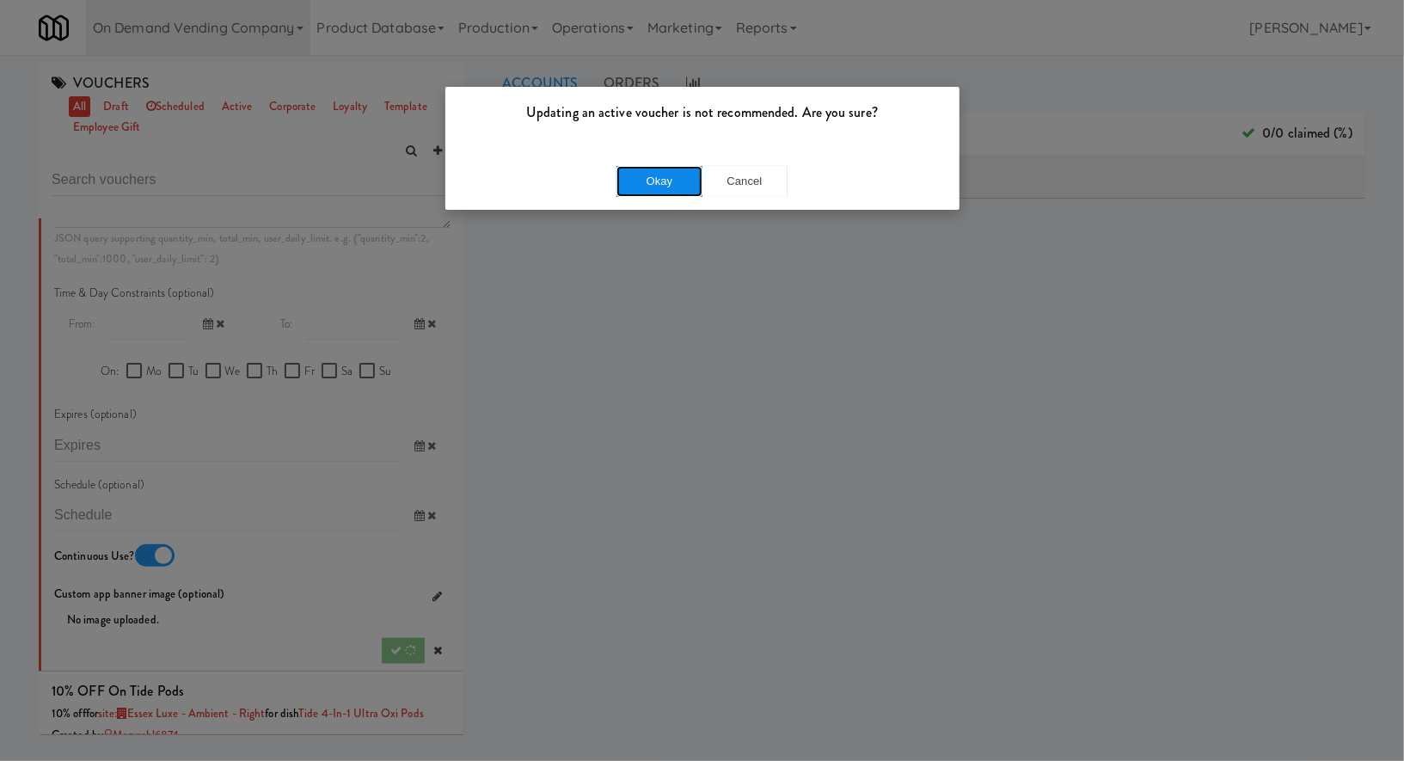
click at [657, 189] on button "Okay" at bounding box center [660, 181] width 86 height 31
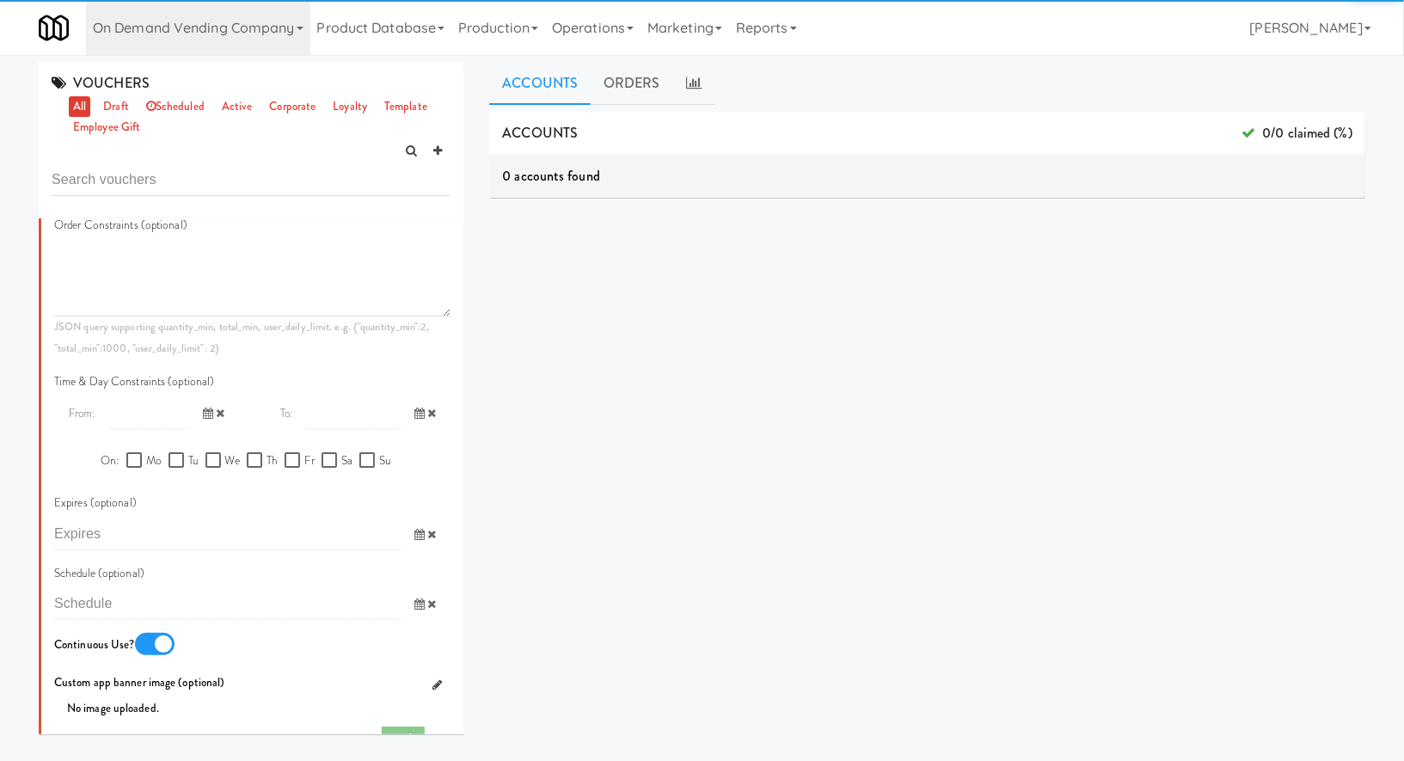
scroll to position [0, 0]
